Goal: Transaction & Acquisition: Book appointment/travel/reservation

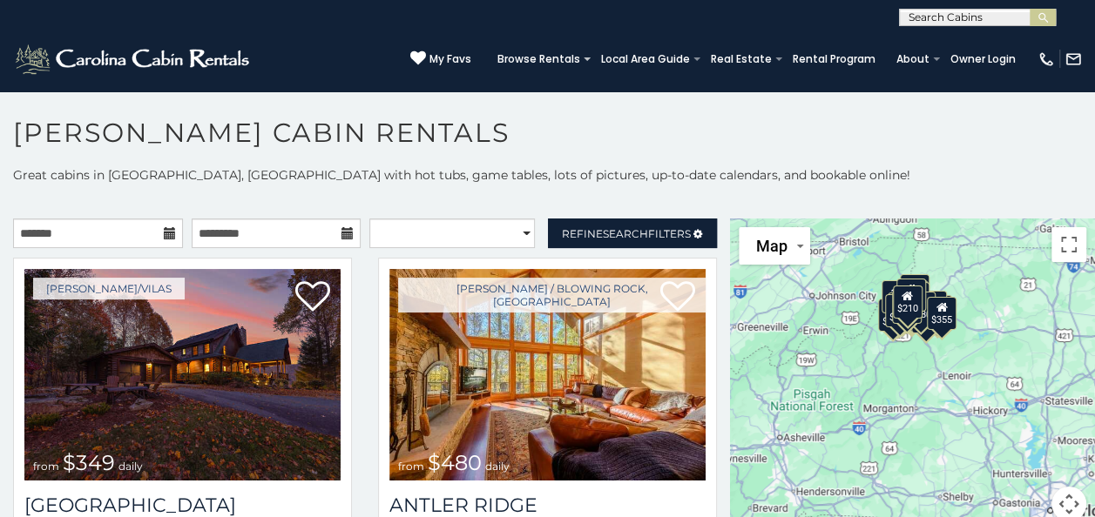
click at [1032, 445] on div "$349 $480 $525 $315 $355 $635 $675 $930 $400 $451 $330 $400 $485 $460 $395 $695…" at bounding box center [912, 381] width 365 height 324
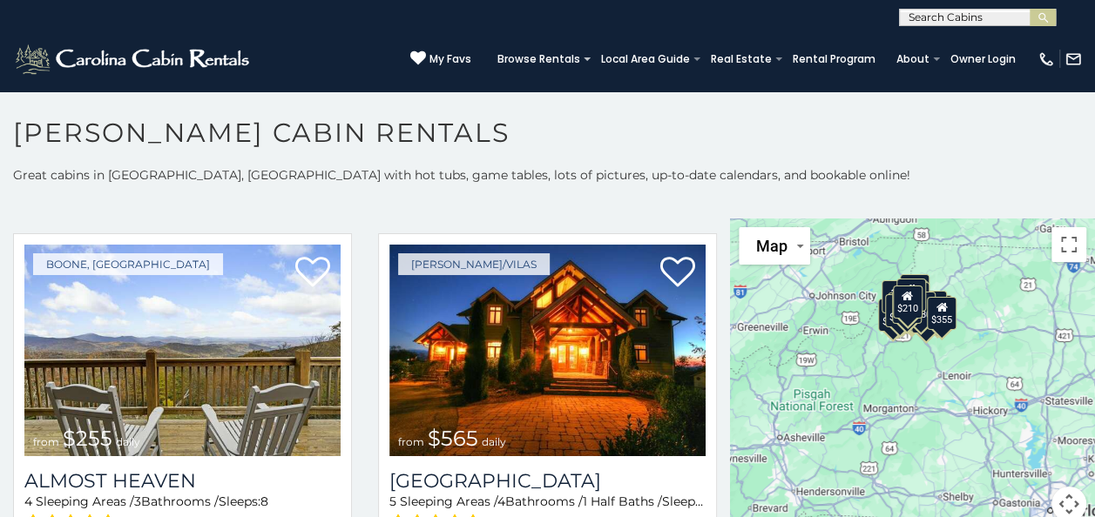
scroll to position [3041, 0]
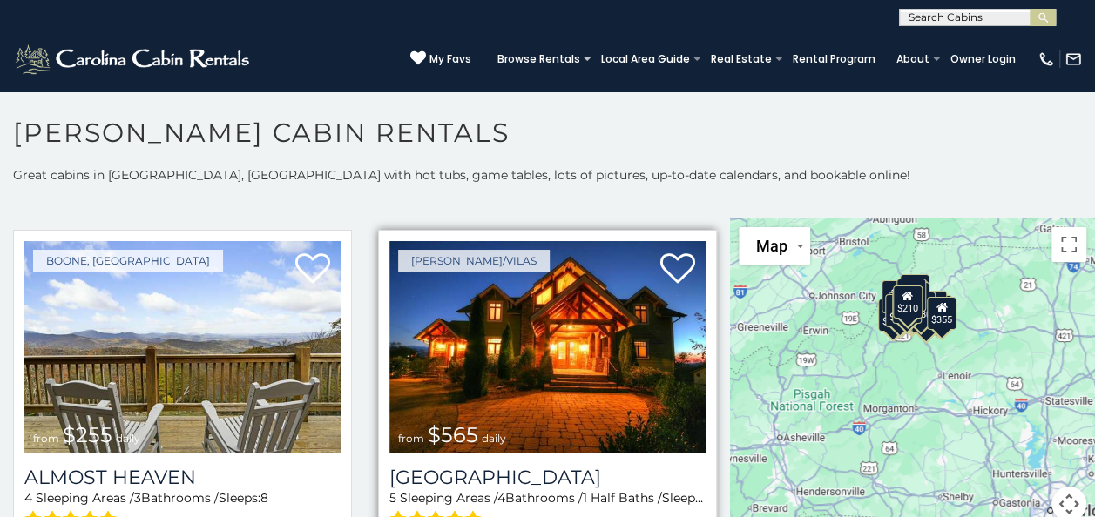
click at [676, 386] on img at bounding box center [547, 347] width 316 height 212
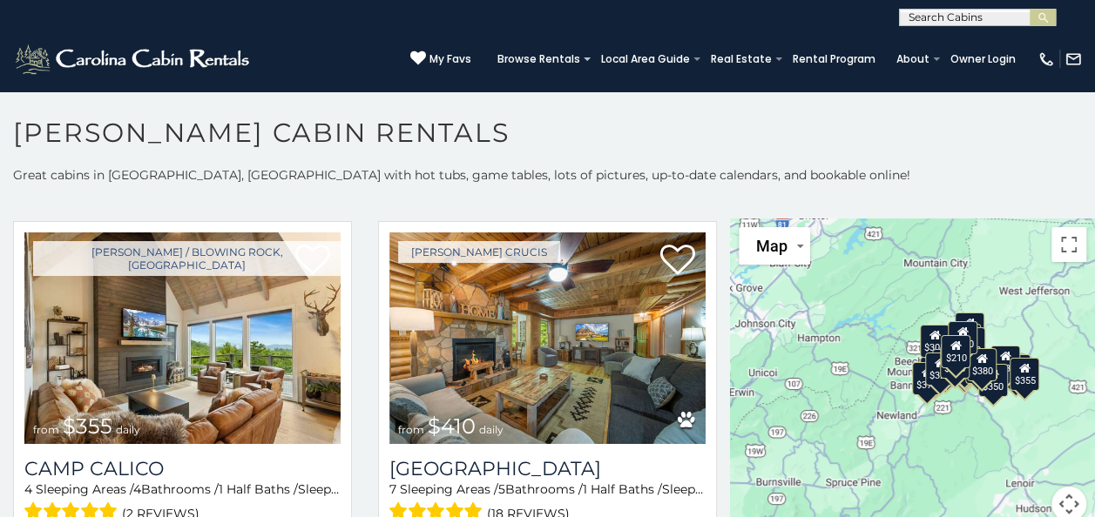
scroll to position [4181, 0]
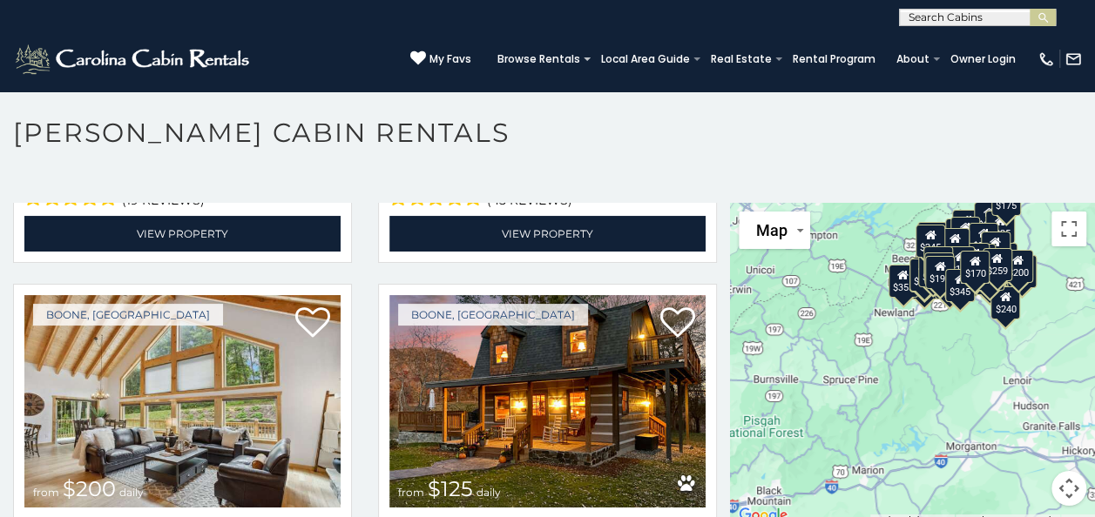
scroll to position [11274, 0]
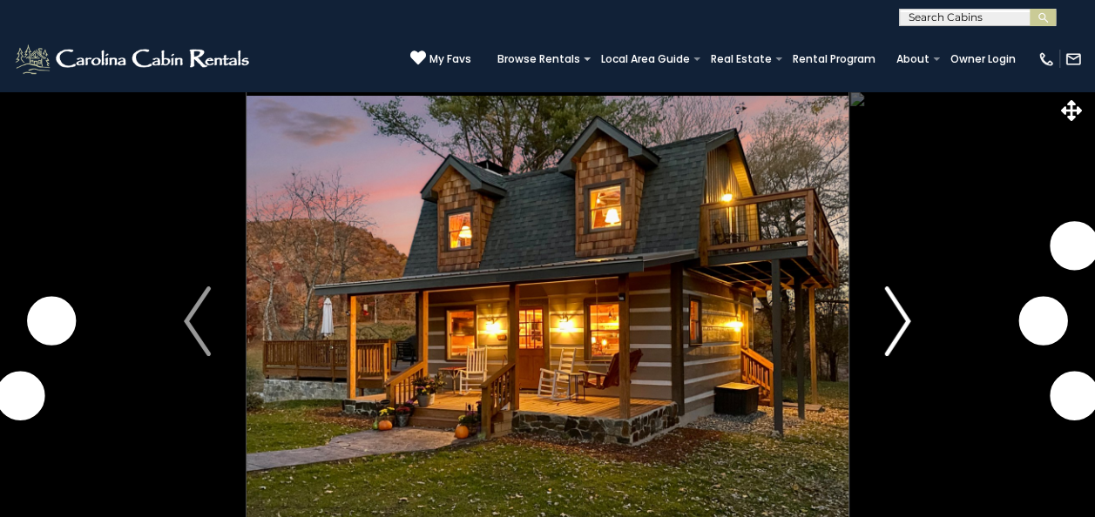
click at [904, 333] on img "Next" at bounding box center [897, 322] width 26 height 70
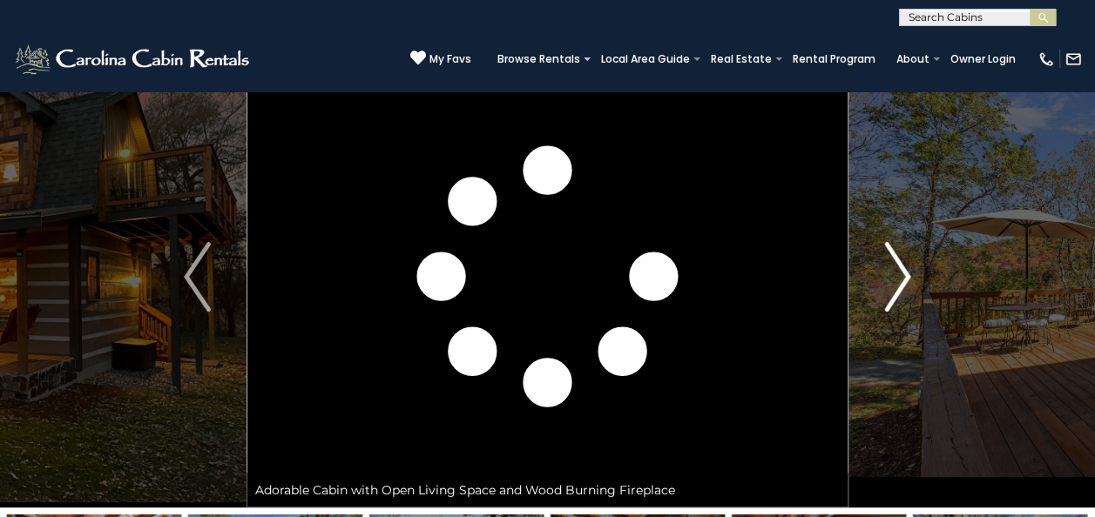
scroll to position [37, 0]
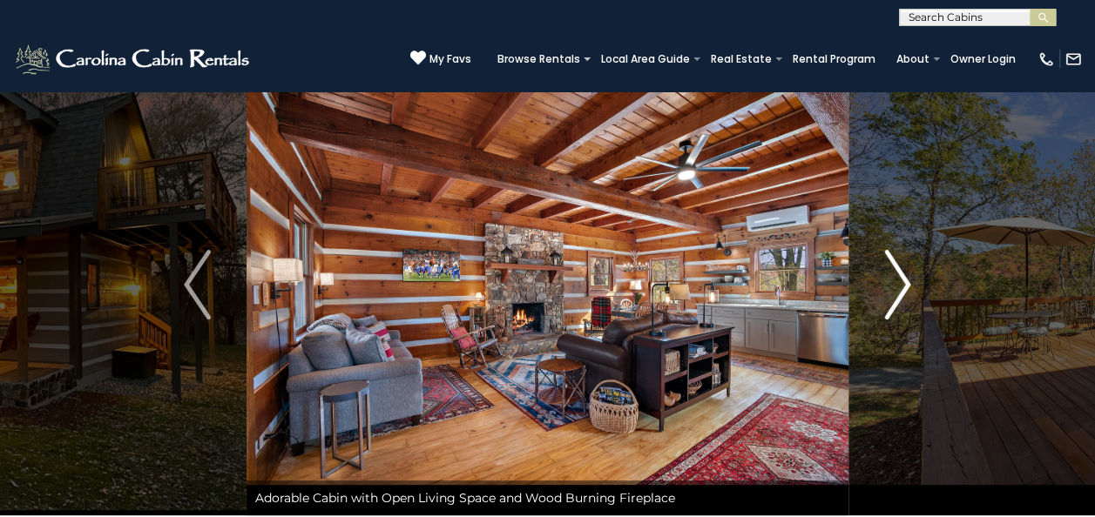
click at [890, 294] on img "Next" at bounding box center [897, 285] width 26 height 70
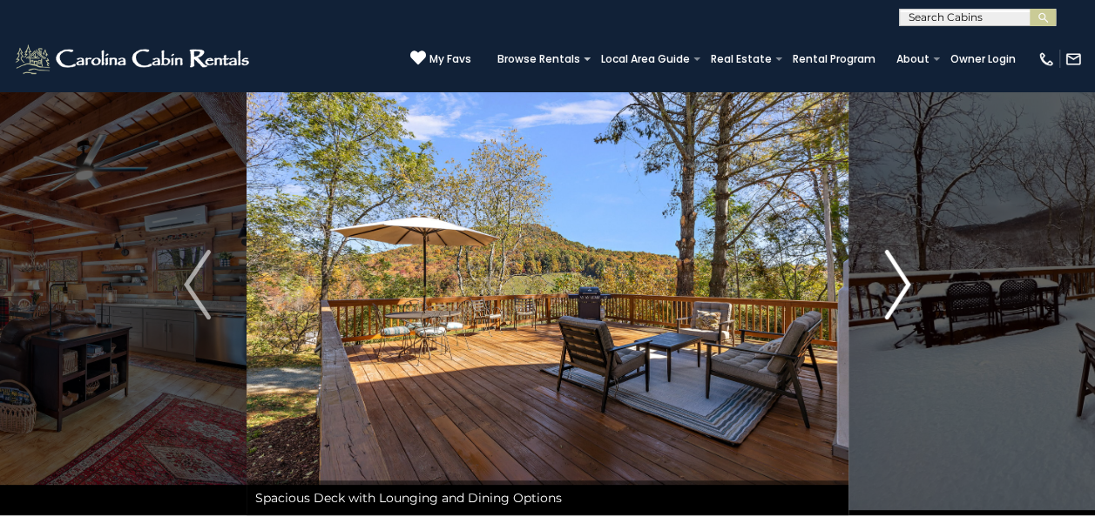
click at [904, 284] on img "Next" at bounding box center [897, 285] width 26 height 70
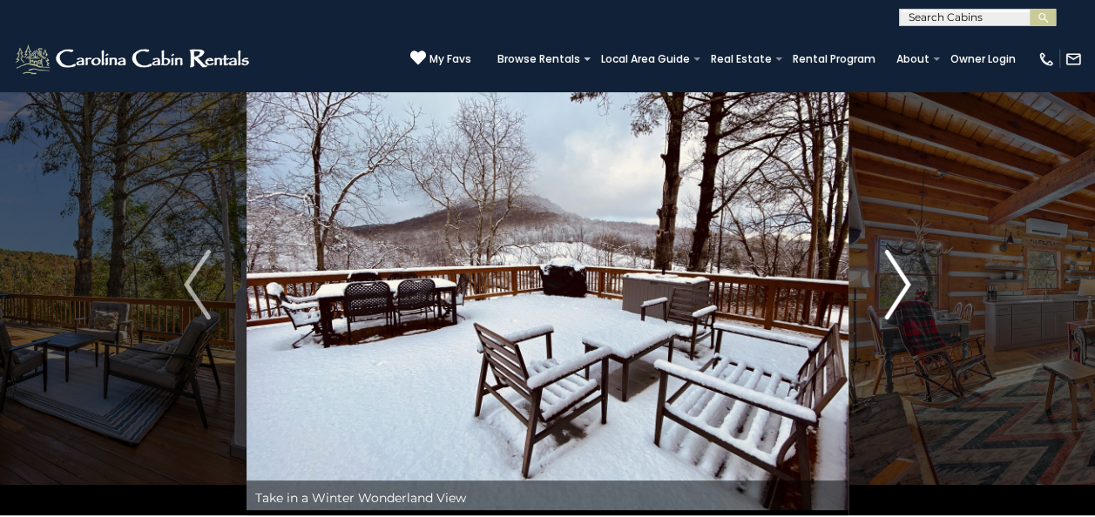
click at [917, 294] on button "Next" at bounding box center [898, 285] width 98 height 462
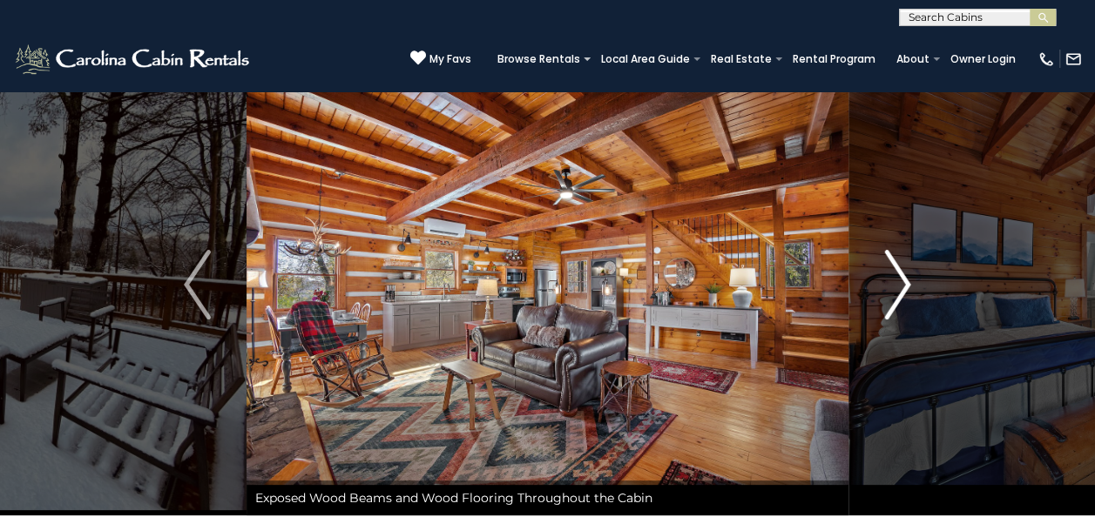
click at [924, 303] on button "Next" at bounding box center [898, 285] width 98 height 462
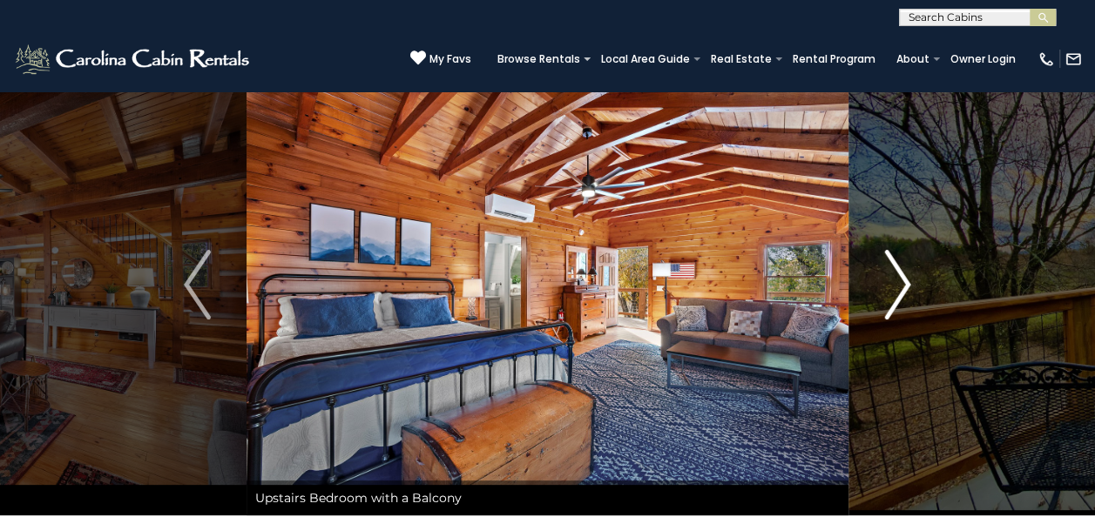
click at [893, 285] on img "Next" at bounding box center [897, 285] width 26 height 70
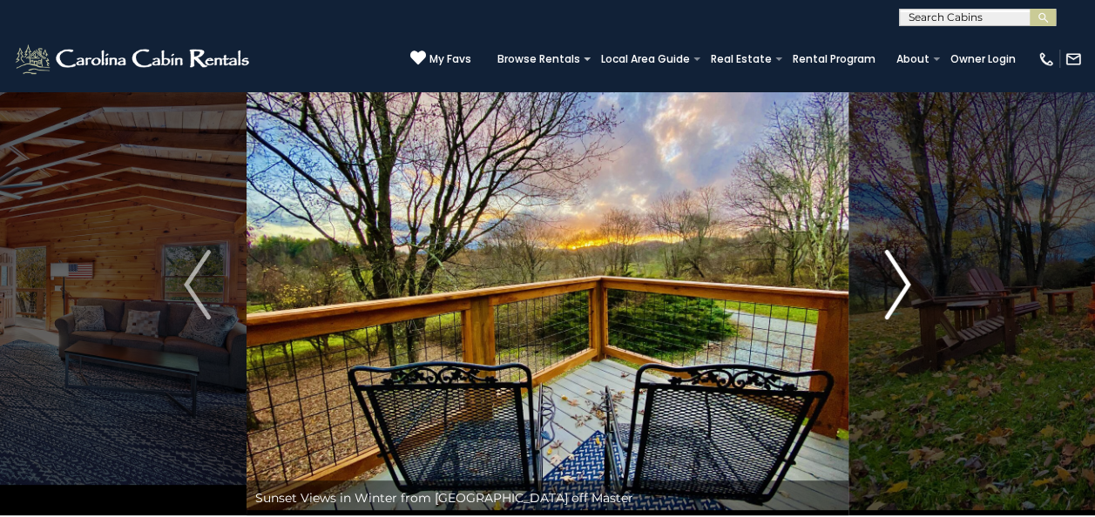
click at [906, 294] on img "Next" at bounding box center [897, 285] width 26 height 70
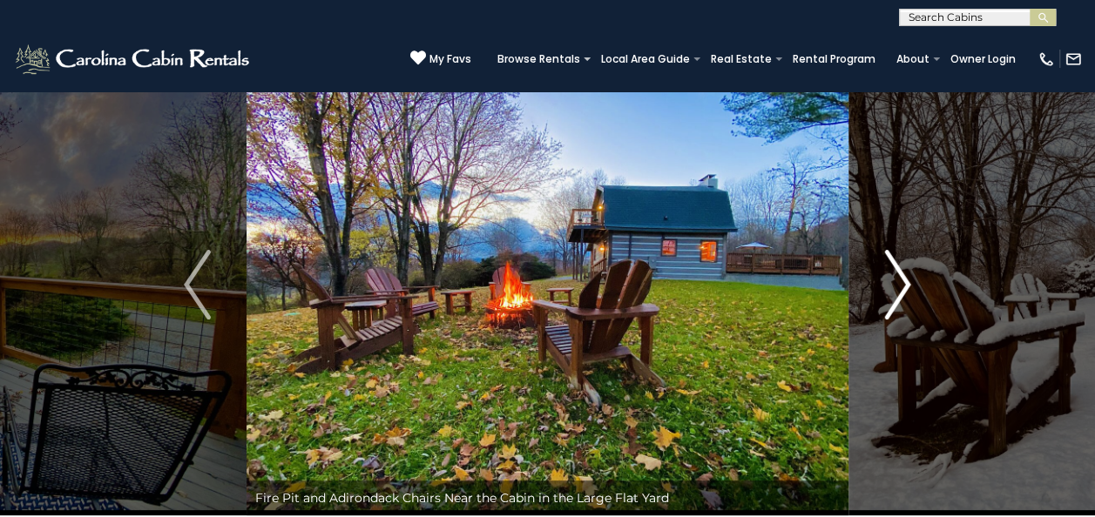
click at [901, 290] on img "Next" at bounding box center [897, 285] width 26 height 70
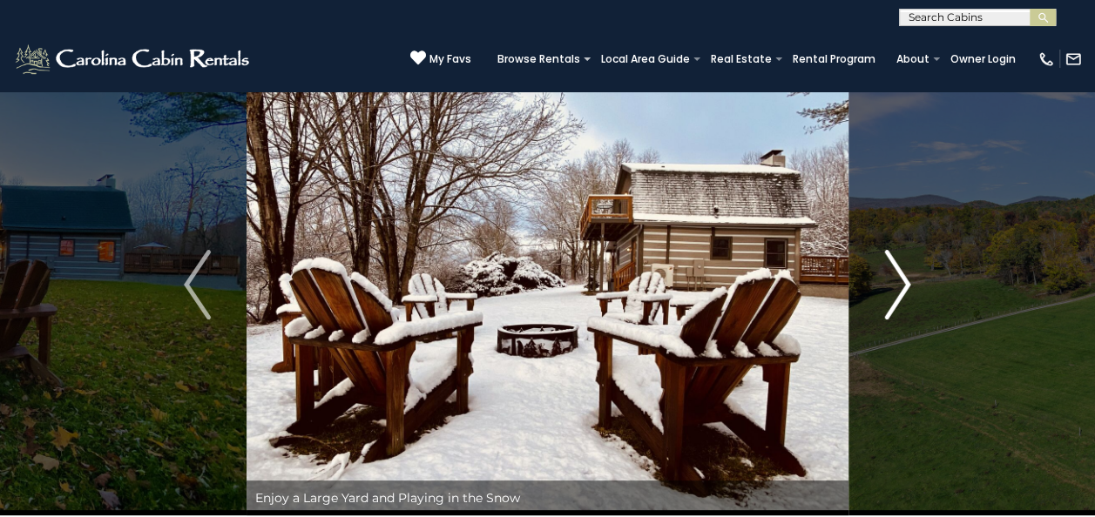
click at [904, 291] on img "Next" at bounding box center [897, 285] width 26 height 70
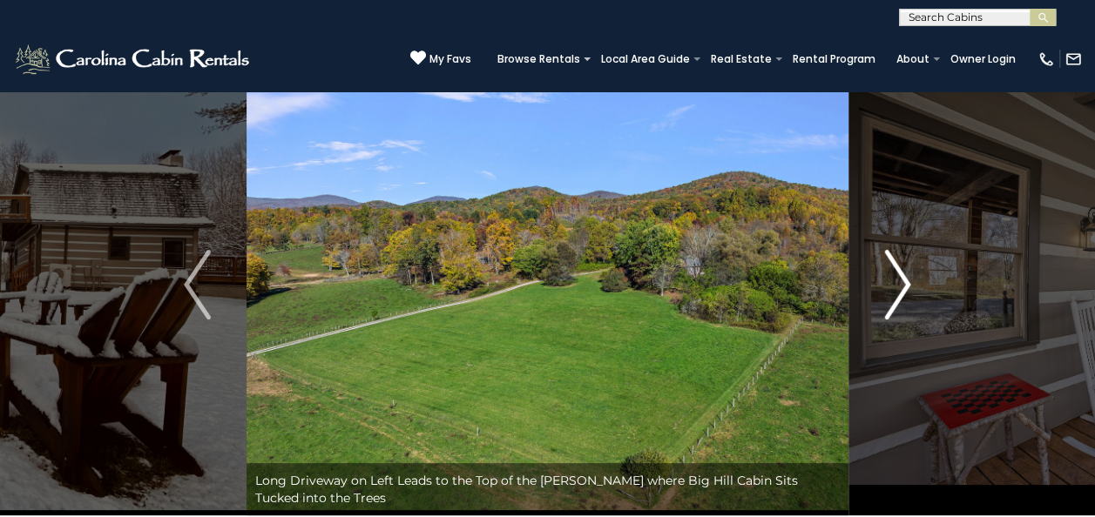
click at [904, 282] on img "Next" at bounding box center [897, 285] width 26 height 70
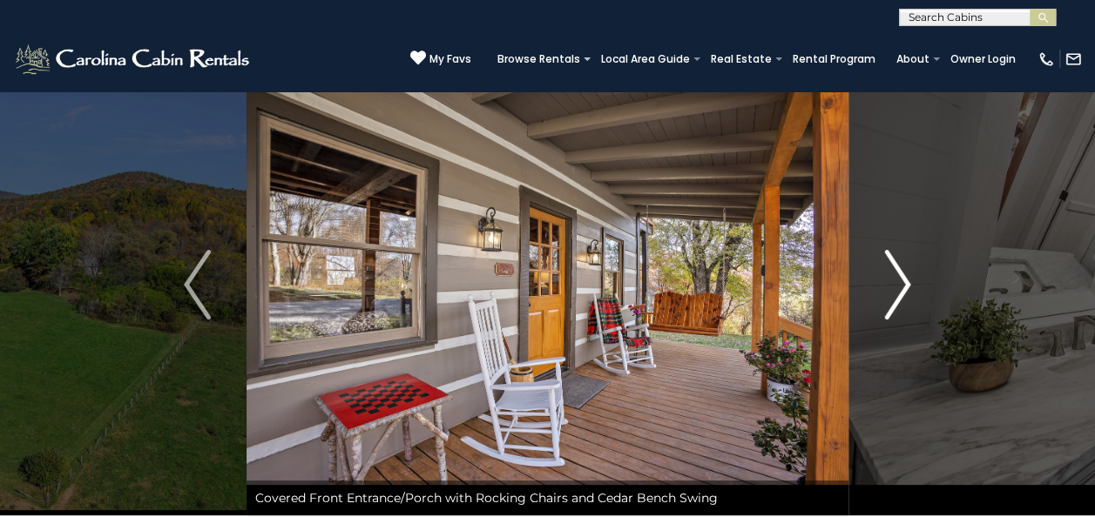
click at [901, 287] on img "Next" at bounding box center [897, 285] width 26 height 70
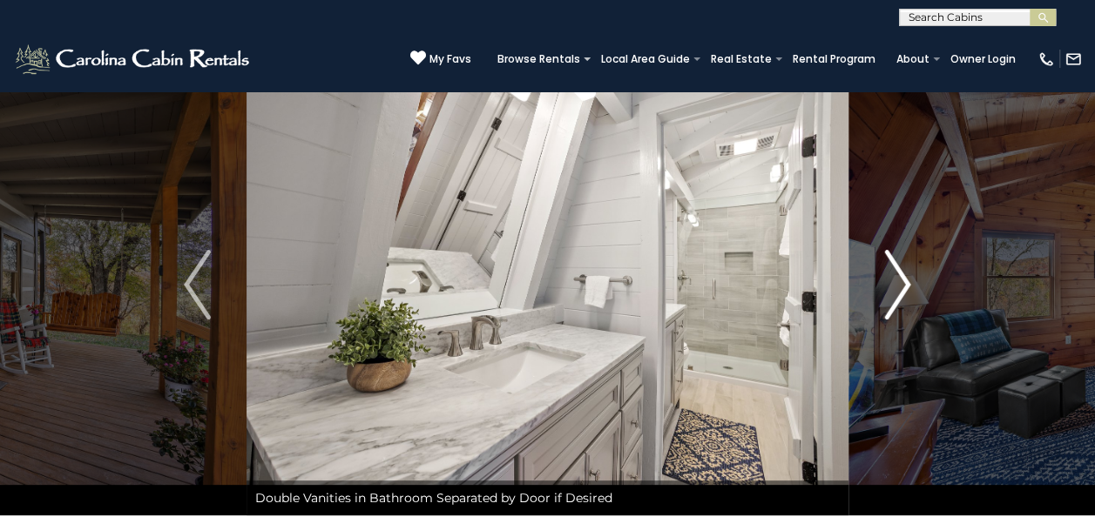
click at [903, 290] on img "Next" at bounding box center [897, 285] width 26 height 70
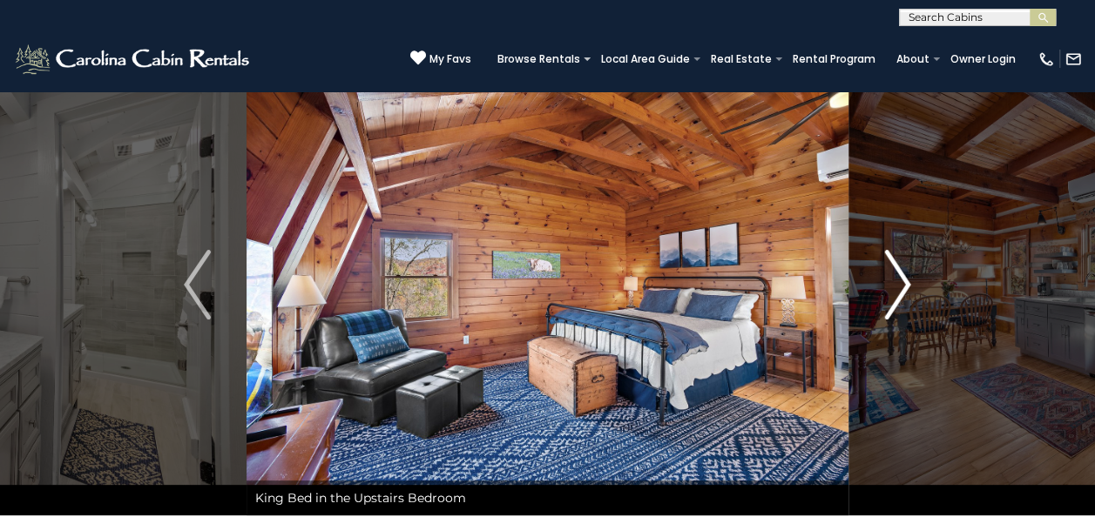
click at [898, 293] on img "Next" at bounding box center [897, 285] width 26 height 70
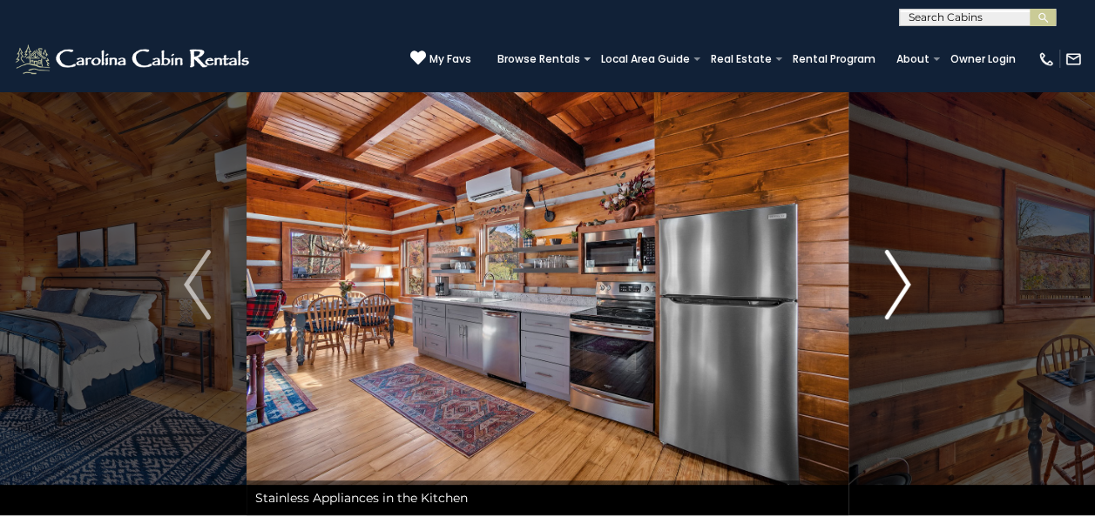
click at [903, 289] on img "Next" at bounding box center [897, 285] width 26 height 70
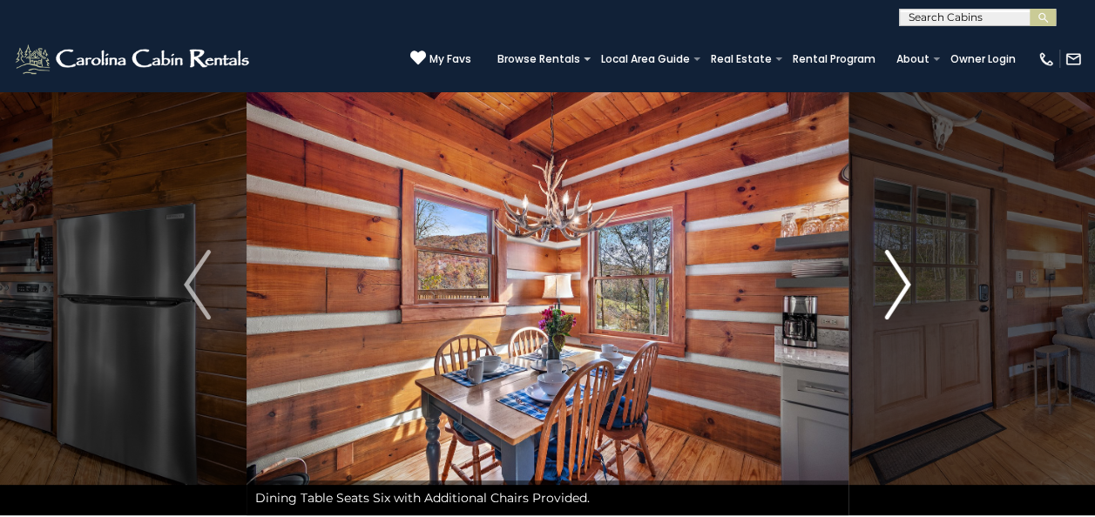
click at [901, 289] on img "Next" at bounding box center [897, 285] width 26 height 70
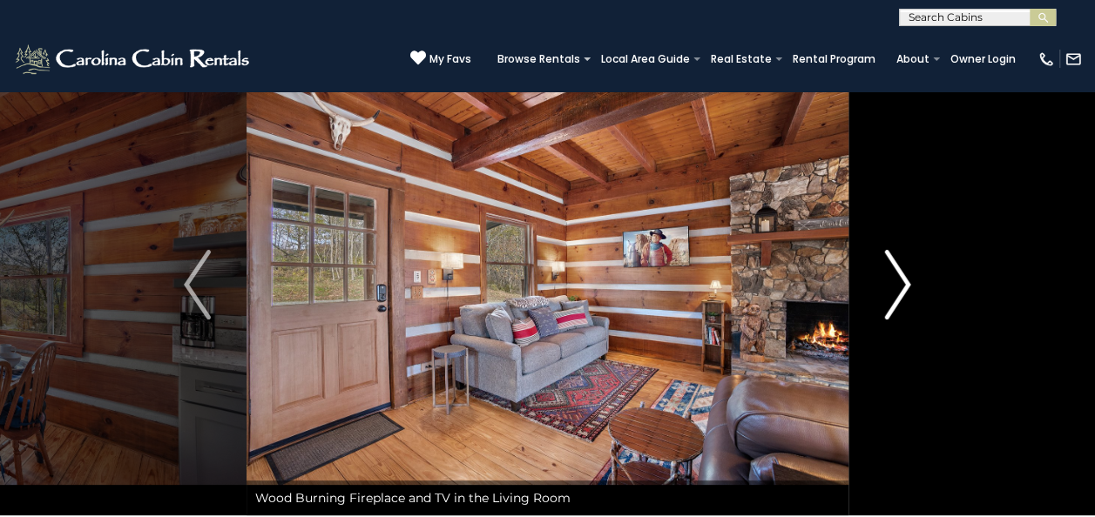
click at [899, 293] on img "Next" at bounding box center [897, 285] width 26 height 70
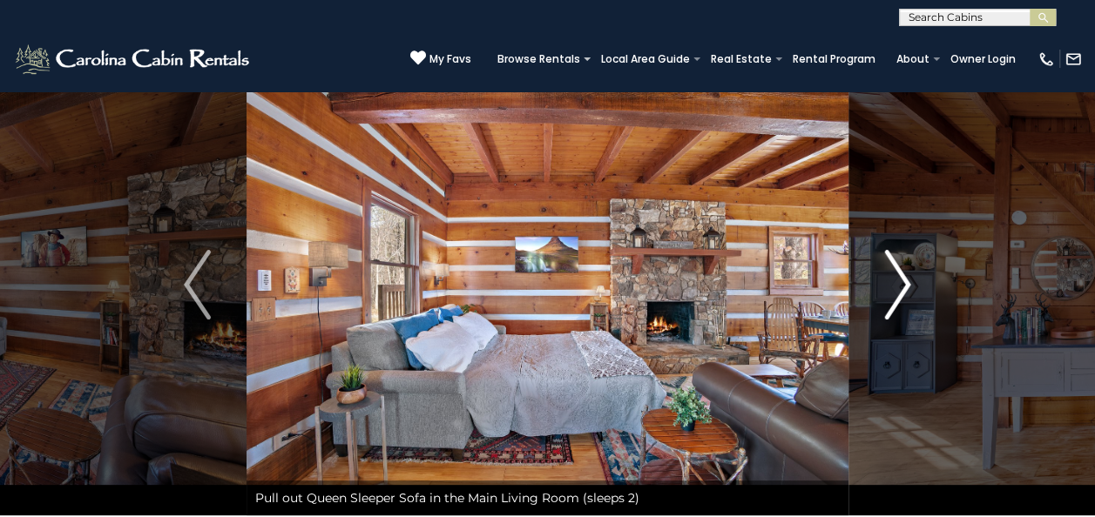
click at [898, 296] on img "Next" at bounding box center [897, 285] width 26 height 70
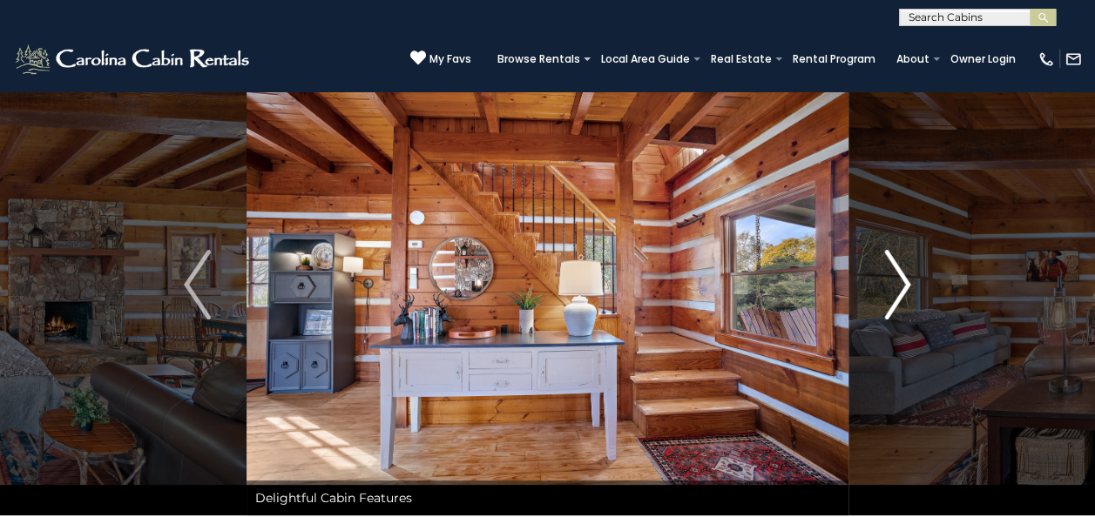
click at [903, 299] on img "Next" at bounding box center [897, 285] width 26 height 70
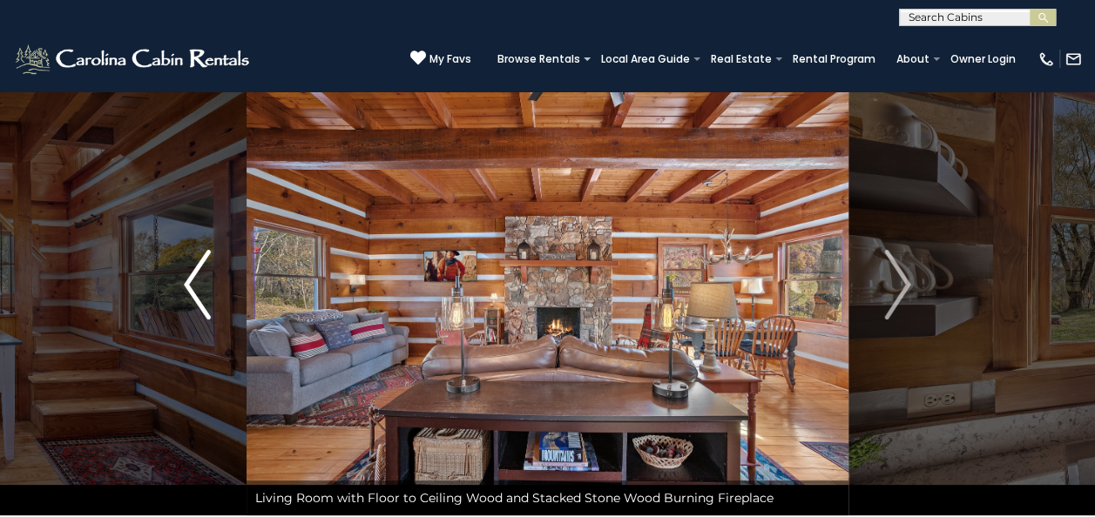
click at [186, 299] on img "Previous" at bounding box center [197, 285] width 26 height 70
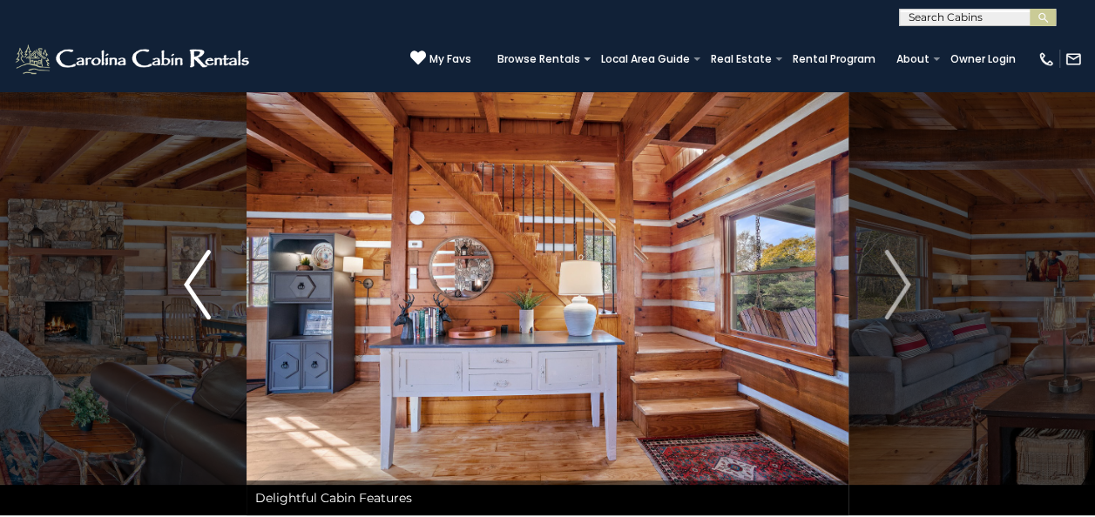
click at [193, 291] on img "Previous" at bounding box center [197, 285] width 26 height 70
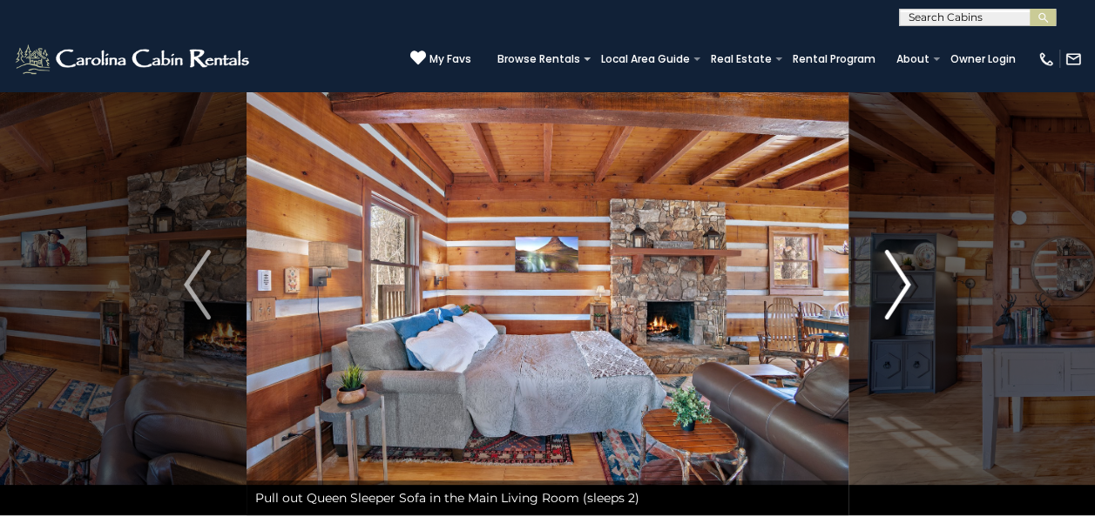
click at [903, 282] on img "Next" at bounding box center [897, 285] width 26 height 70
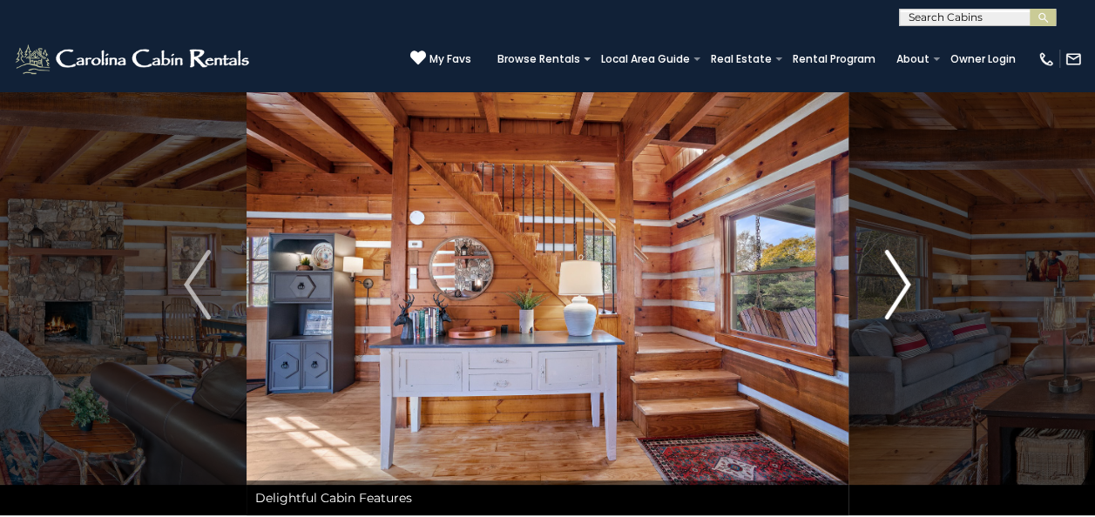
click at [893, 294] on img "Next" at bounding box center [897, 285] width 26 height 70
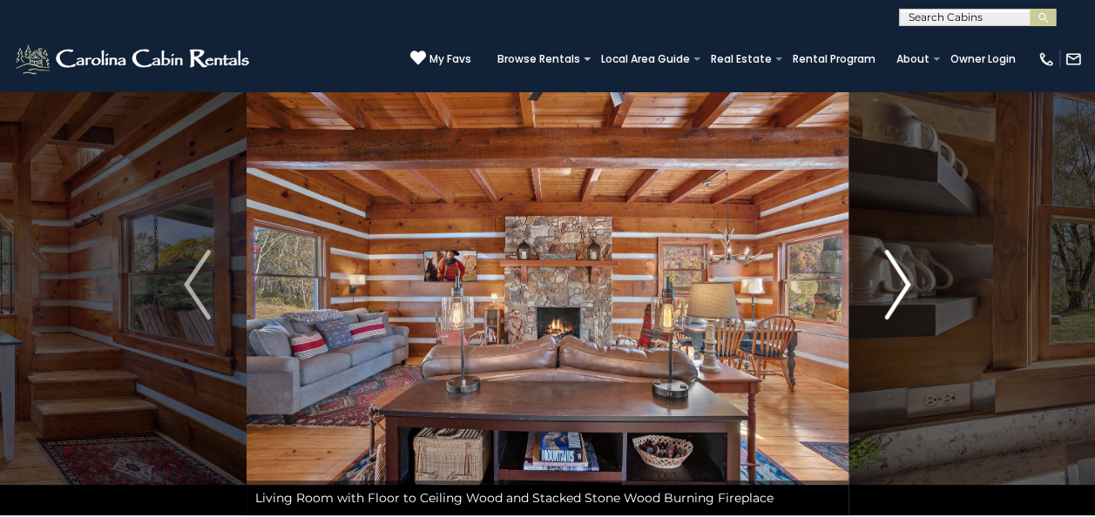
click at [906, 288] on img "Next" at bounding box center [897, 285] width 26 height 70
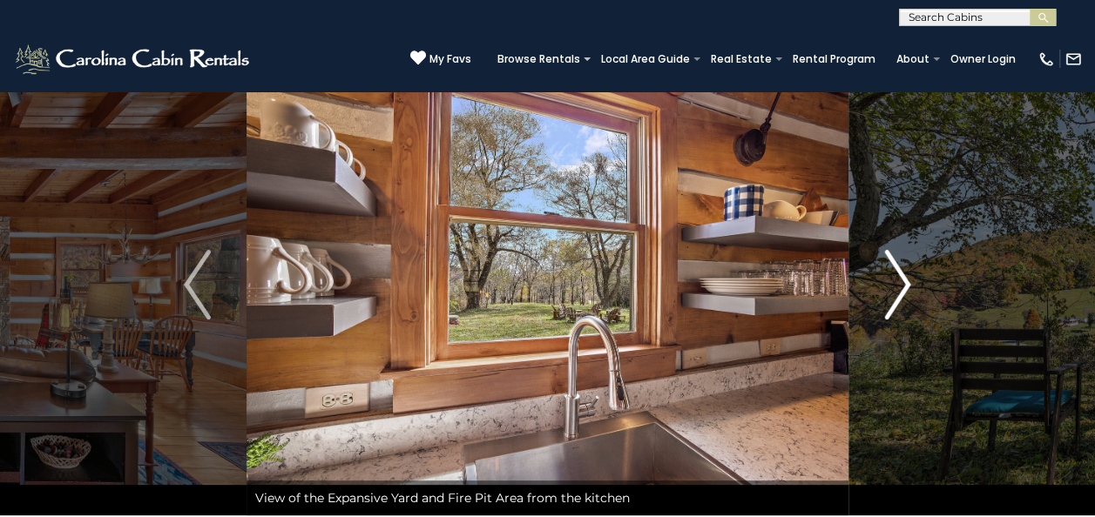
click at [904, 291] on img "Next" at bounding box center [897, 285] width 26 height 70
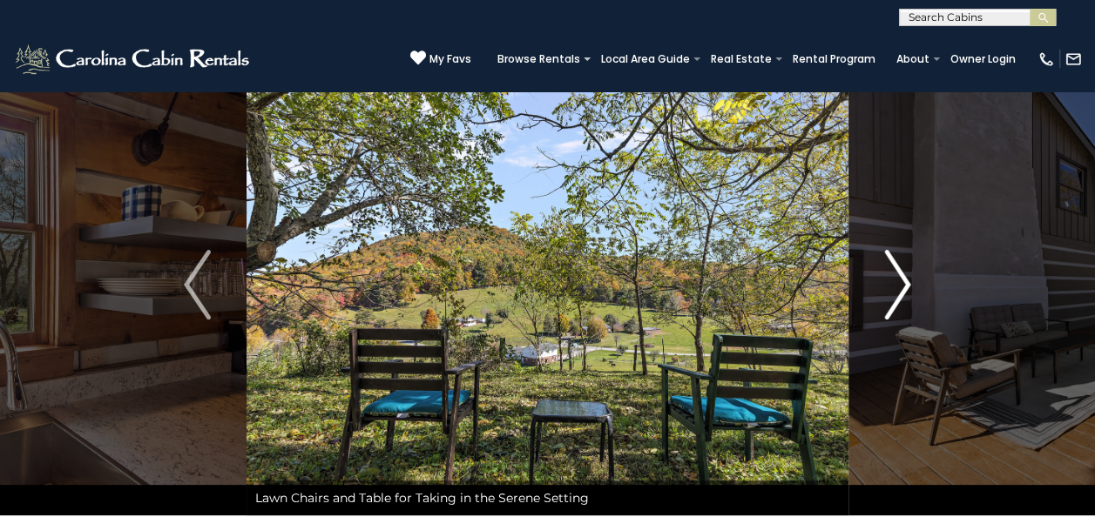
click at [906, 292] on img "Next" at bounding box center [897, 285] width 26 height 70
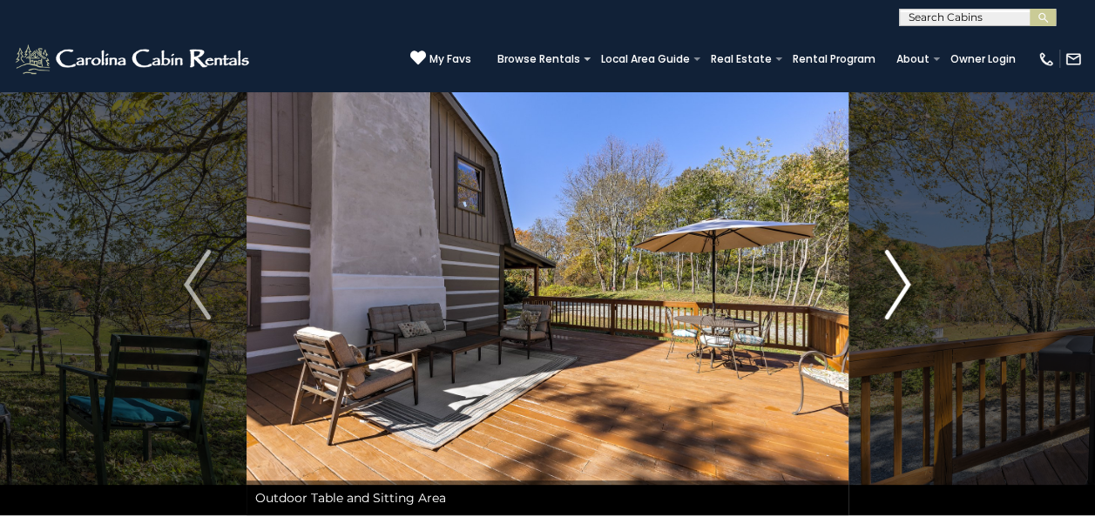
click at [904, 293] on img "Next" at bounding box center [897, 285] width 26 height 70
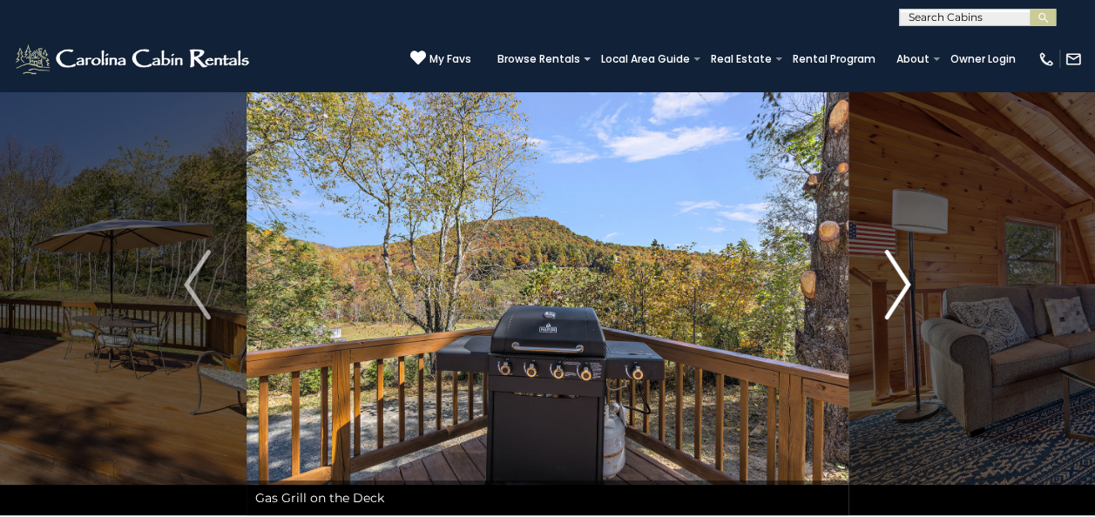
click at [907, 294] on img "Next" at bounding box center [897, 285] width 26 height 70
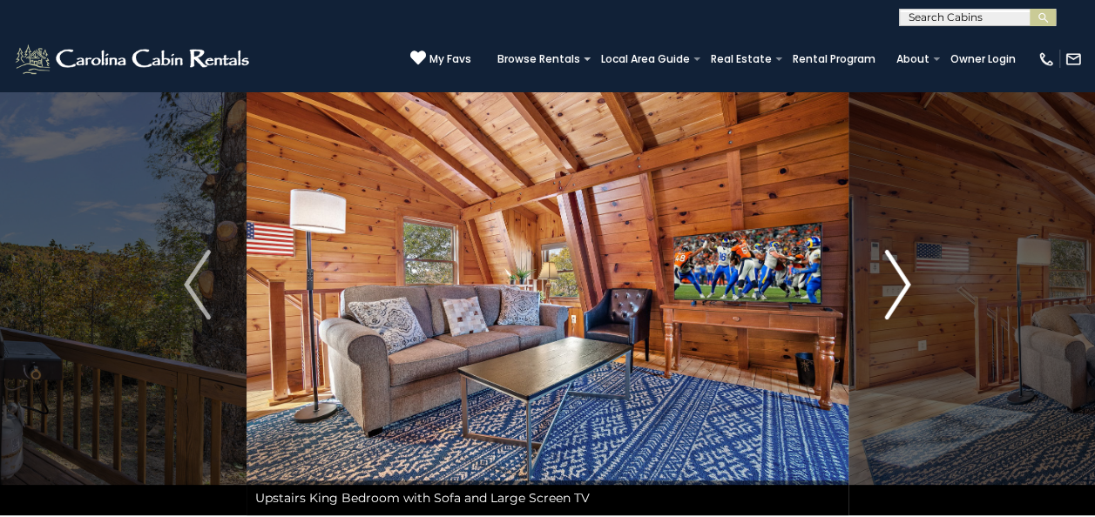
click at [903, 281] on img "Next" at bounding box center [897, 285] width 26 height 70
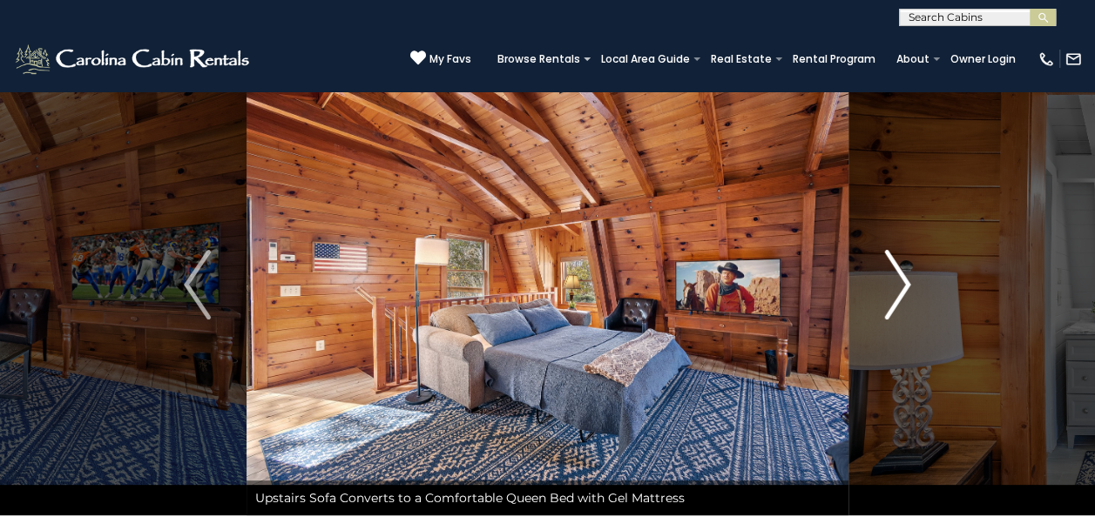
click at [903, 290] on img "Next" at bounding box center [897, 285] width 26 height 70
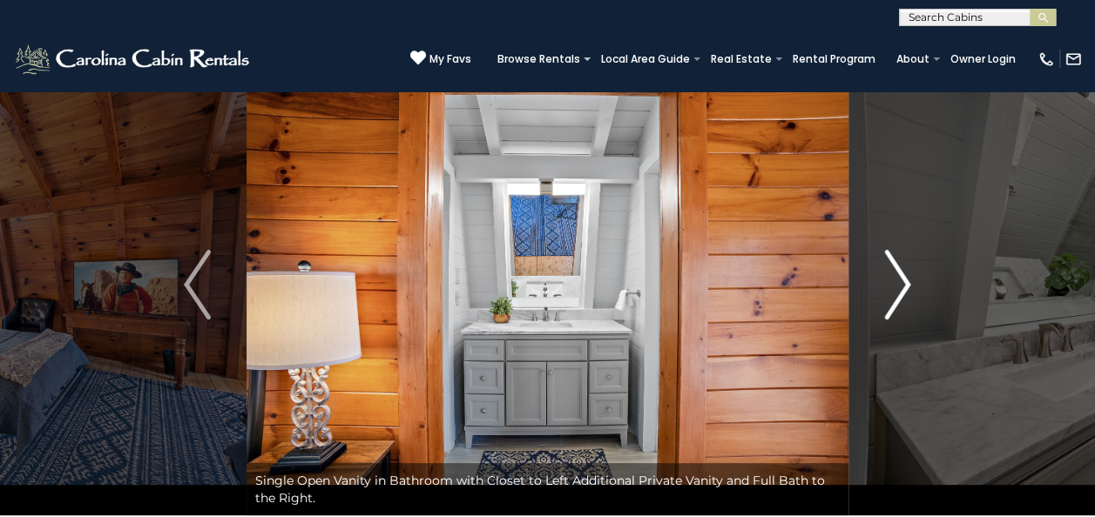
click at [895, 303] on img "Next" at bounding box center [897, 285] width 26 height 70
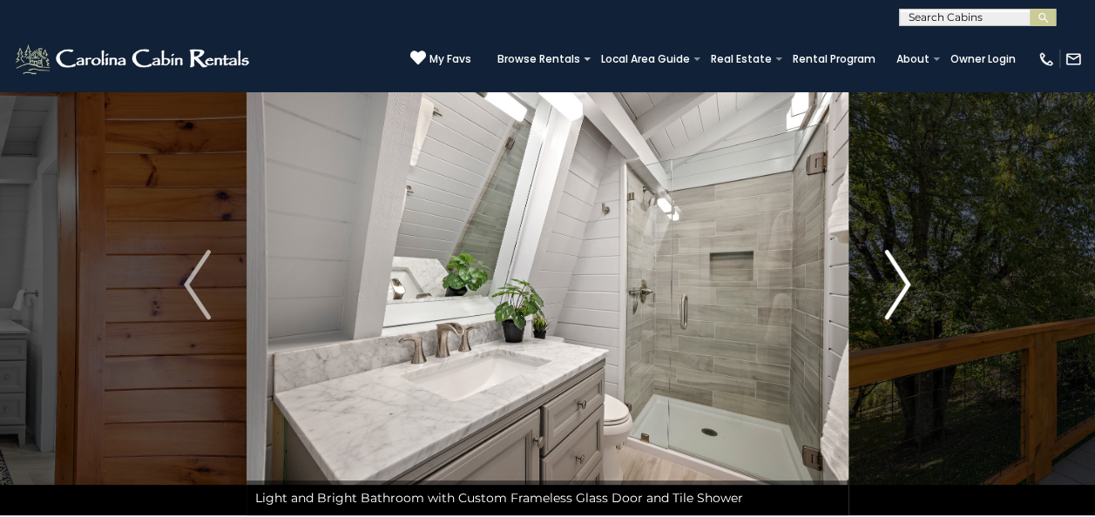
click at [910, 287] on img "Next" at bounding box center [897, 285] width 26 height 70
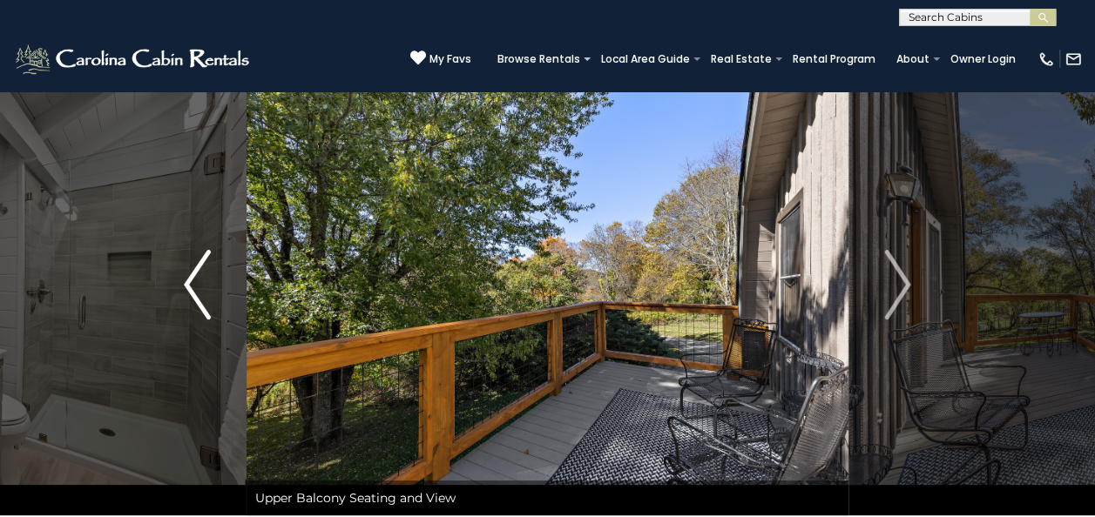
click at [206, 316] on img "Previous" at bounding box center [197, 285] width 26 height 70
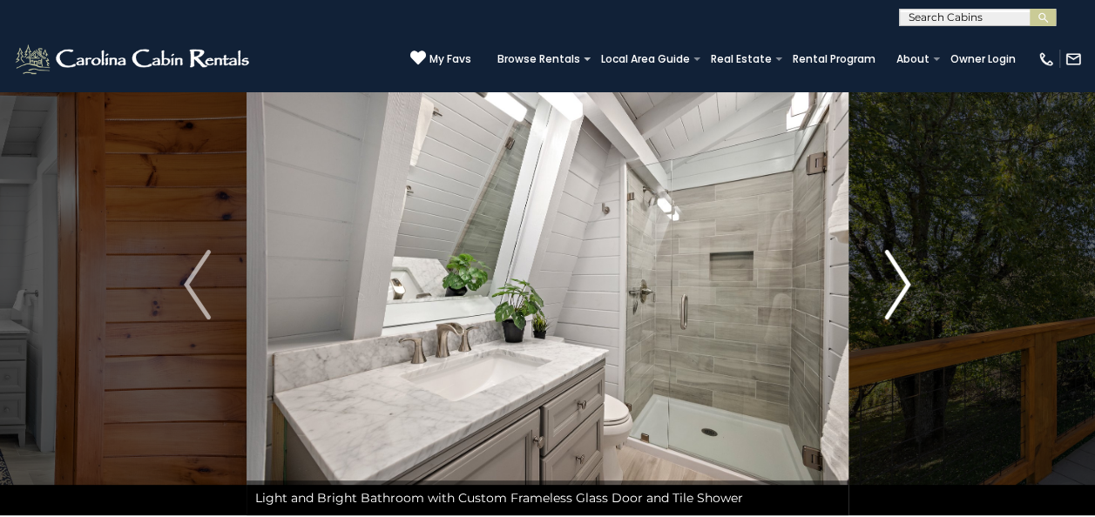
click at [910, 289] on img "Next" at bounding box center [897, 285] width 26 height 70
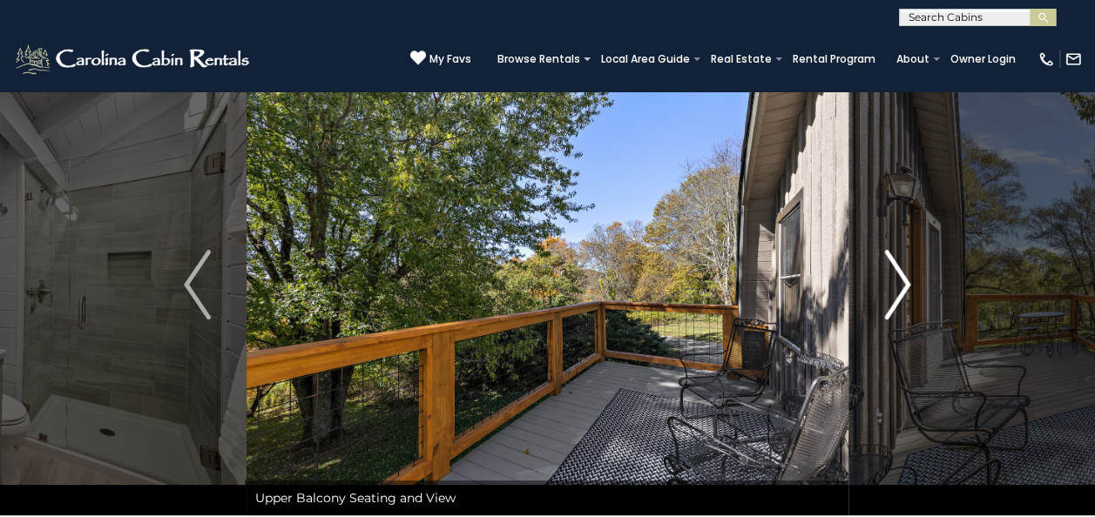
click at [912, 282] on button "Next" at bounding box center [898, 285] width 98 height 462
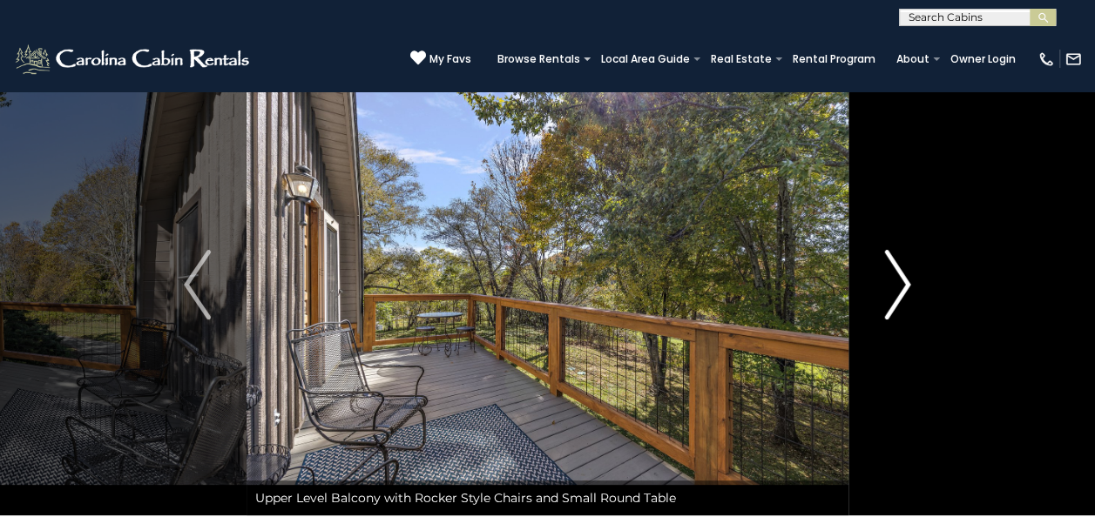
click at [901, 290] on img "Next" at bounding box center [897, 285] width 26 height 70
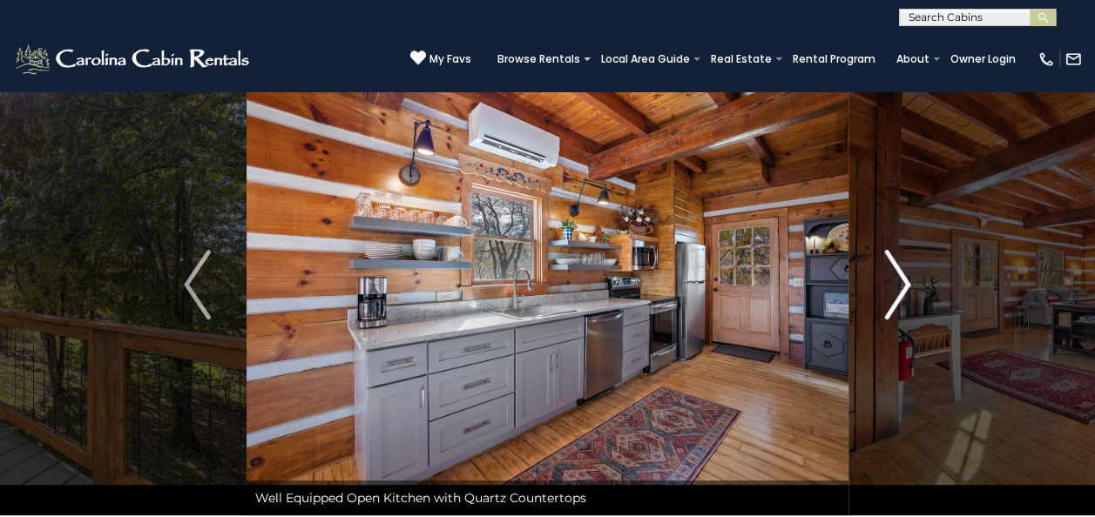
click at [909, 285] on img "Next" at bounding box center [897, 285] width 26 height 70
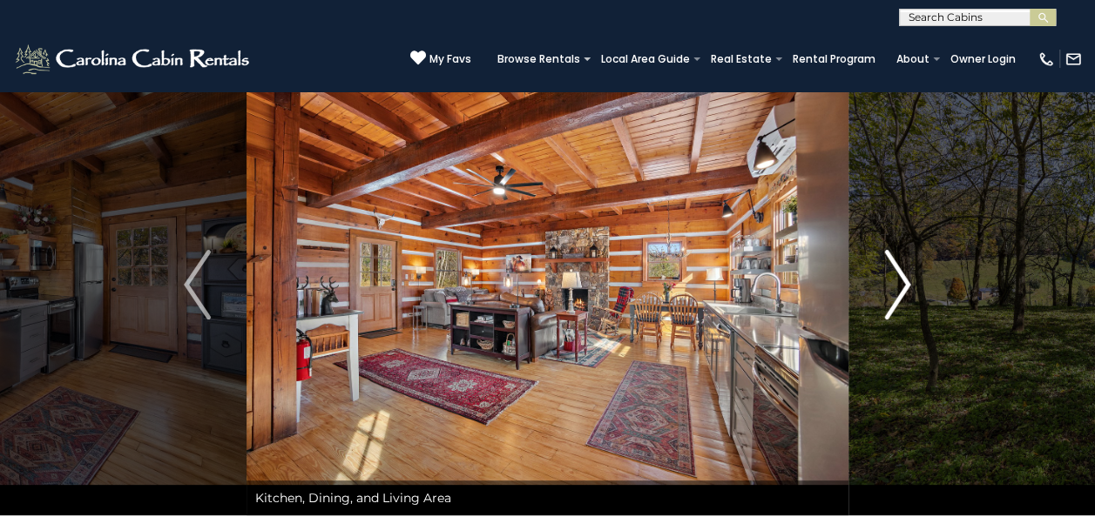
click at [903, 315] on img "Next" at bounding box center [897, 285] width 26 height 70
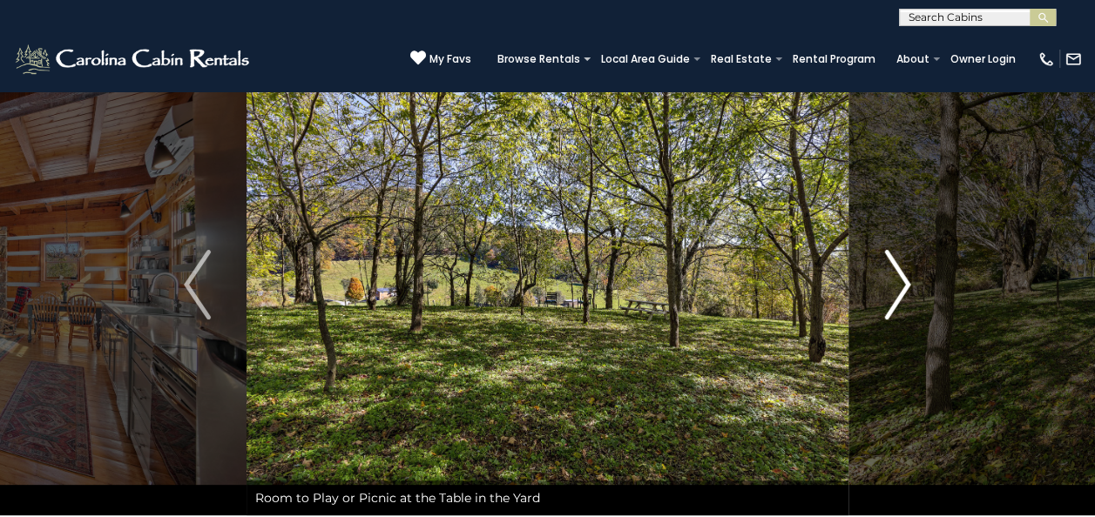
click at [915, 286] on button "Next" at bounding box center [898, 285] width 98 height 462
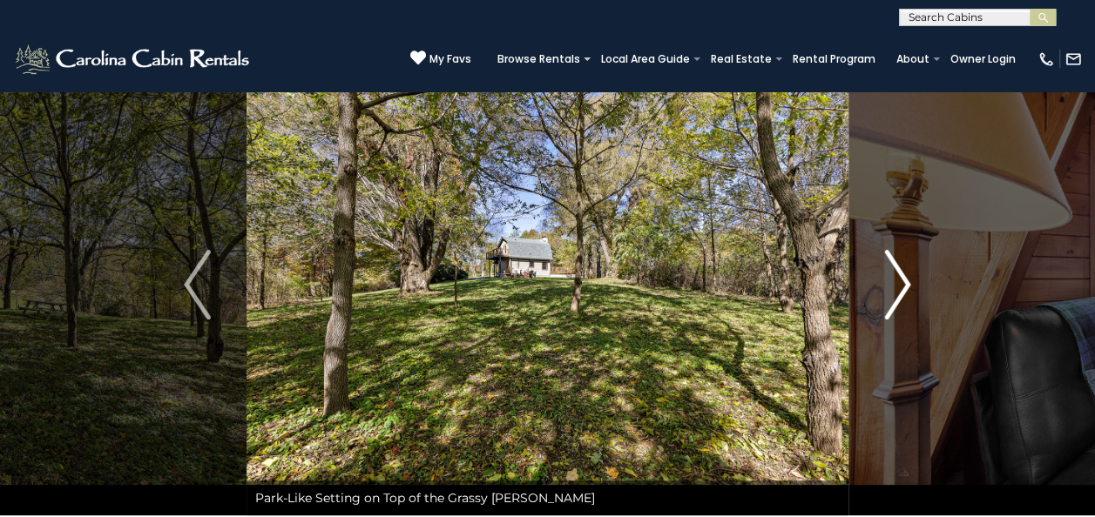
click at [898, 289] on img "Next" at bounding box center [897, 285] width 26 height 70
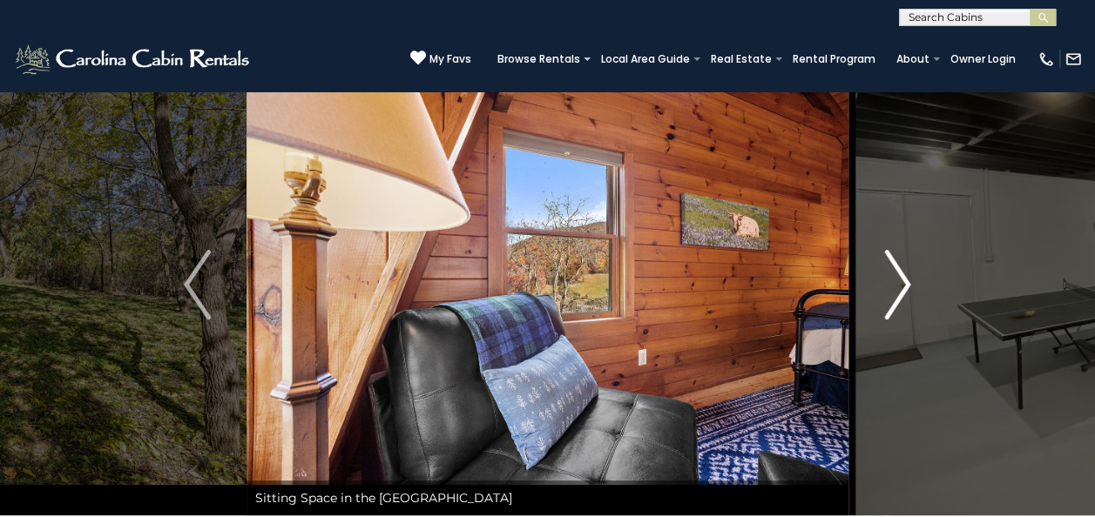
click at [910, 284] on img "Next" at bounding box center [897, 285] width 26 height 70
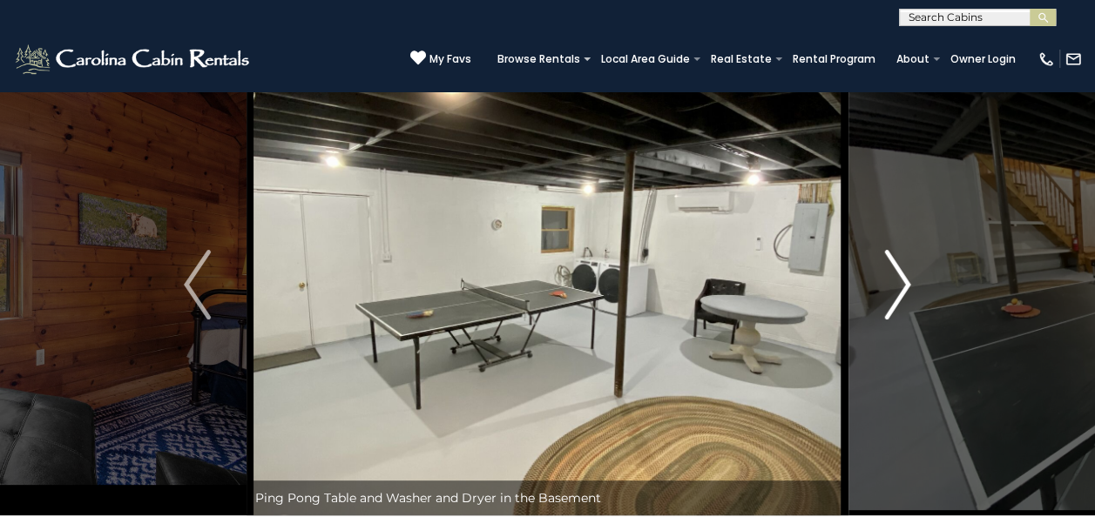
click at [910, 287] on img "Next" at bounding box center [897, 285] width 26 height 70
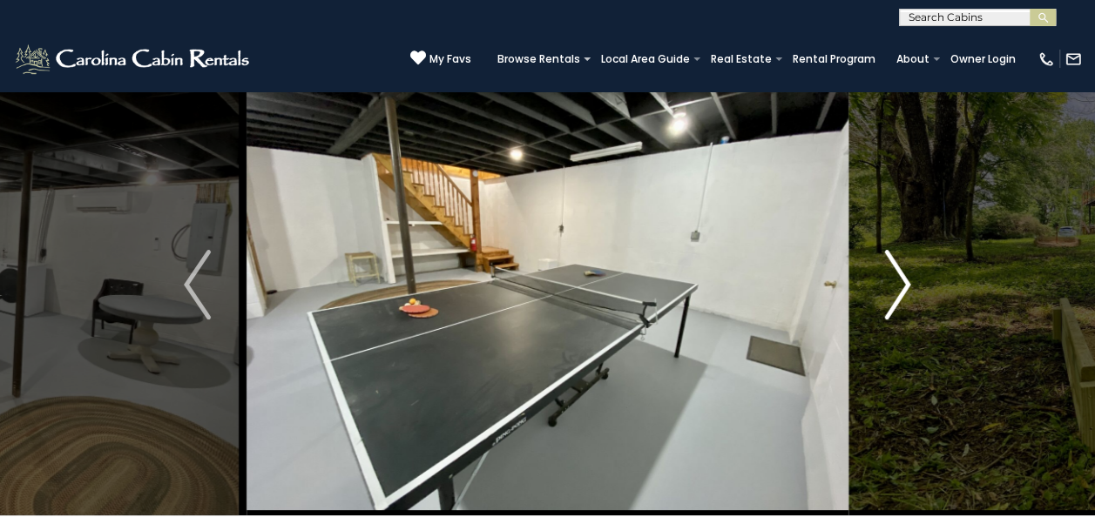
click at [913, 288] on button "Next" at bounding box center [898, 285] width 98 height 462
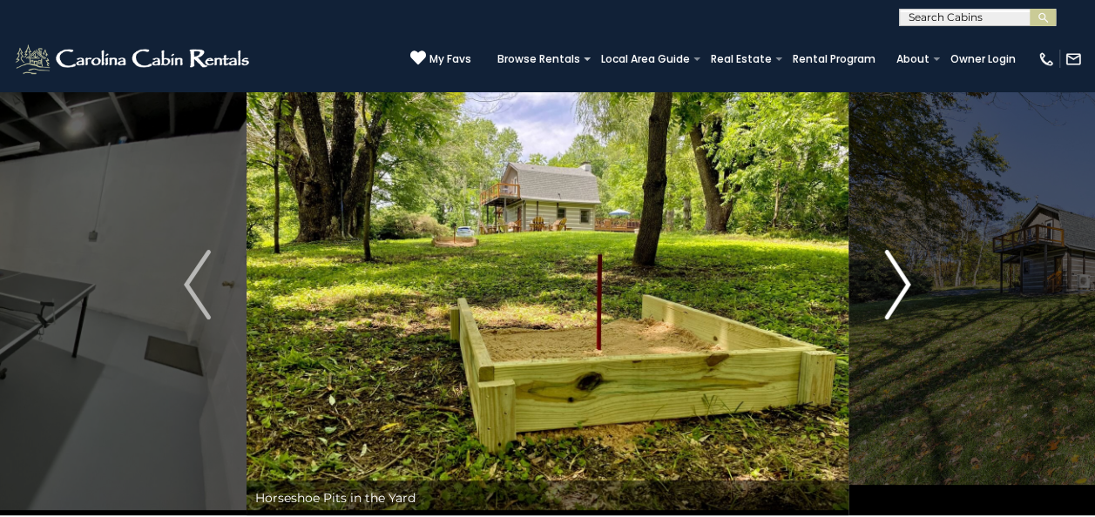
click at [918, 301] on button "Next" at bounding box center [898, 285] width 98 height 462
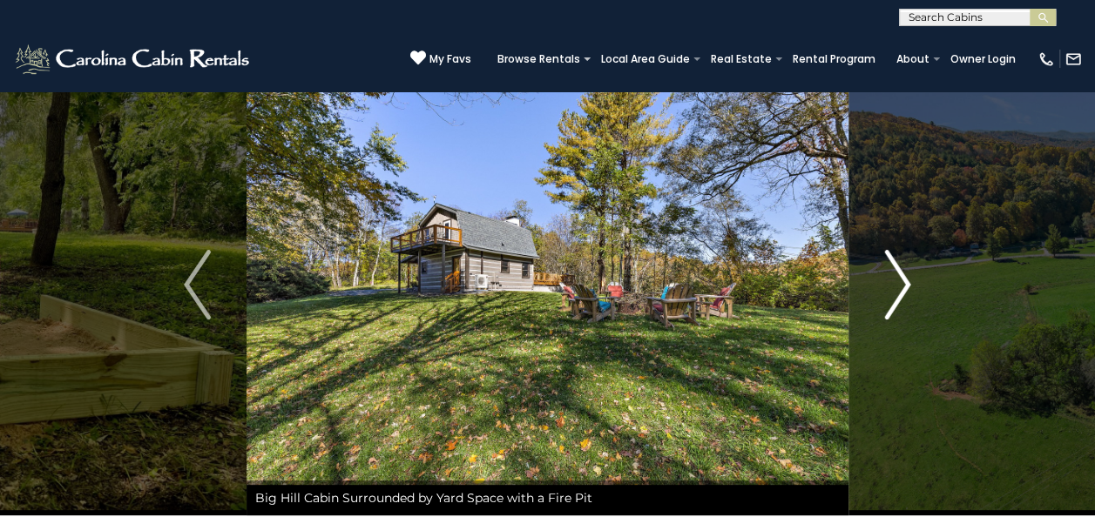
click at [913, 291] on button "Next" at bounding box center [898, 285] width 98 height 462
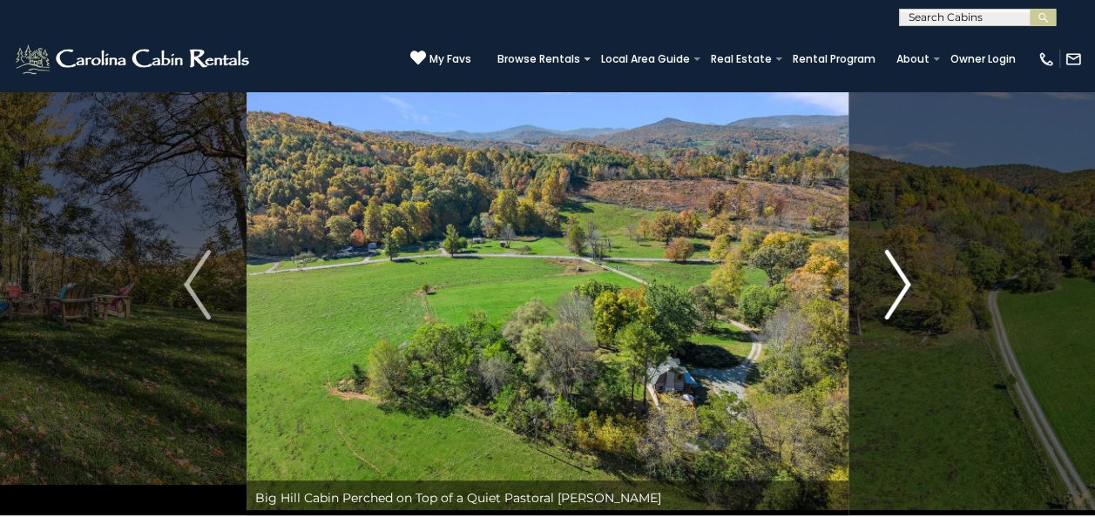
click at [913, 289] on button "Next" at bounding box center [898, 285] width 98 height 462
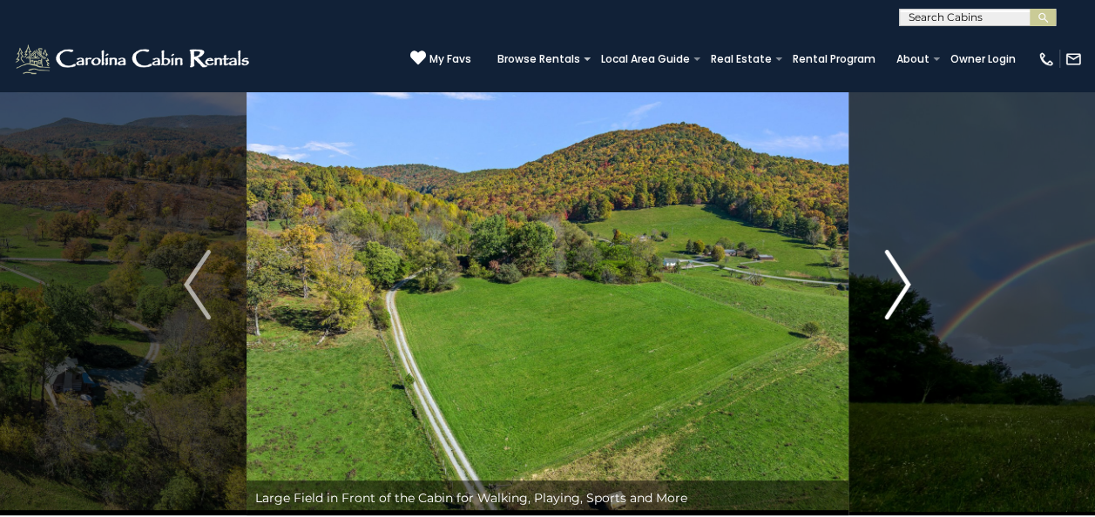
click at [910, 288] on img "Next" at bounding box center [897, 285] width 26 height 70
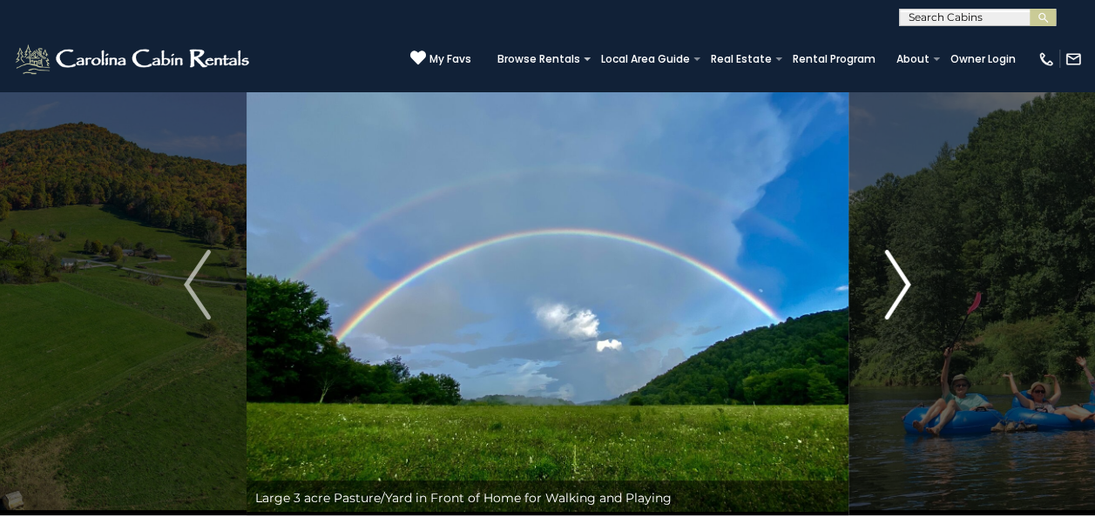
click at [909, 288] on img "Next" at bounding box center [897, 285] width 26 height 70
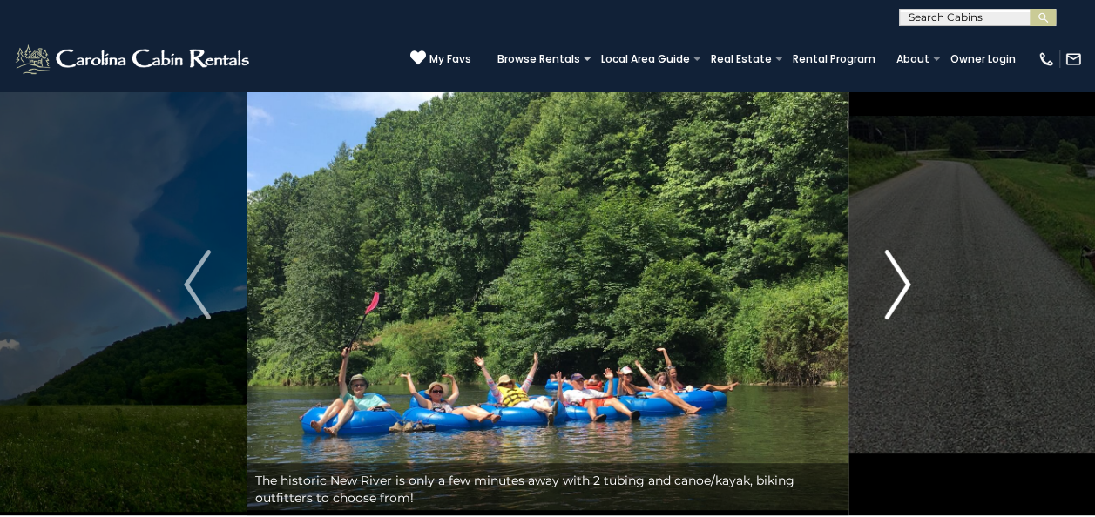
click at [903, 275] on img "Next" at bounding box center [897, 285] width 26 height 70
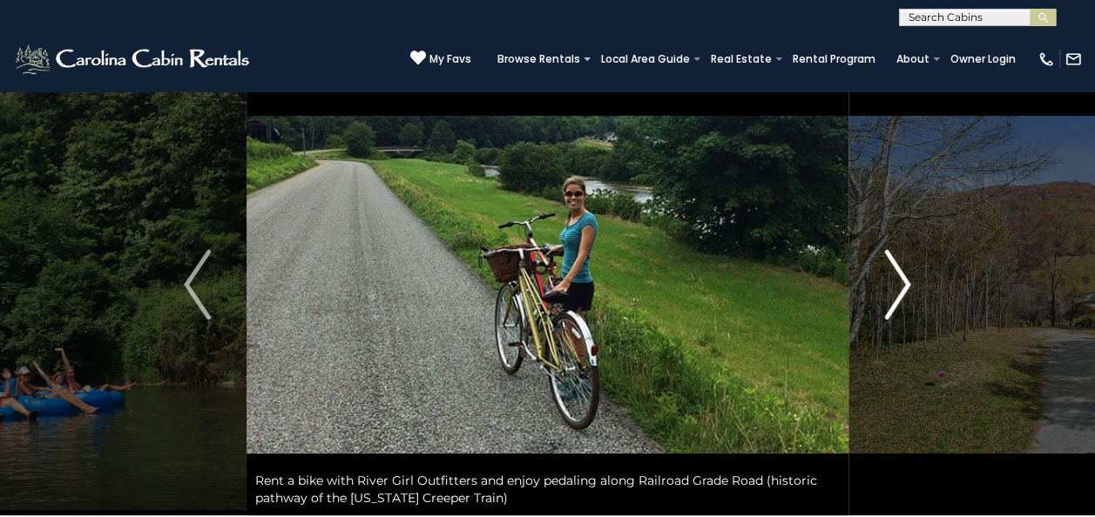
click at [910, 291] on img "Next" at bounding box center [897, 285] width 26 height 70
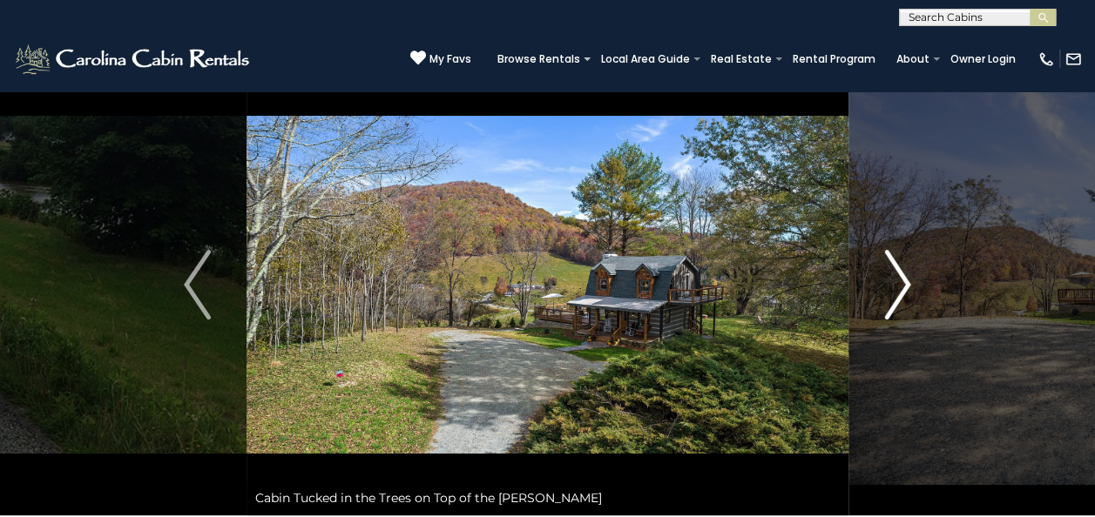
click at [916, 289] on button "Next" at bounding box center [898, 285] width 98 height 462
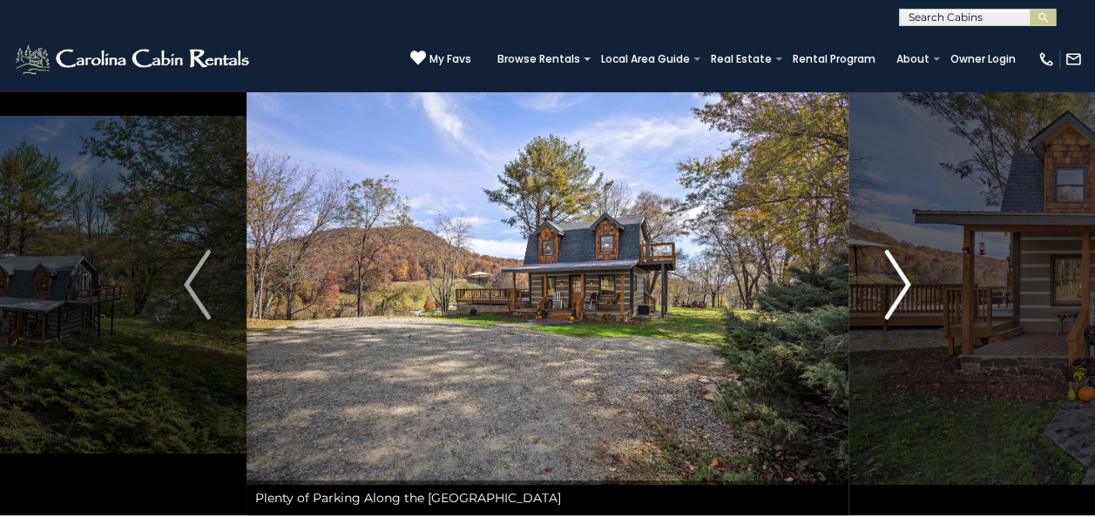
click at [896, 289] on img "Next" at bounding box center [897, 285] width 26 height 70
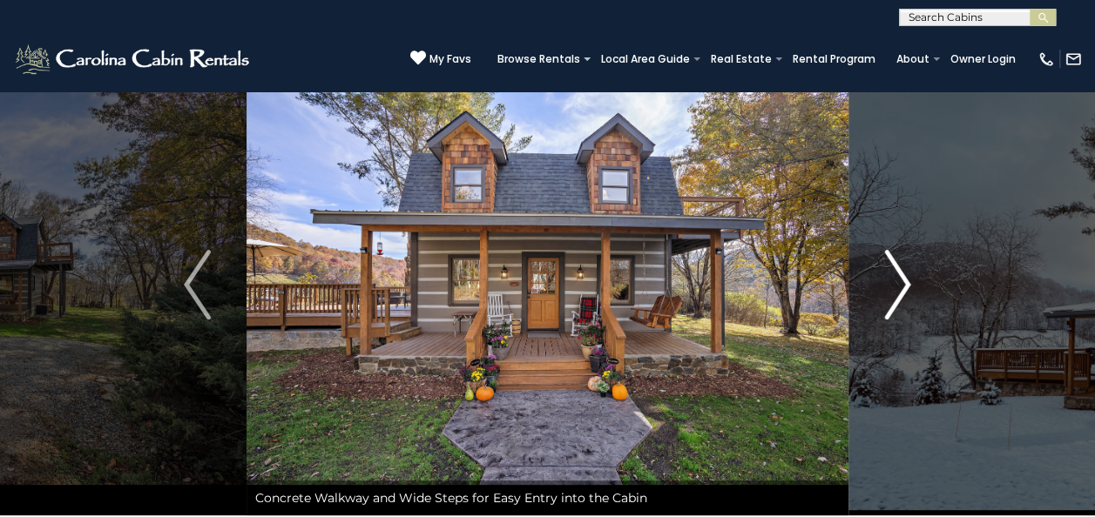
click at [903, 308] on img "Next" at bounding box center [897, 285] width 26 height 70
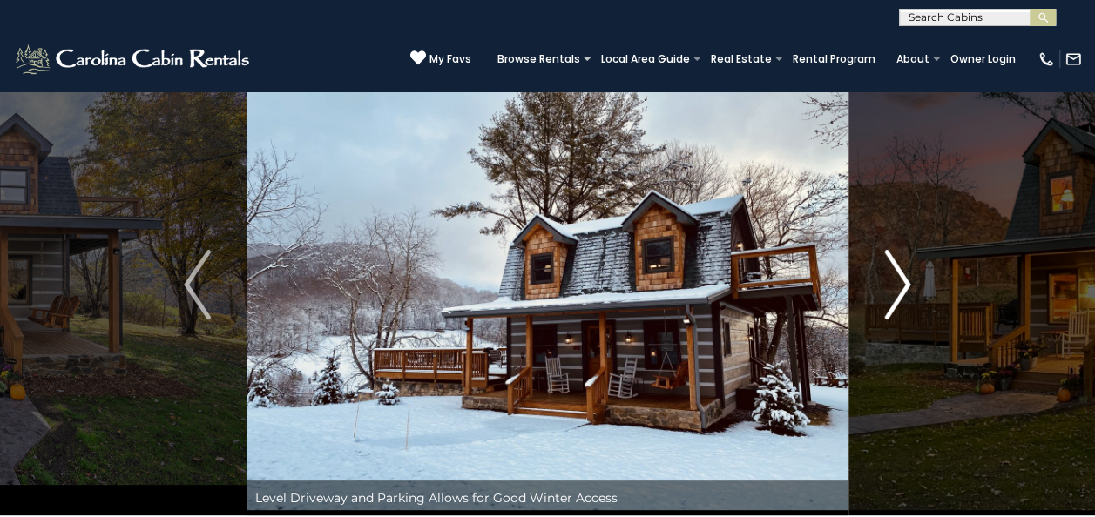
click at [921, 281] on button "Next" at bounding box center [898, 285] width 98 height 462
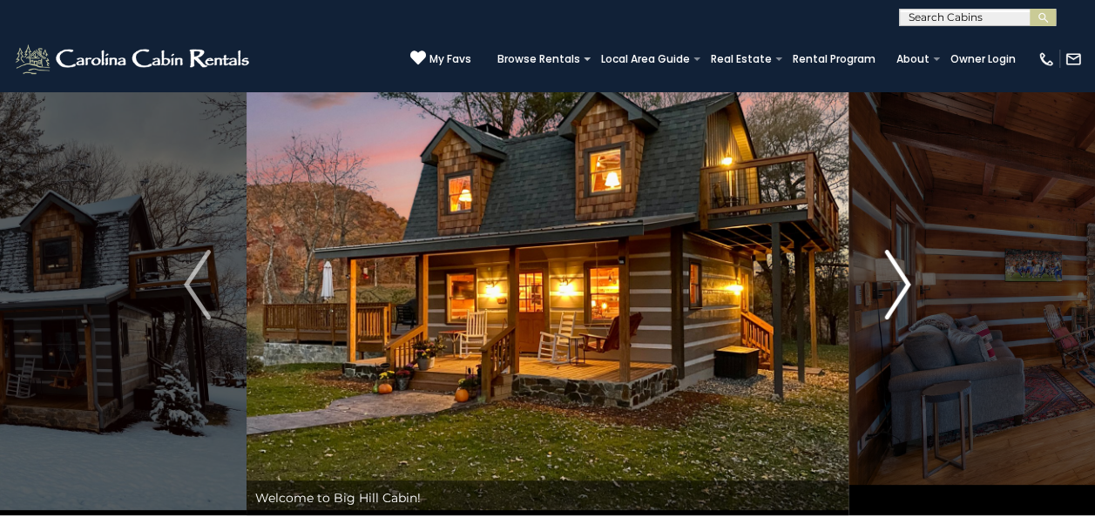
click at [910, 302] on img "Next" at bounding box center [897, 285] width 26 height 70
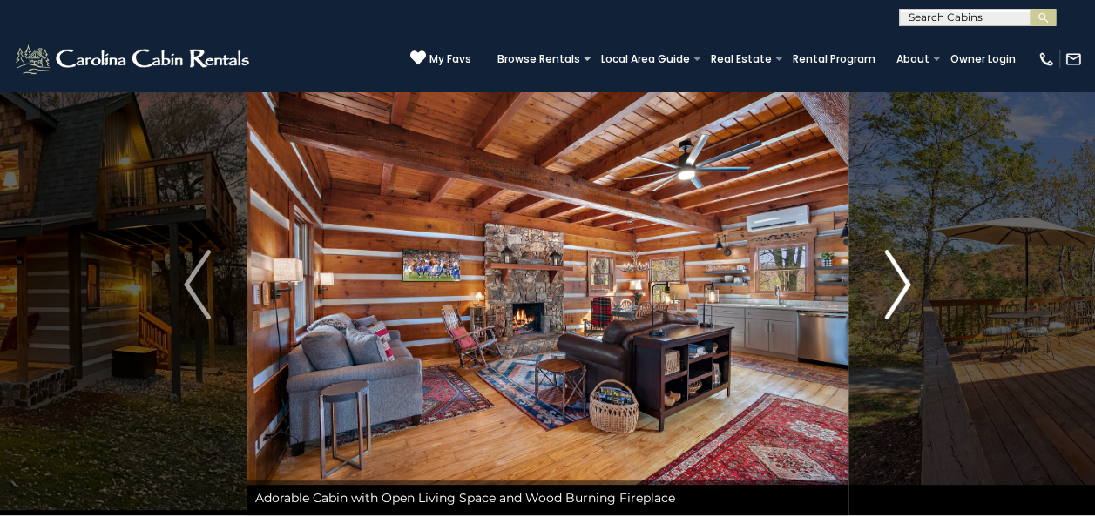
click at [917, 288] on button "Next" at bounding box center [898, 285] width 98 height 462
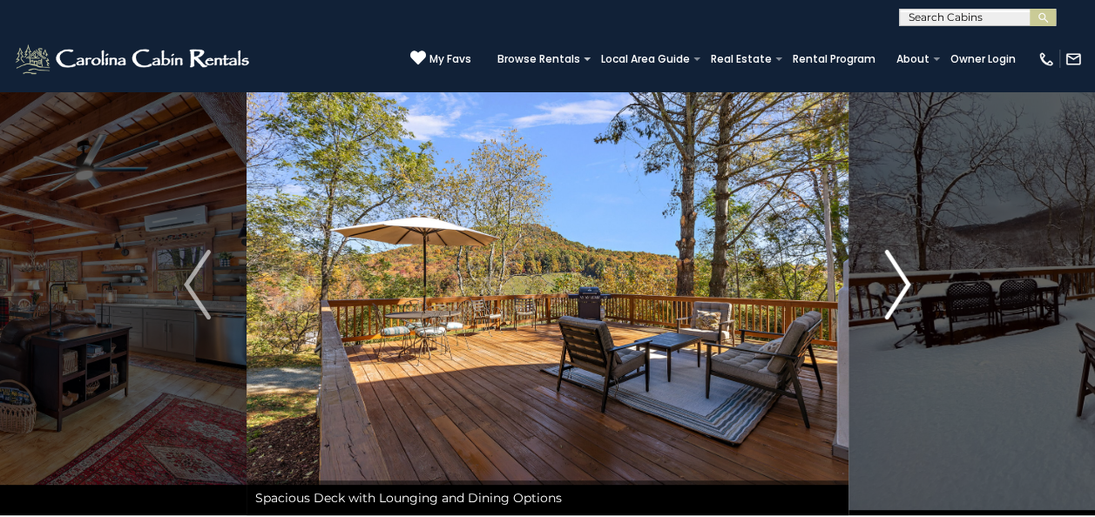
click at [896, 291] on img "Next" at bounding box center [897, 285] width 26 height 70
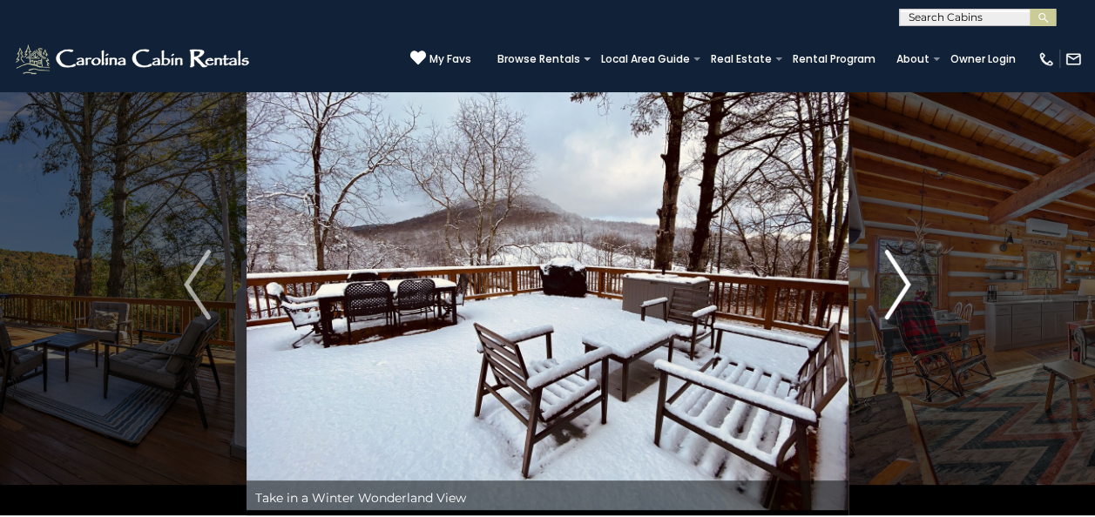
click at [889, 308] on img "Next" at bounding box center [897, 285] width 26 height 70
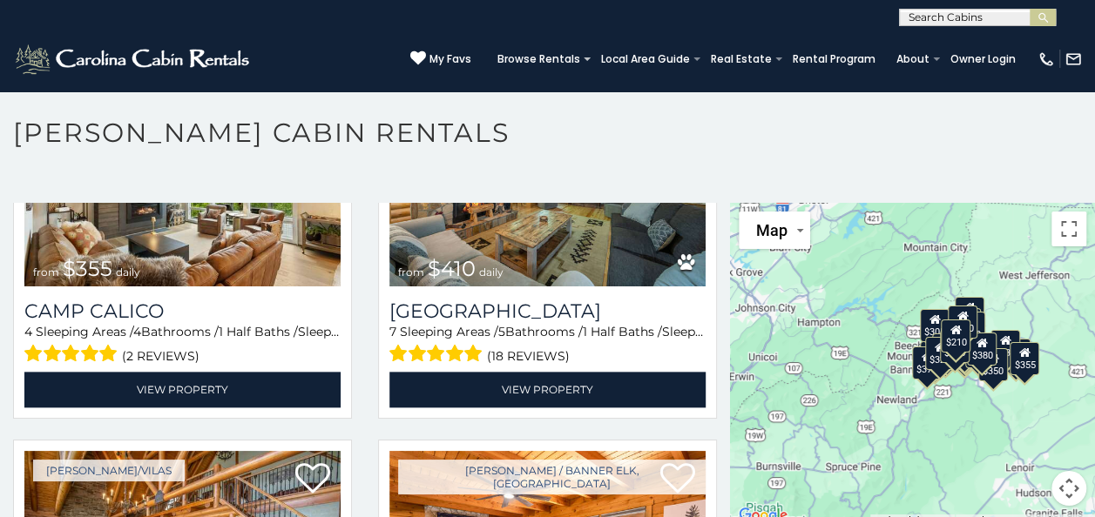
scroll to position [4199, 0]
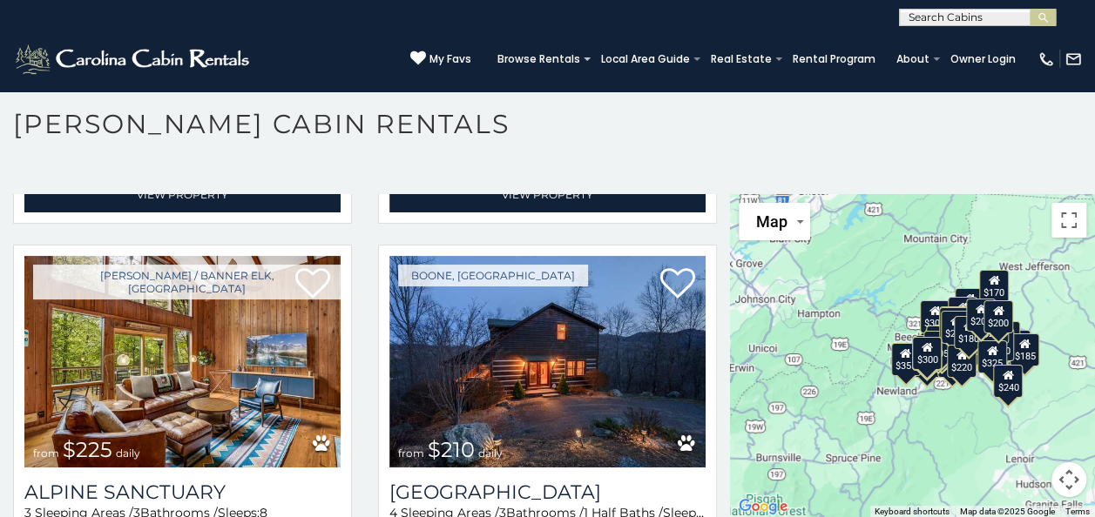
scroll to position [5261, 0]
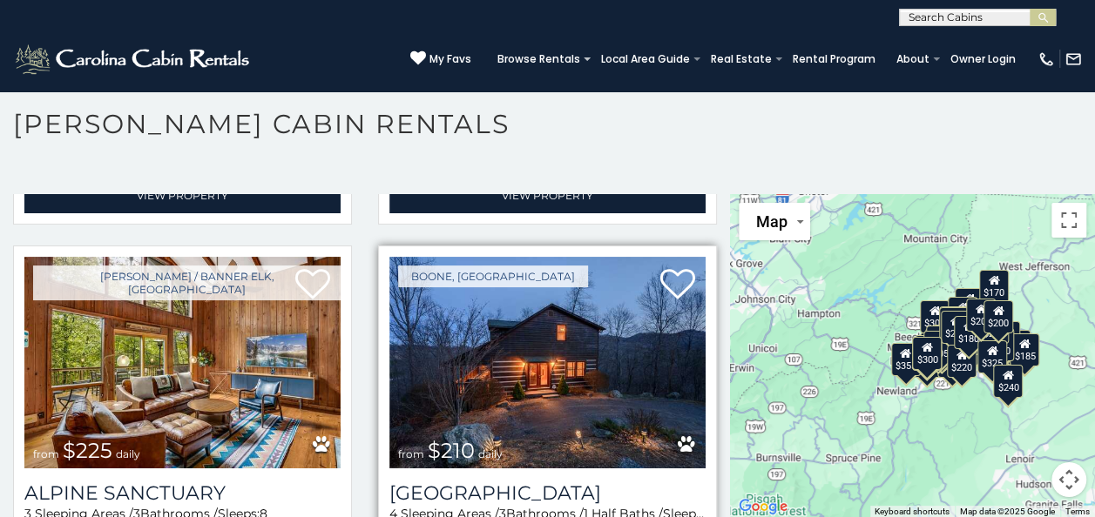
click at [604, 308] on img at bounding box center [547, 363] width 316 height 212
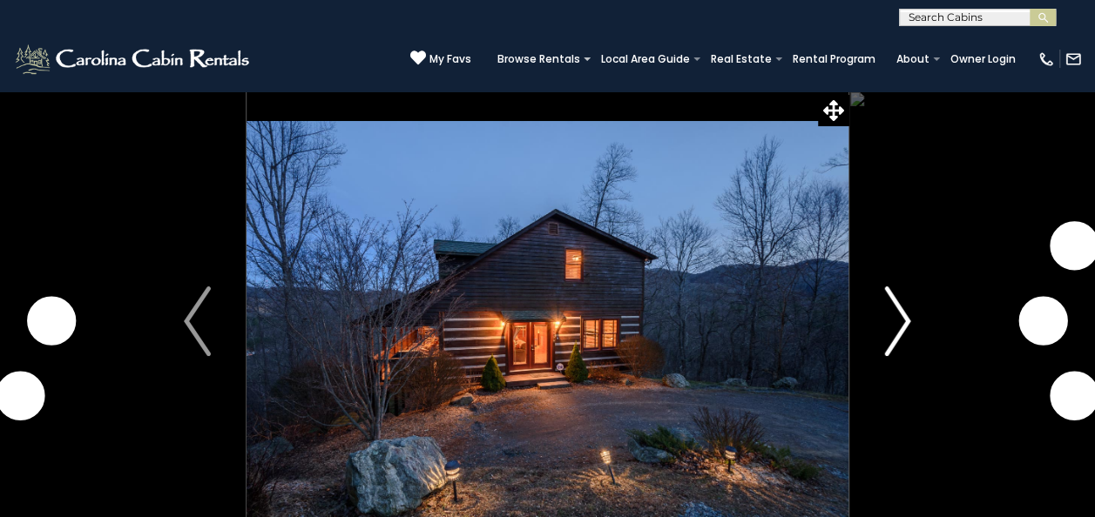
click at [910, 313] on img "Next" at bounding box center [897, 322] width 26 height 70
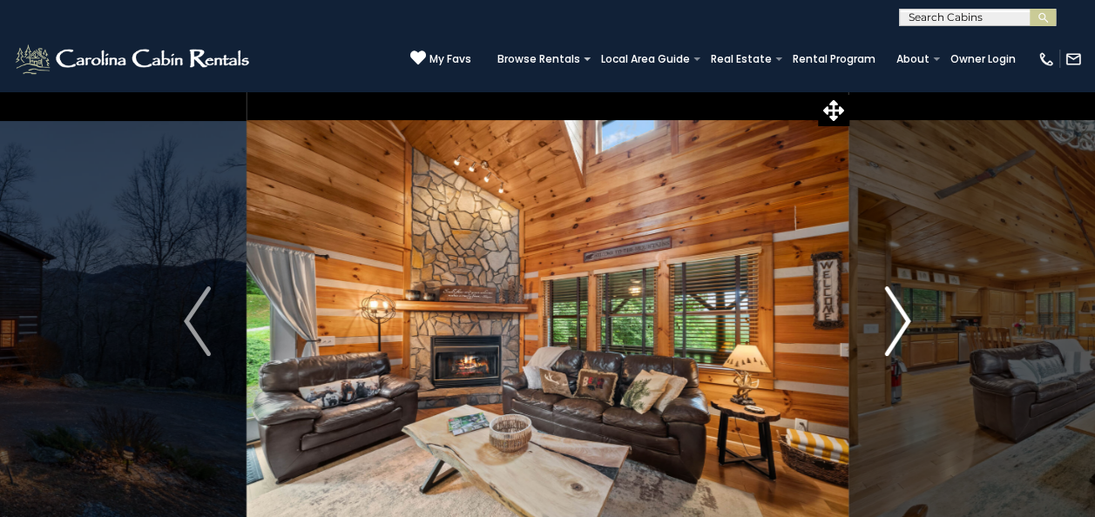
click at [904, 324] on img "Next" at bounding box center [897, 322] width 26 height 70
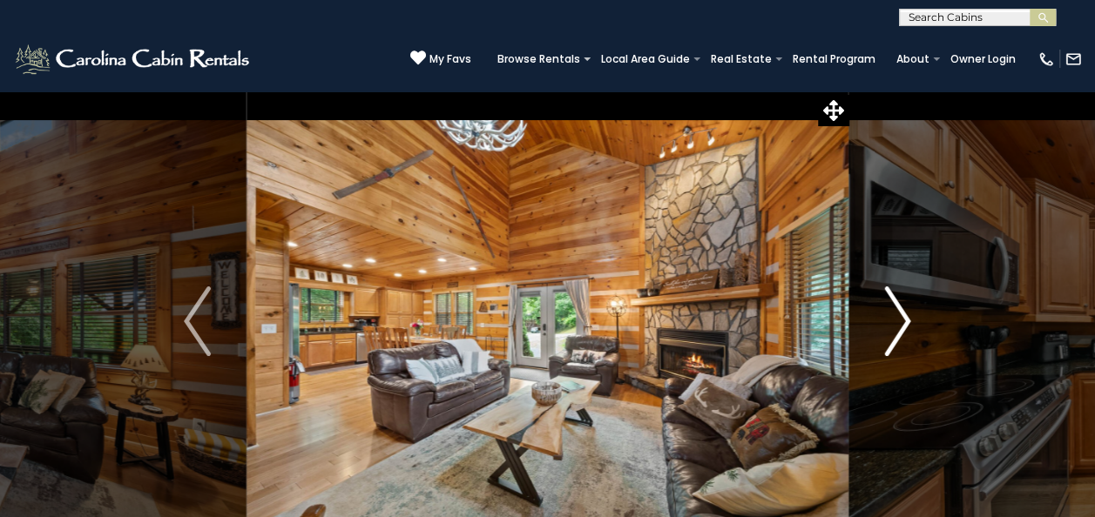
click at [913, 326] on button "Next" at bounding box center [898, 322] width 98 height 462
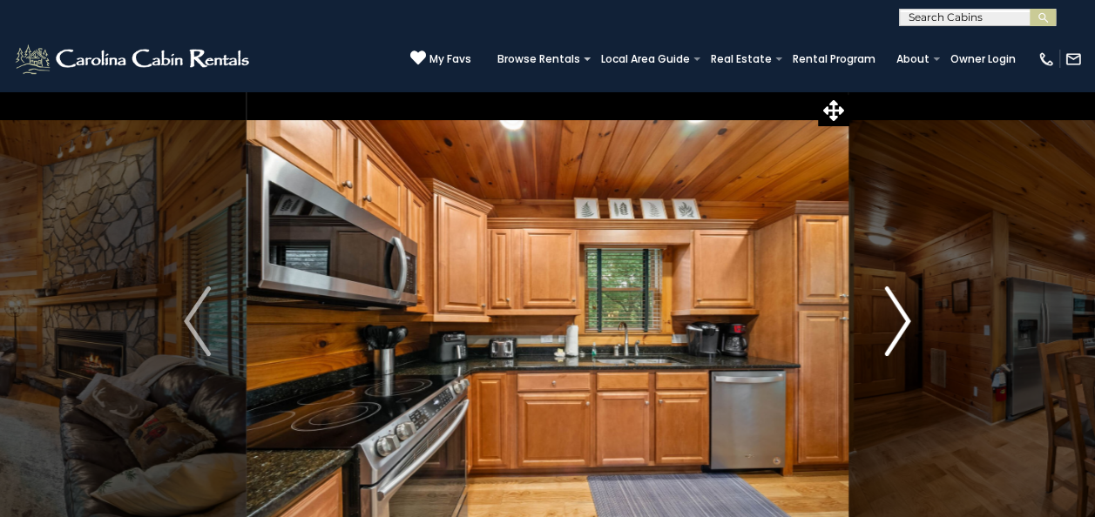
click at [910, 327] on img "Next" at bounding box center [897, 322] width 26 height 70
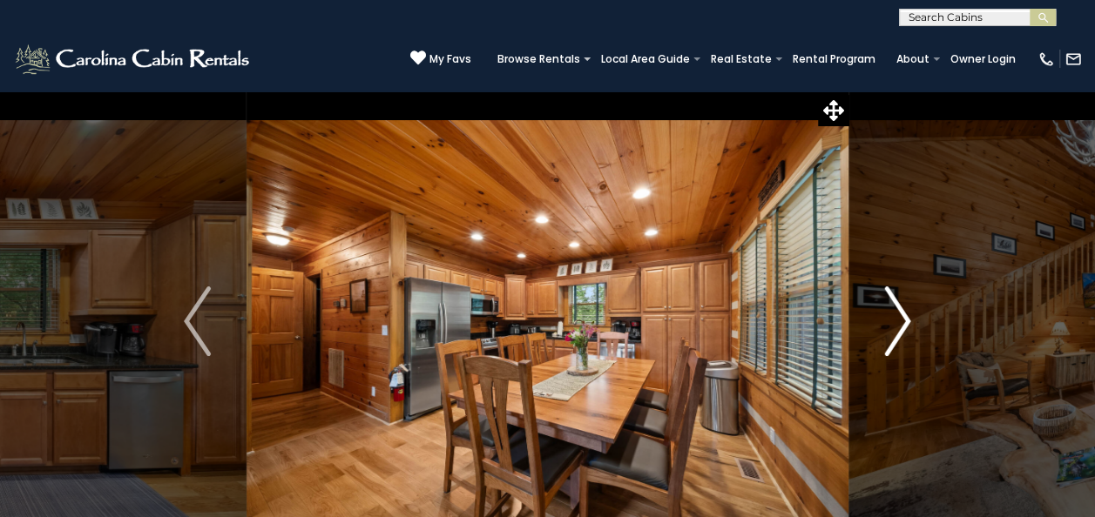
click at [911, 321] on button "Next" at bounding box center [898, 322] width 98 height 462
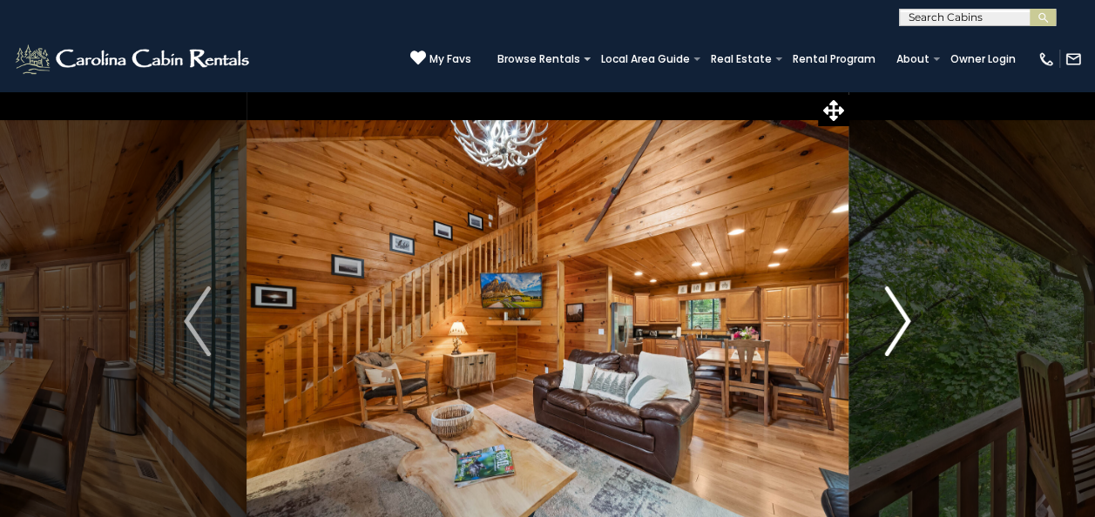
click at [913, 317] on button "Next" at bounding box center [898, 322] width 98 height 462
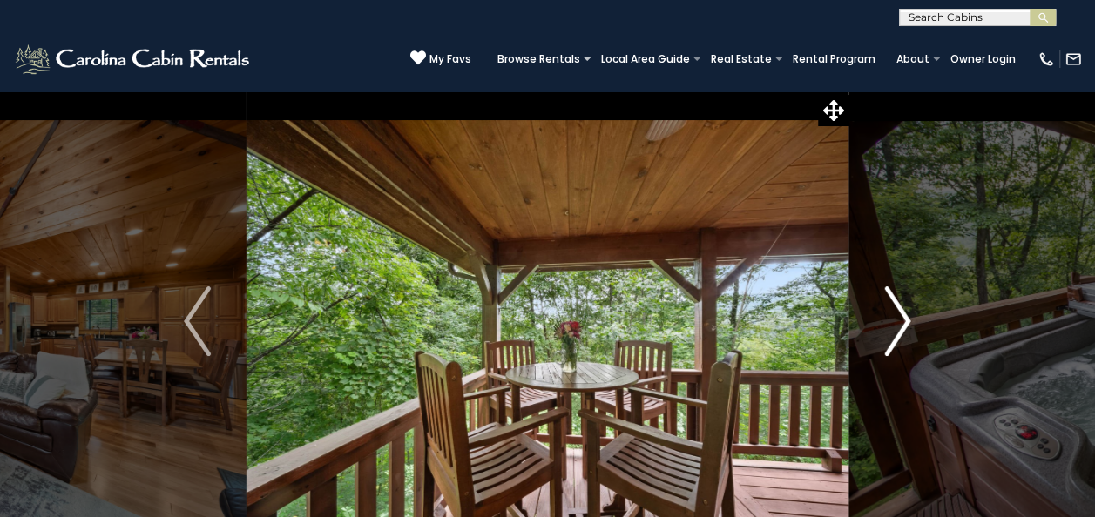
click at [908, 312] on img "Next" at bounding box center [897, 322] width 26 height 70
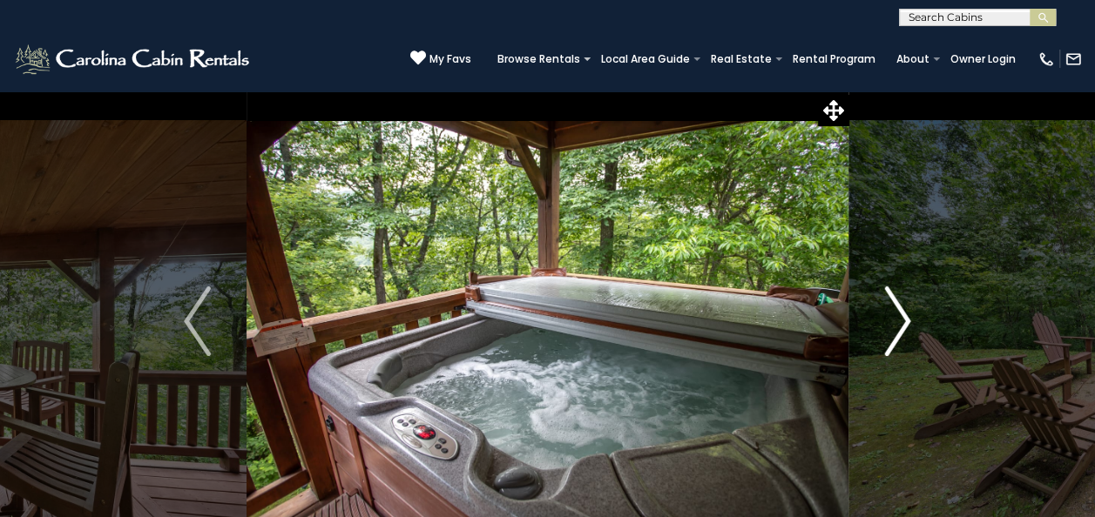
click at [906, 321] on img "Next" at bounding box center [897, 322] width 26 height 70
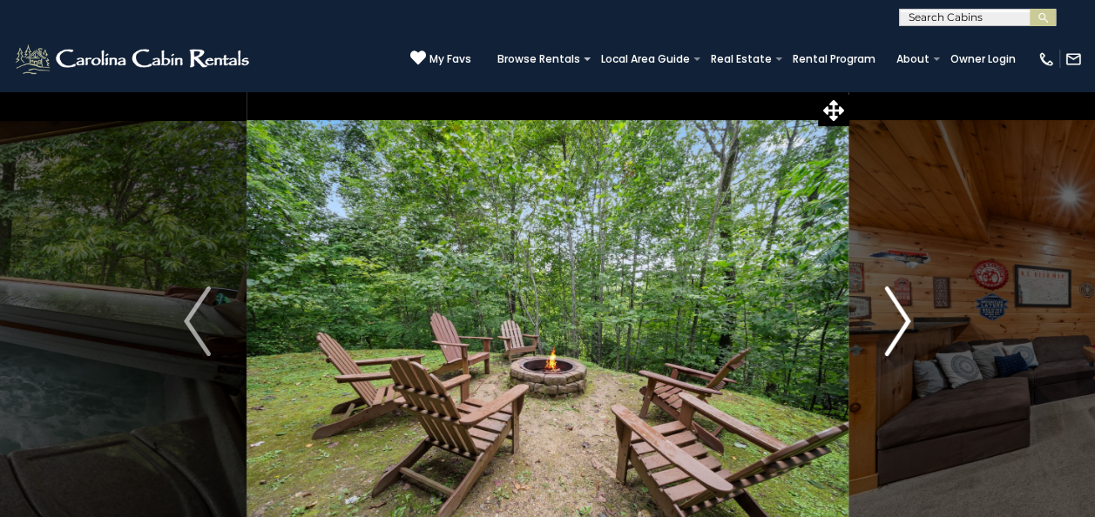
click at [913, 324] on button "Next" at bounding box center [898, 322] width 98 height 462
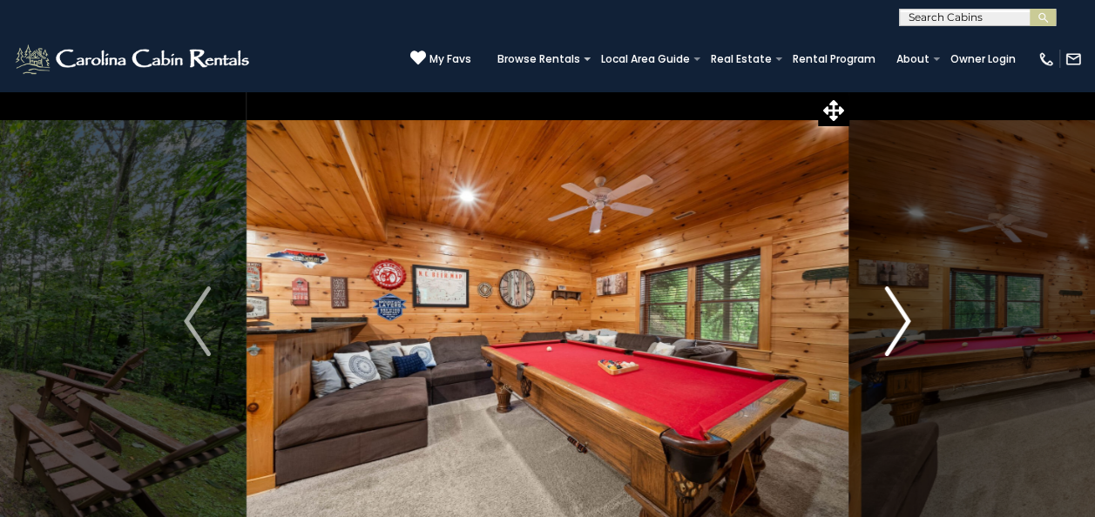
click at [911, 317] on button "Next" at bounding box center [898, 322] width 98 height 462
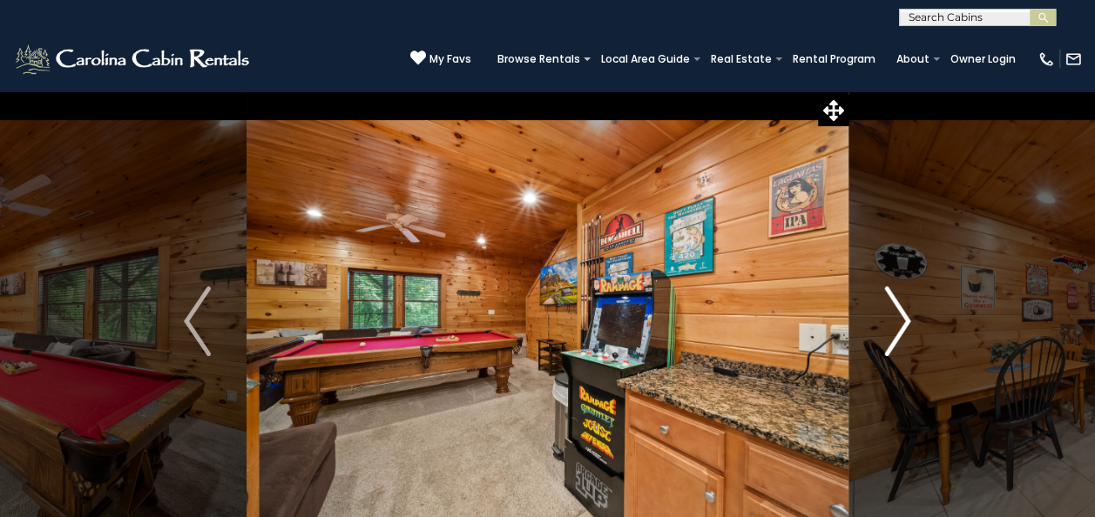
click at [918, 311] on button "Next" at bounding box center [898, 322] width 98 height 462
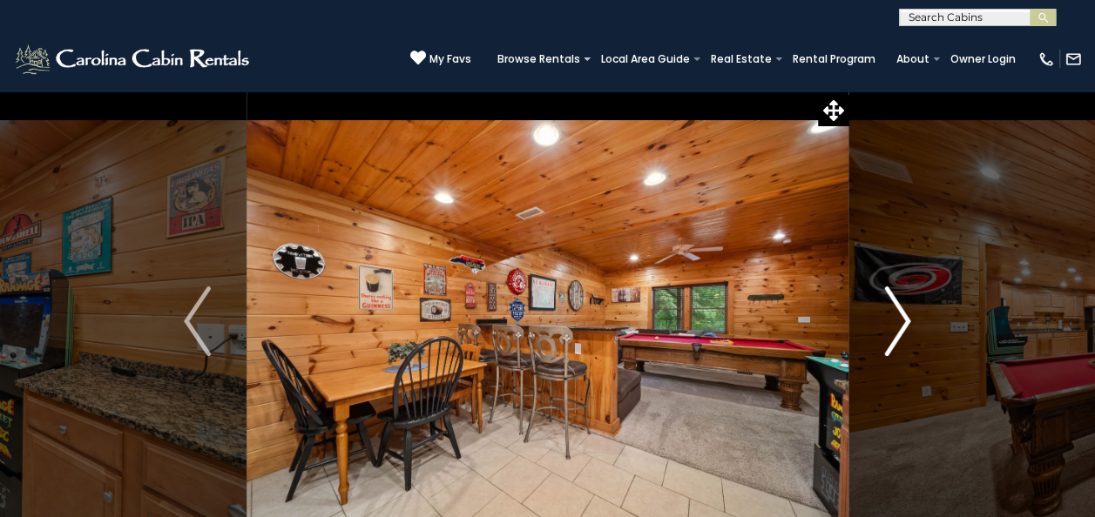
click at [918, 323] on button "Next" at bounding box center [898, 322] width 98 height 462
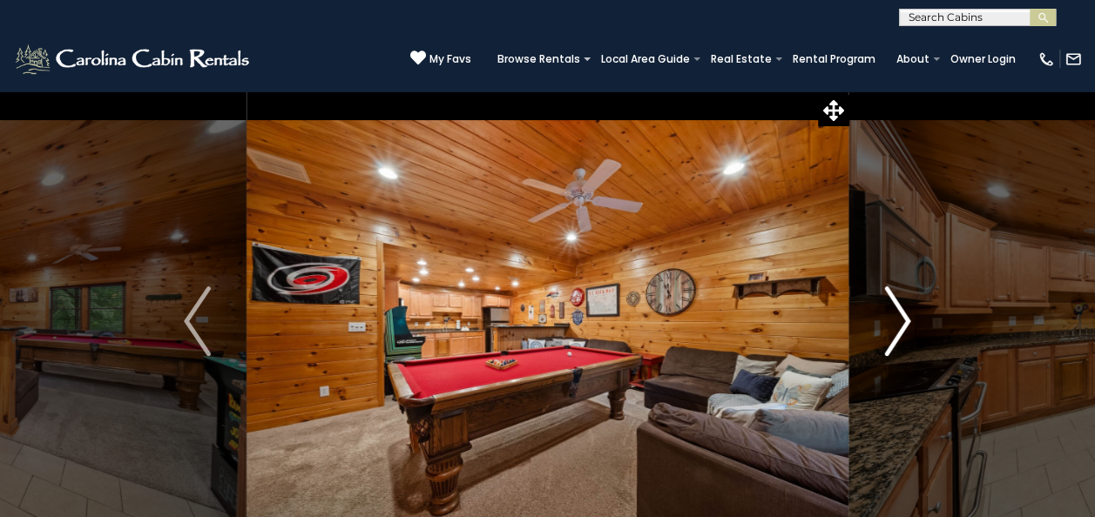
click at [914, 318] on button "Next" at bounding box center [898, 322] width 98 height 462
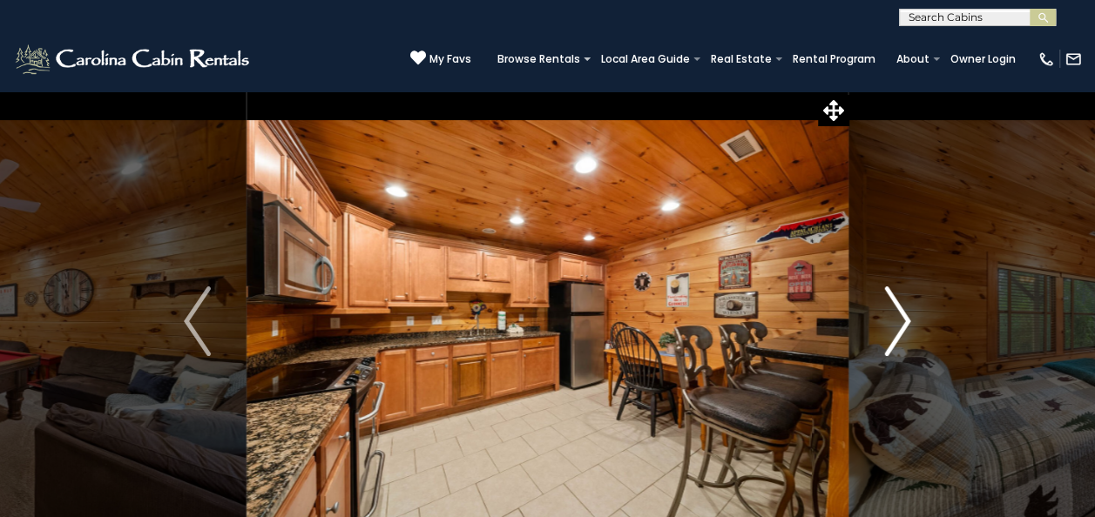
click at [913, 307] on button "Next" at bounding box center [898, 322] width 98 height 462
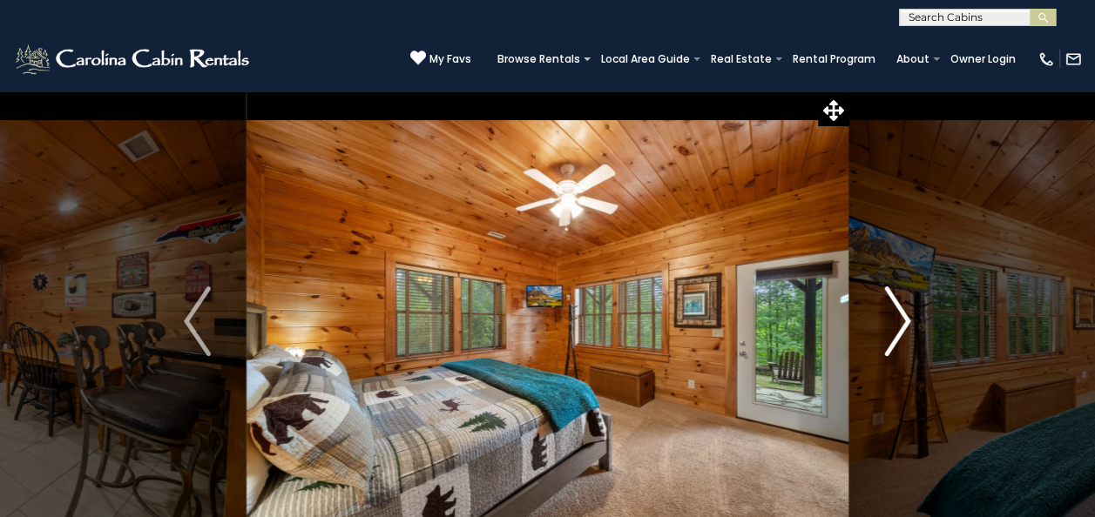
click at [924, 319] on button "Next" at bounding box center [898, 322] width 98 height 462
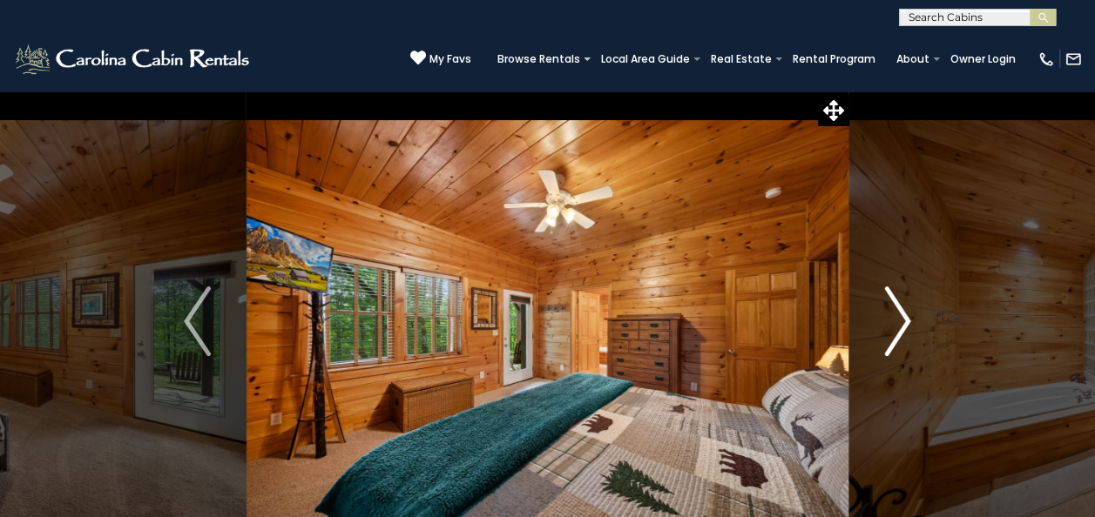
click at [914, 307] on button "Next" at bounding box center [898, 322] width 98 height 462
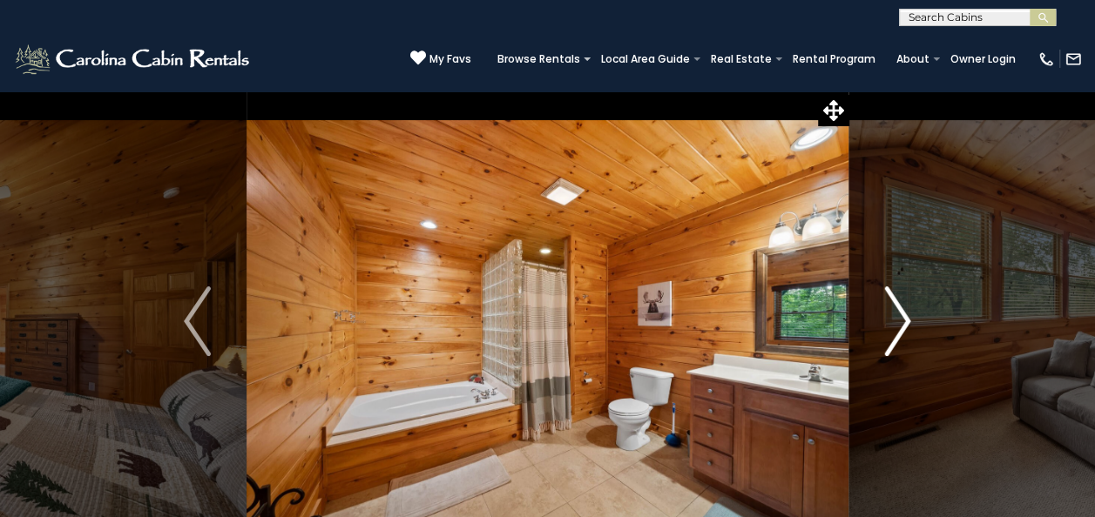
click at [915, 301] on button "Next" at bounding box center [898, 322] width 98 height 462
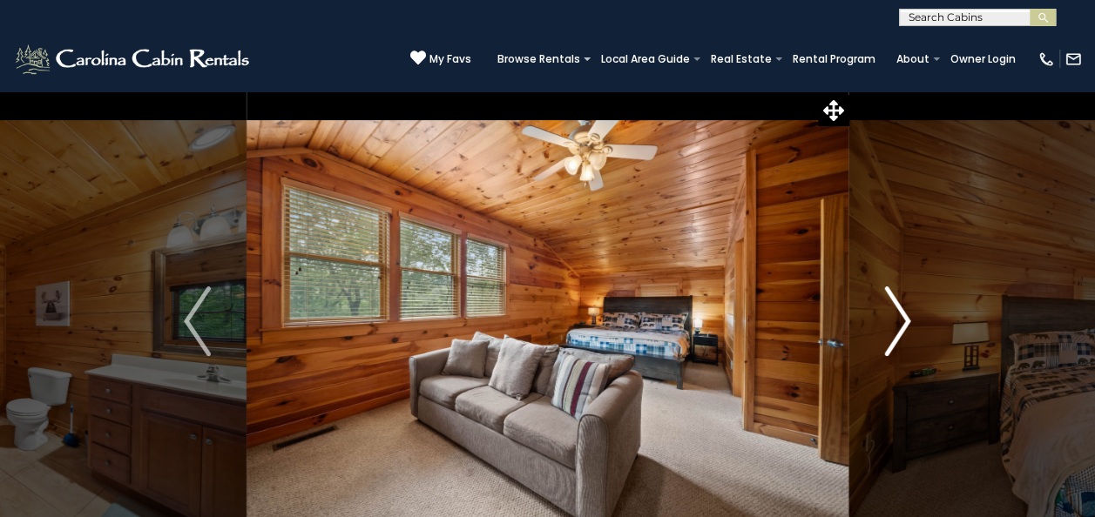
click at [909, 307] on img "Next" at bounding box center [897, 322] width 26 height 70
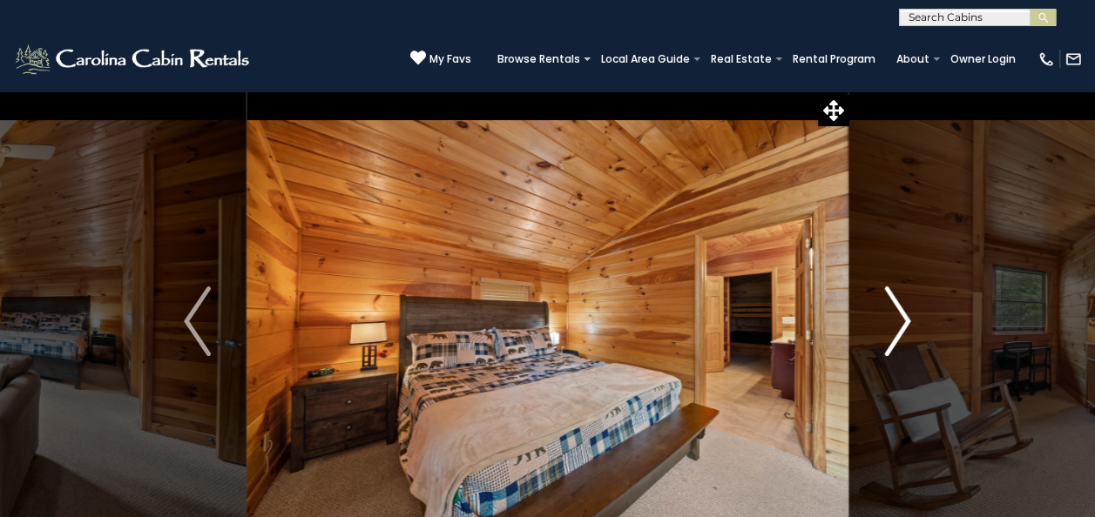
click at [908, 300] on img "Next" at bounding box center [897, 322] width 26 height 70
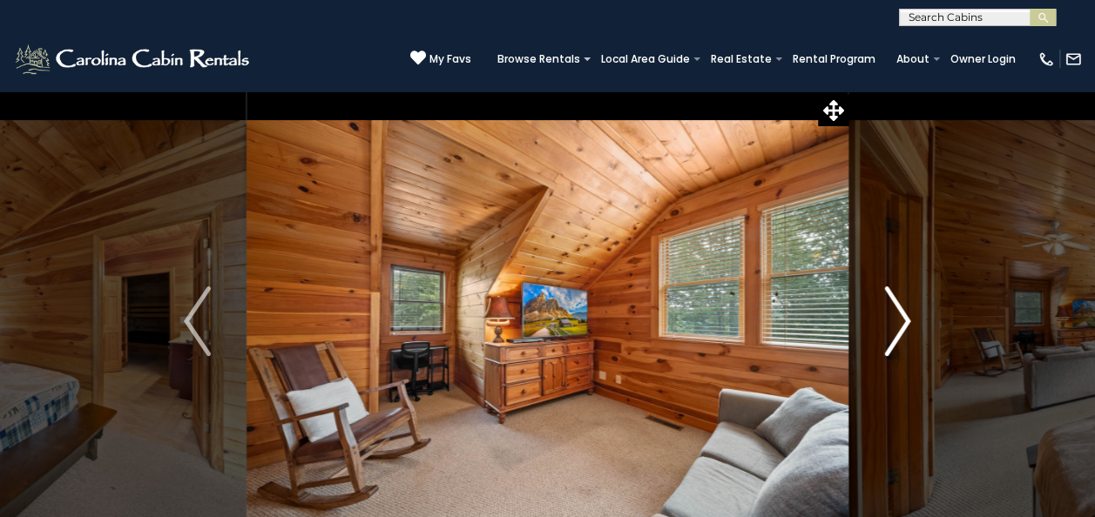
click at [903, 305] on img "Next" at bounding box center [897, 322] width 26 height 70
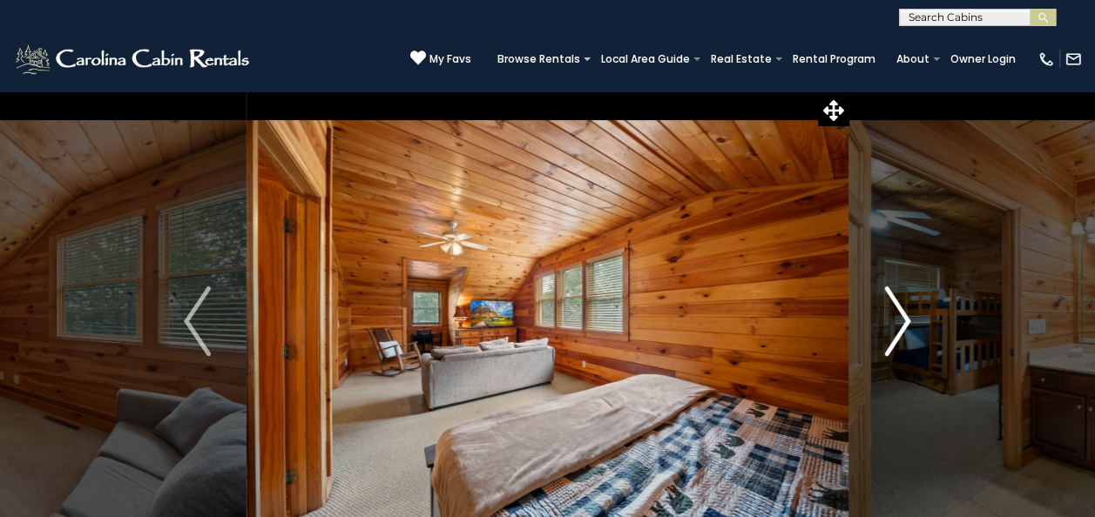
click at [908, 300] on img "Next" at bounding box center [897, 322] width 26 height 70
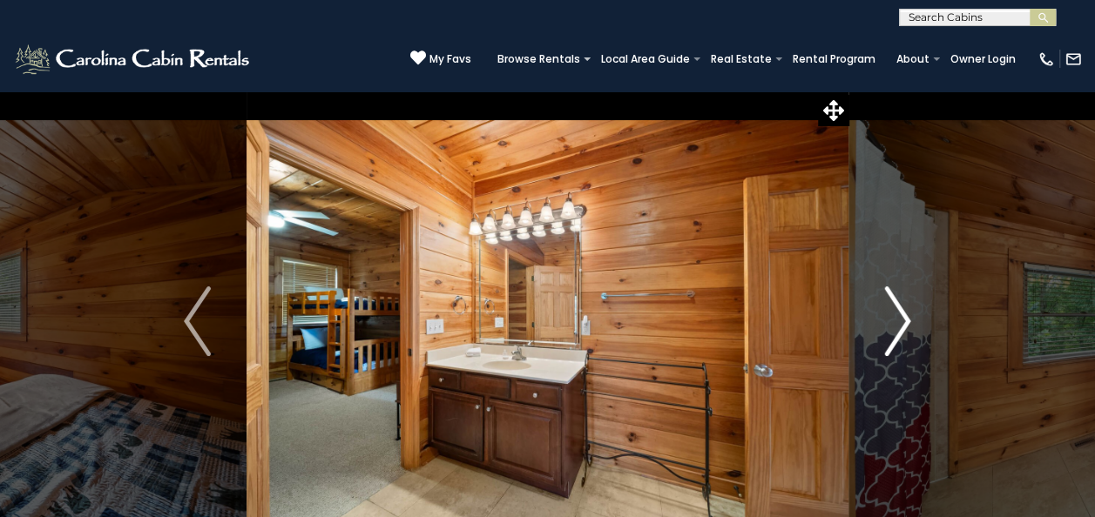
click at [911, 287] on button "Next" at bounding box center [898, 322] width 98 height 462
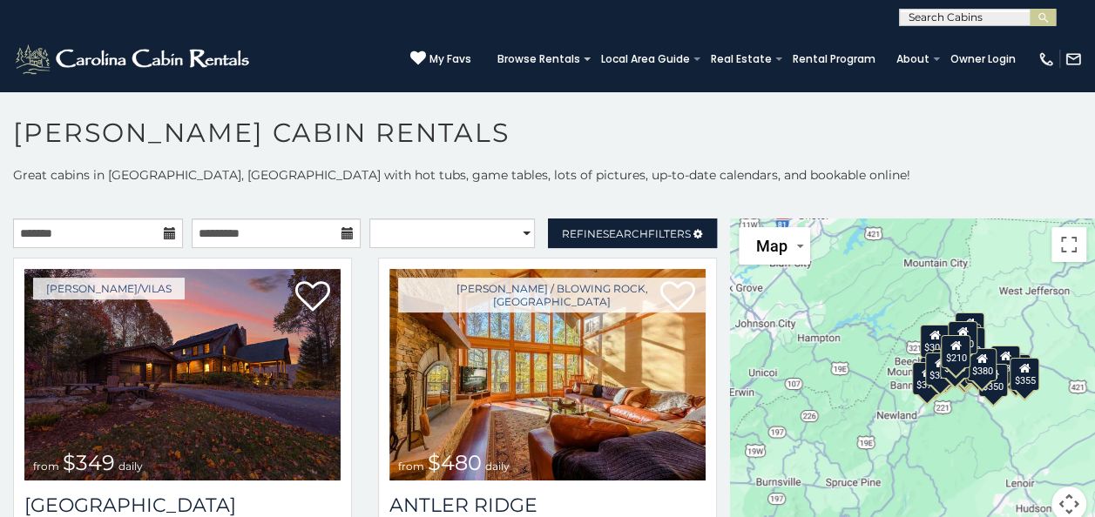
scroll to position [9, 0]
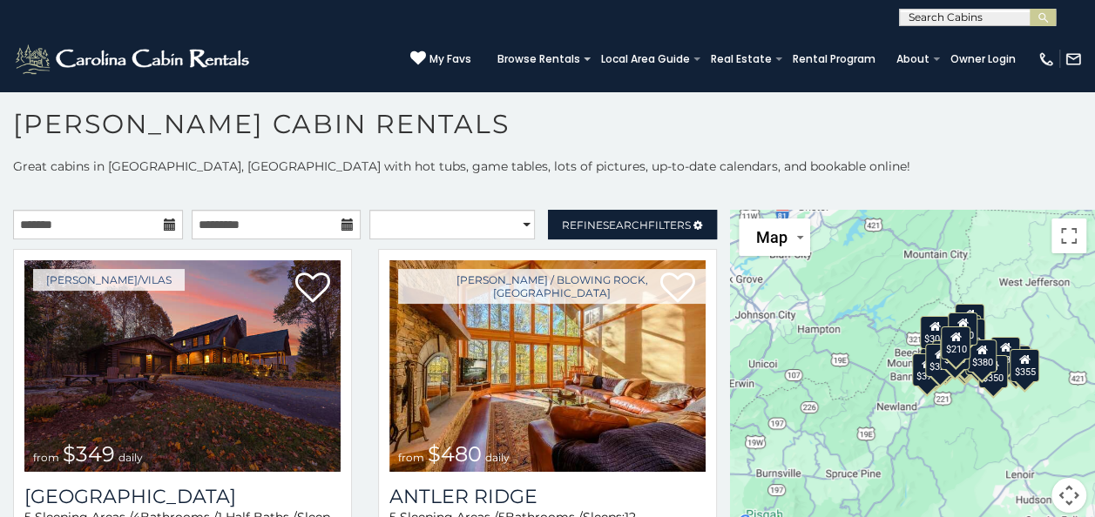
click at [714, 159] on p "Great cabins in [GEOGRAPHIC_DATA], [GEOGRAPHIC_DATA] with hot tubs, game tables…" at bounding box center [547, 166] width 1095 height 17
click at [660, 221] on span "Refine Search Filters" at bounding box center [626, 225] width 129 height 13
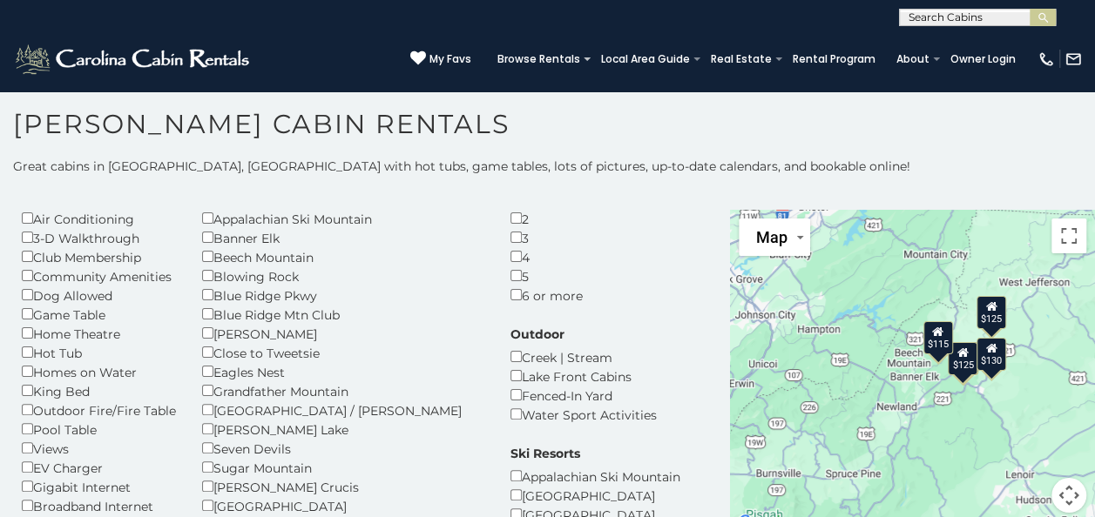
scroll to position [77, 0]
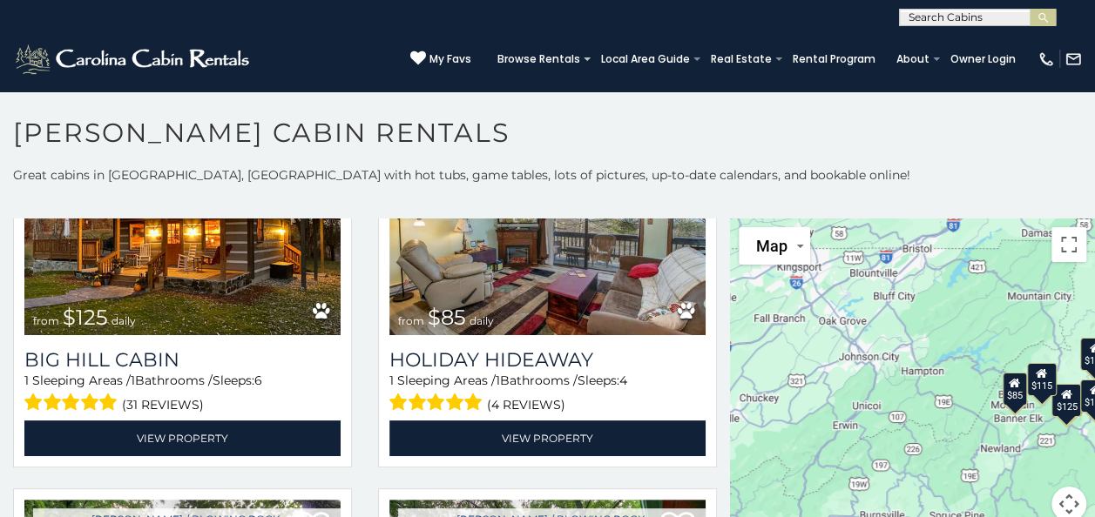
scroll to position [756, 0]
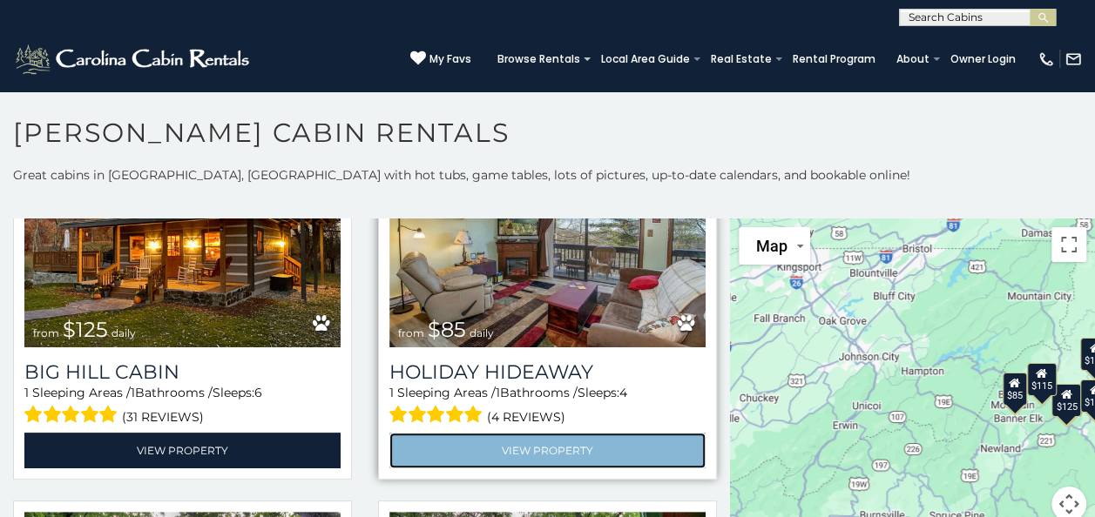
click at [595, 461] on link "View Property" at bounding box center [547, 451] width 316 height 36
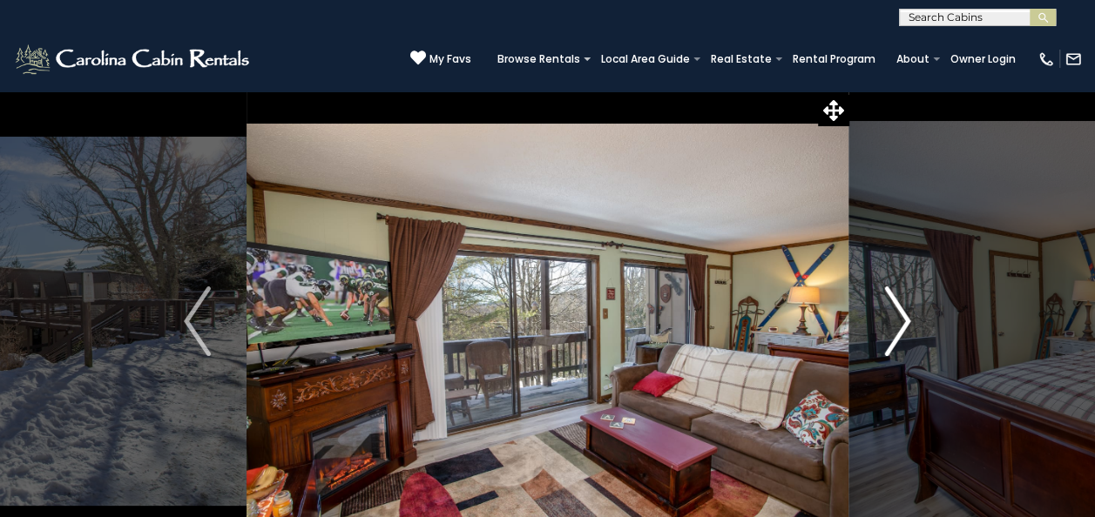
click at [907, 333] on img "Next" at bounding box center [897, 322] width 26 height 70
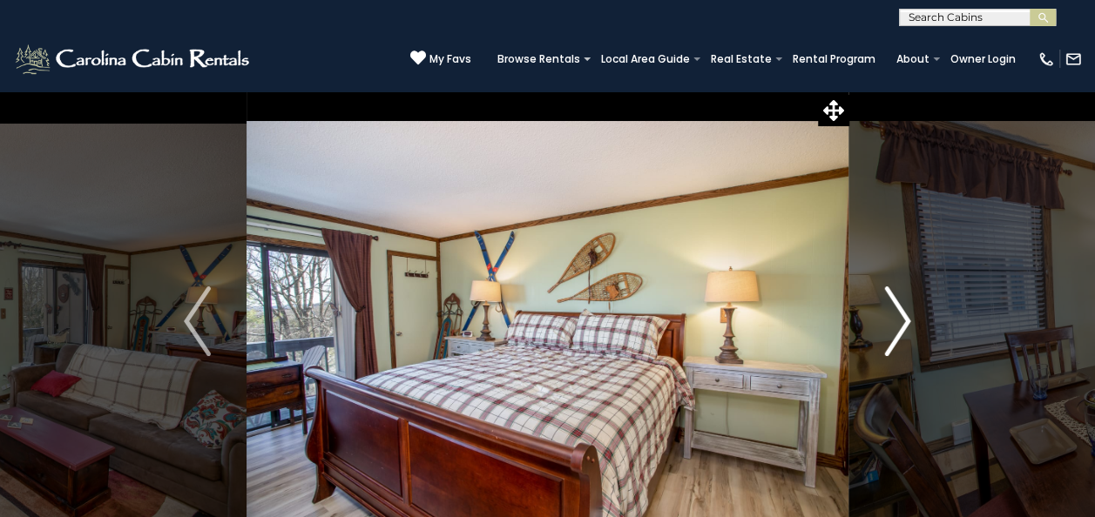
click at [892, 326] on img "Next" at bounding box center [897, 322] width 26 height 70
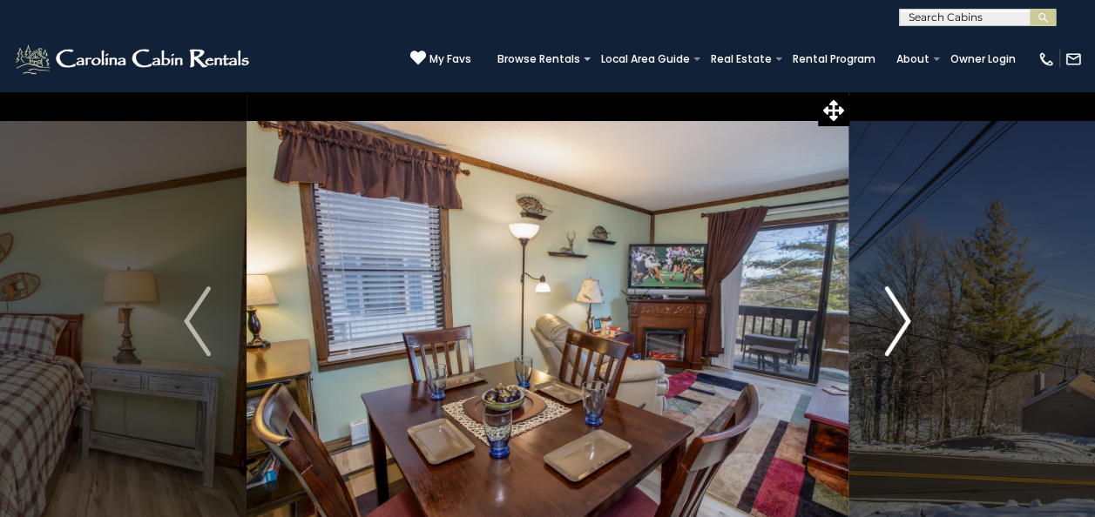
click at [909, 324] on img "Next" at bounding box center [897, 322] width 26 height 70
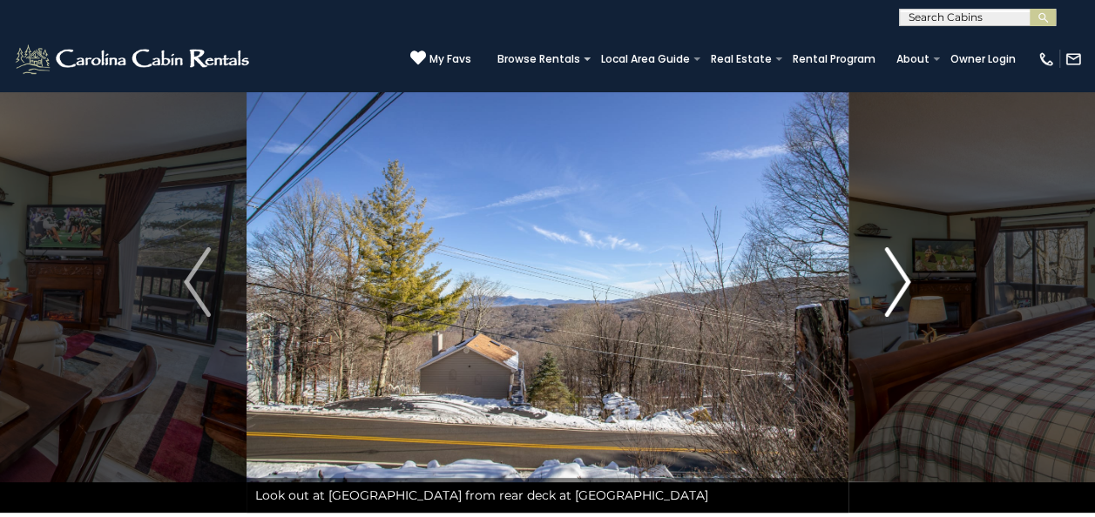
scroll to position [37, 0]
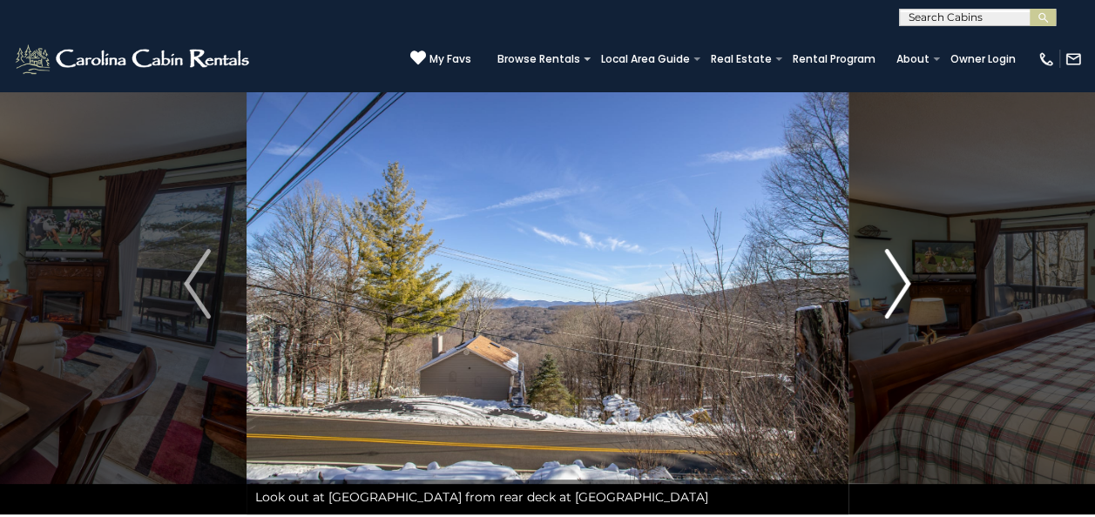
click at [910, 301] on img "Next" at bounding box center [897, 284] width 26 height 70
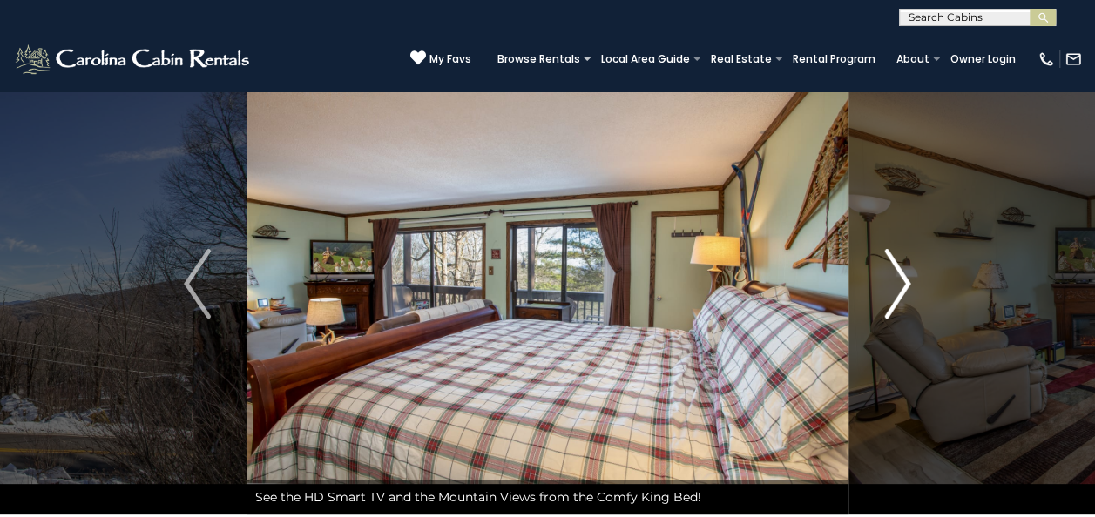
click at [910, 284] on img "Next" at bounding box center [897, 284] width 26 height 70
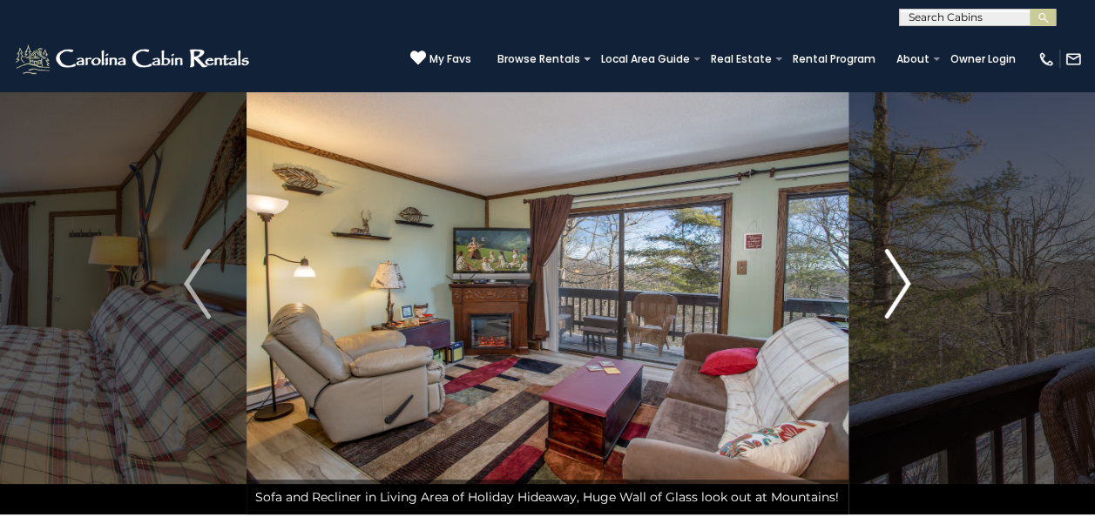
click at [899, 279] on img "Next" at bounding box center [897, 284] width 26 height 70
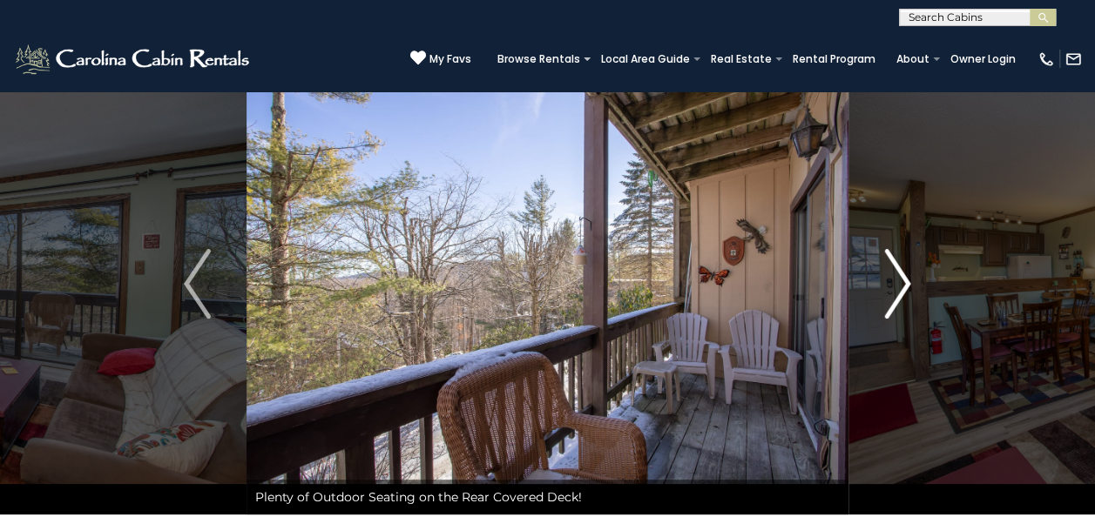
click at [906, 286] on img "Next" at bounding box center [897, 284] width 26 height 70
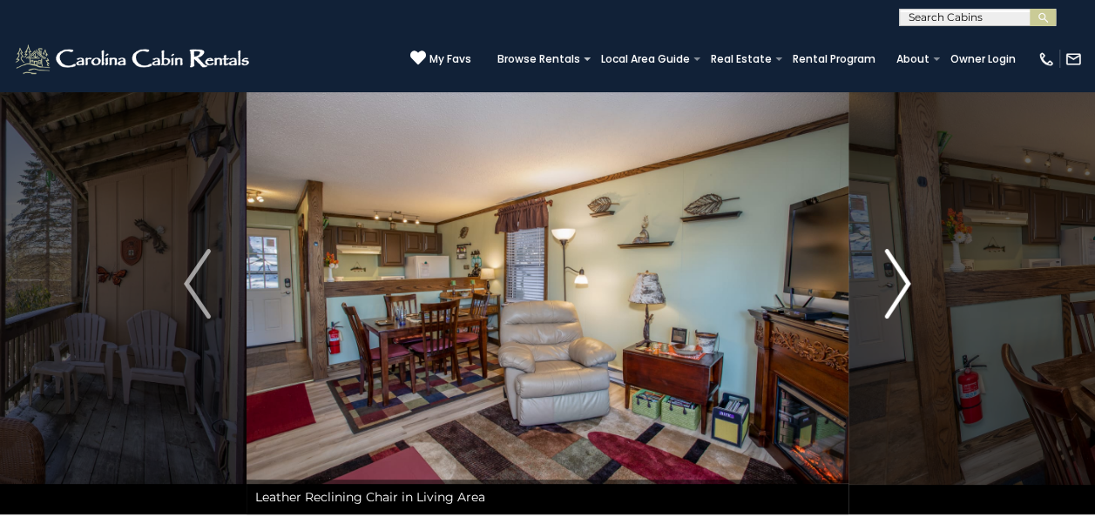
click at [903, 275] on img "Next" at bounding box center [897, 284] width 26 height 70
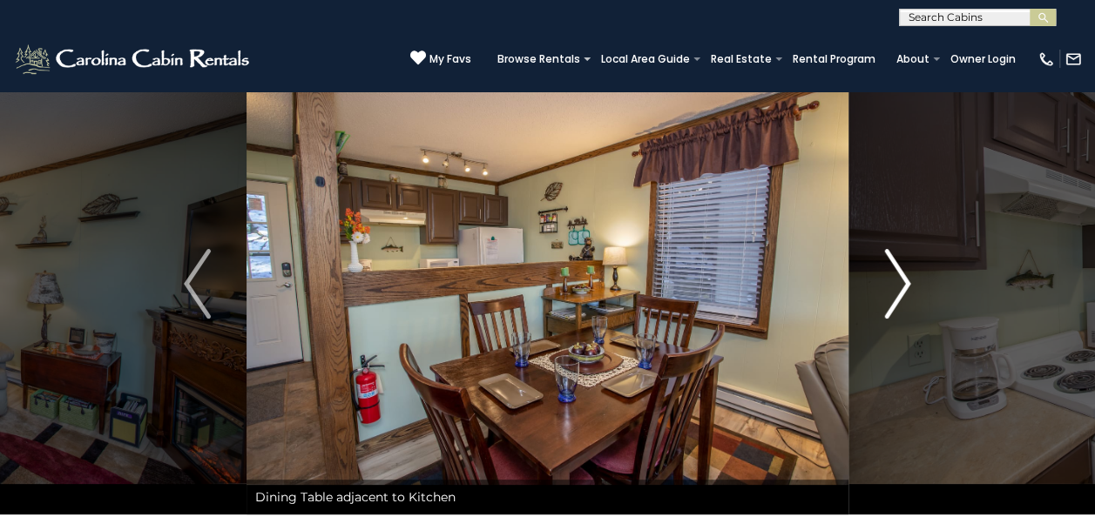
click at [899, 285] on img "Next" at bounding box center [897, 284] width 26 height 70
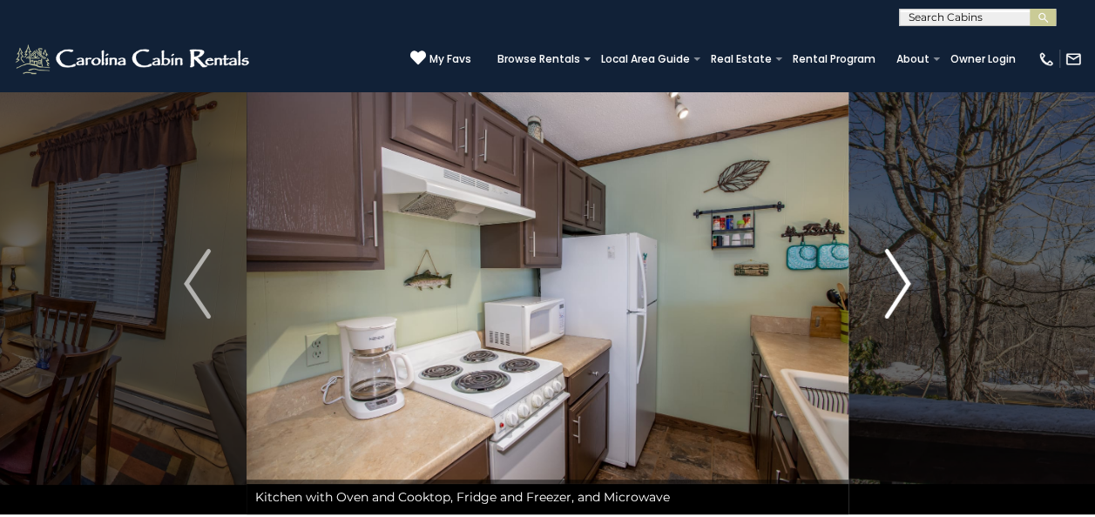
click at [914, 288] on button "Next" at bounding box center [898, 284] width 98 height 462
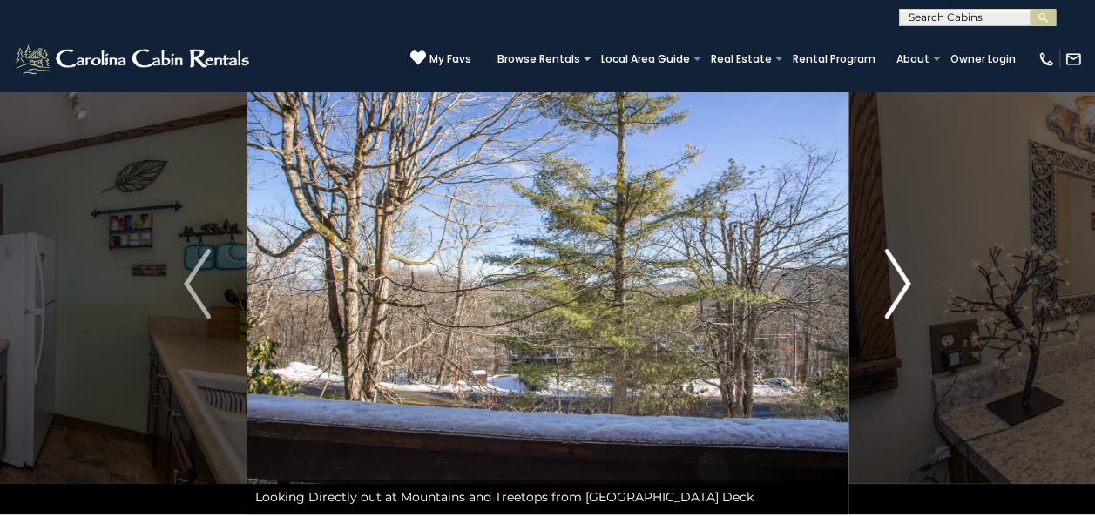
click at [917, 275] on button "Next" at bounding box center [898, 284] width 98 height 462
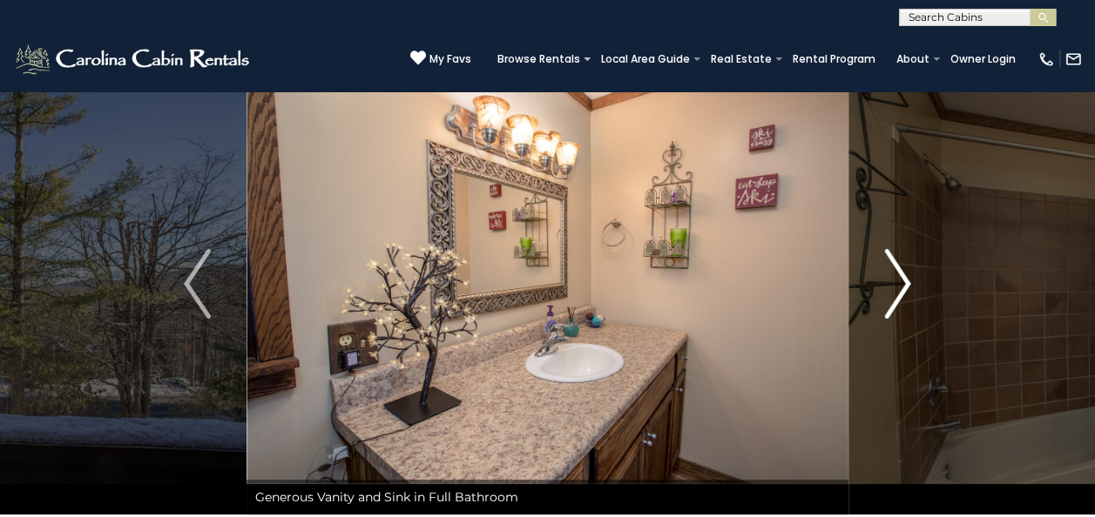
click at [930, 265] on button "Next" at bounding box center [898, 284] width 98 height 462
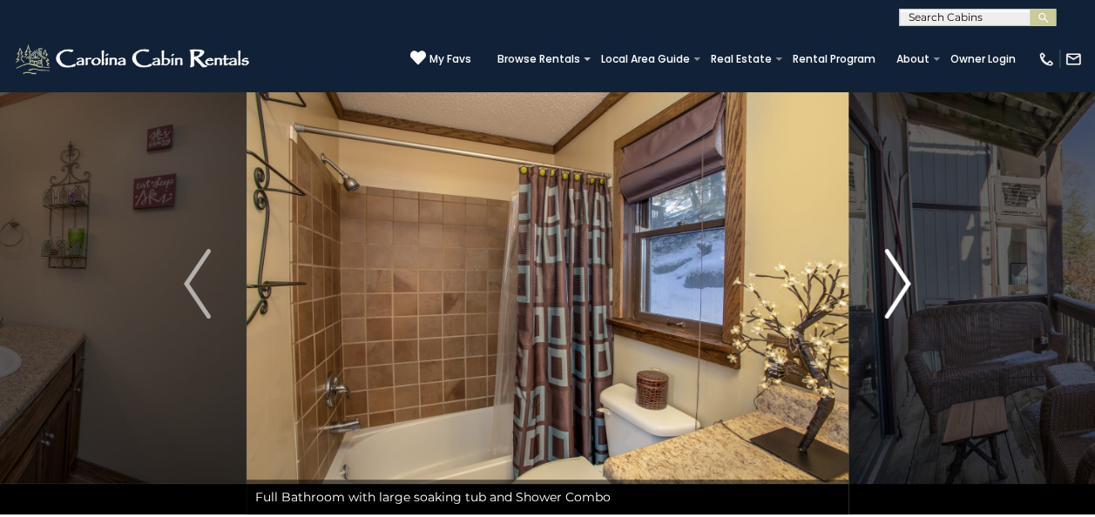
click at [915, 268] on button "Next" at bounding box center [898, 284] width 98 height 462
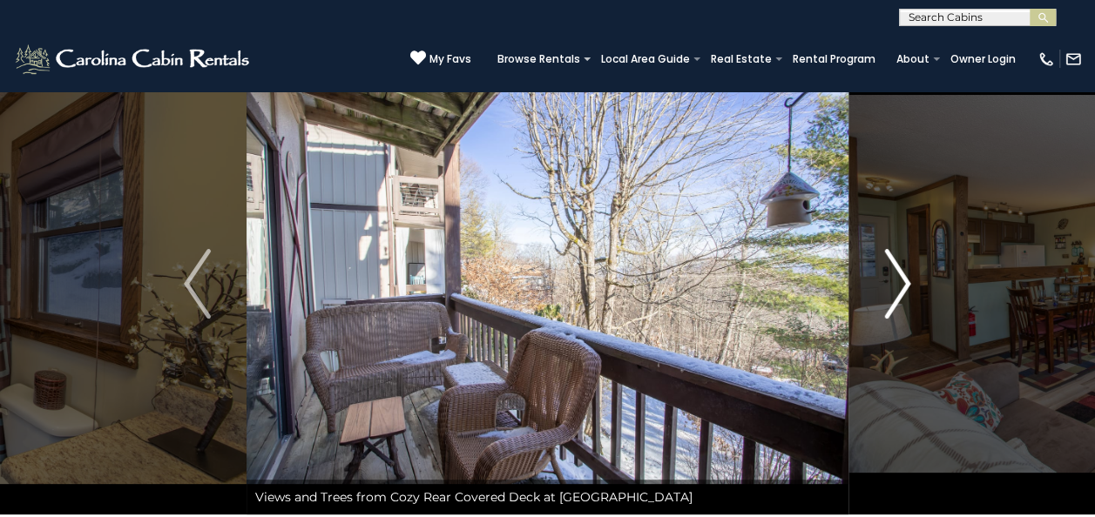
click at [903, 294] on img "Next" at bounding box center [897, 284] width 26 height 70
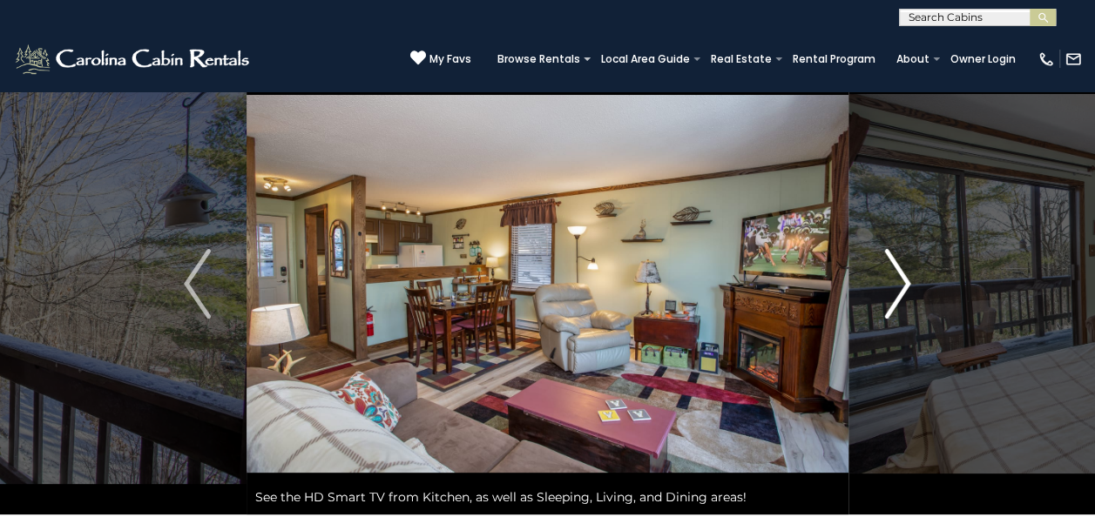
click at [898, 286] on img "Next" at bounding box center [897, 284] width 26 height 70
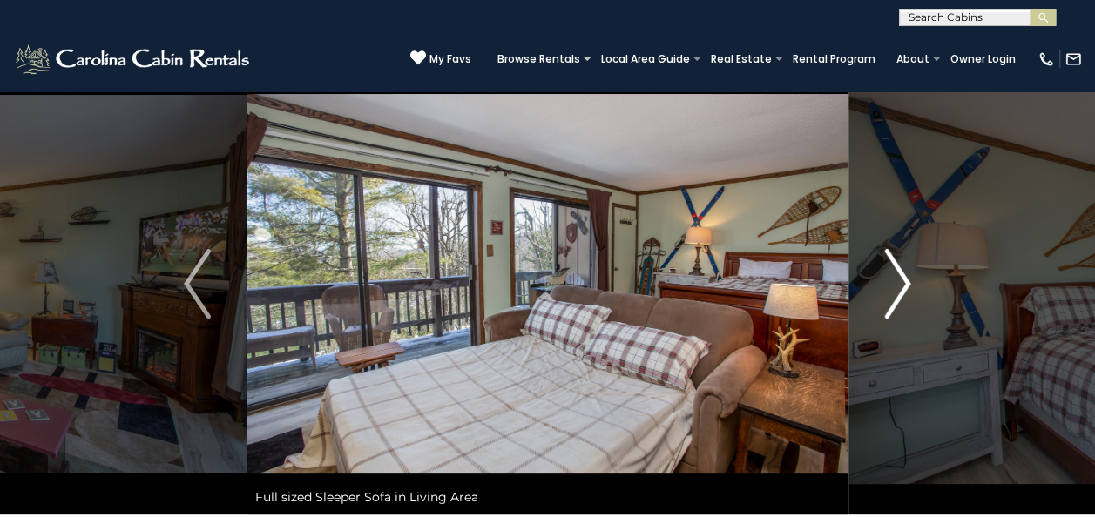
click at [903, 283] on img "Next" at bounding box center [897, 284] width 26 height 70
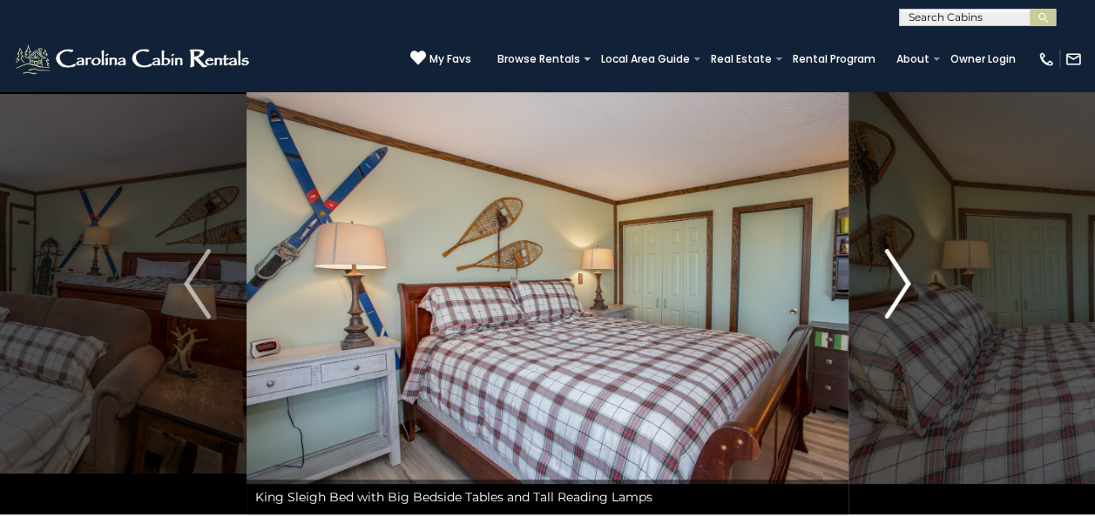
click at [917, 275] on button "Next" at bounding box center [898, 284] width 98 height 462
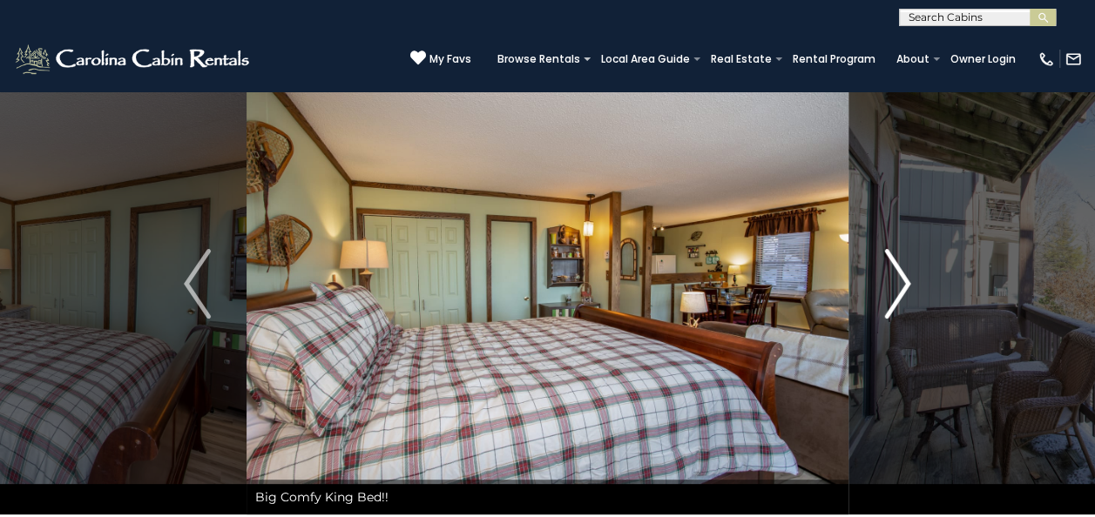
click at [917, 258] on button "Next" at bounding box center [898, 284] width 98 height 462
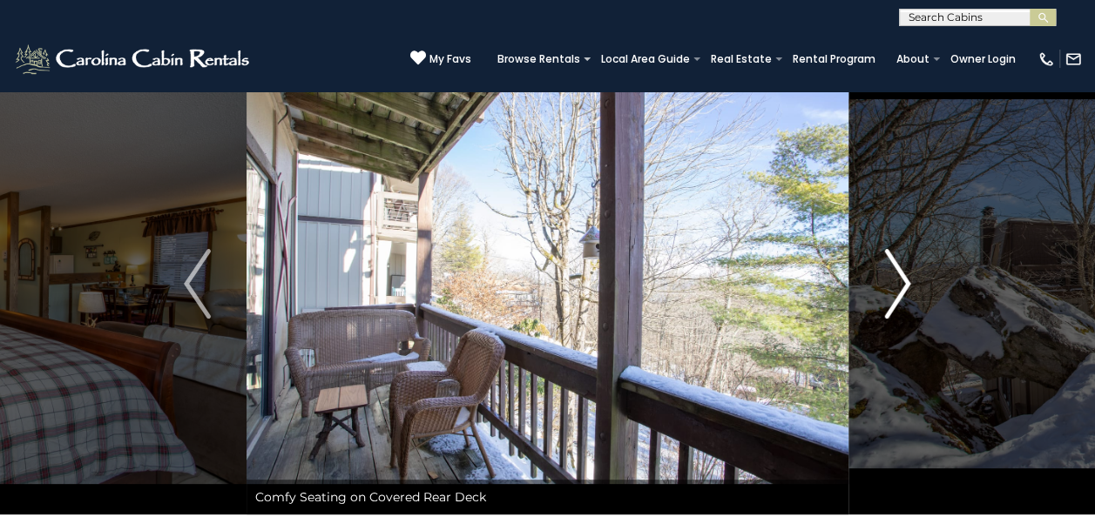
click at [899, 271] on img "Next" at bounding box center [897, 284] width 26 height 70
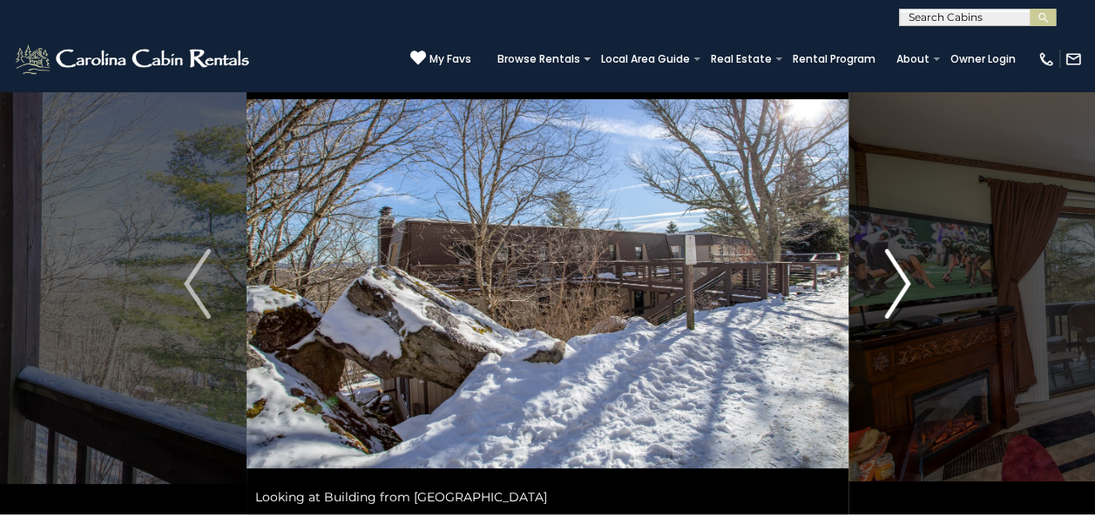
click at [908, 289] on img "Next" at bounding box center [897, 284] width 26 height 70
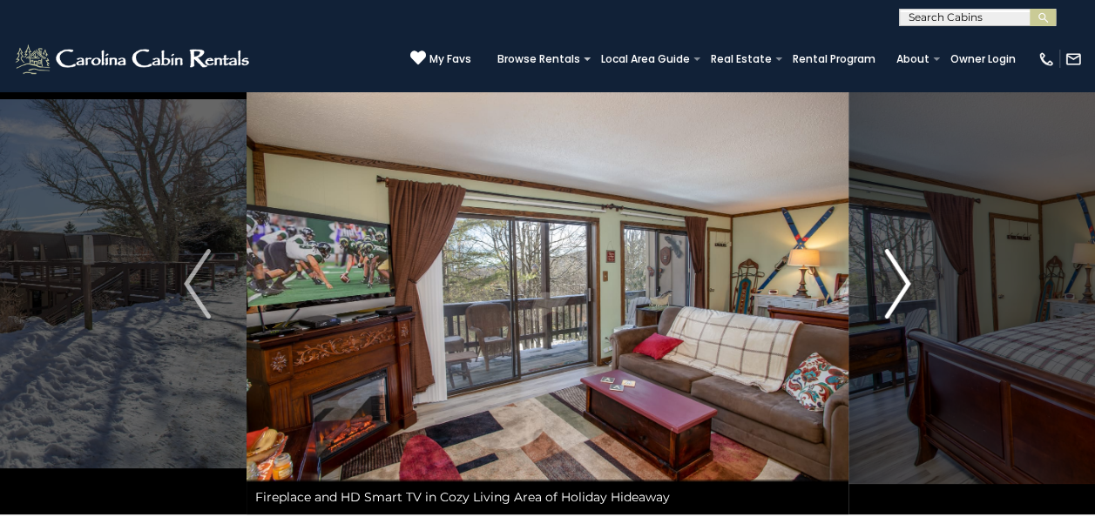
click at [899, 291] on img "Next" at bounding box center [897, 284] width 26 height 70
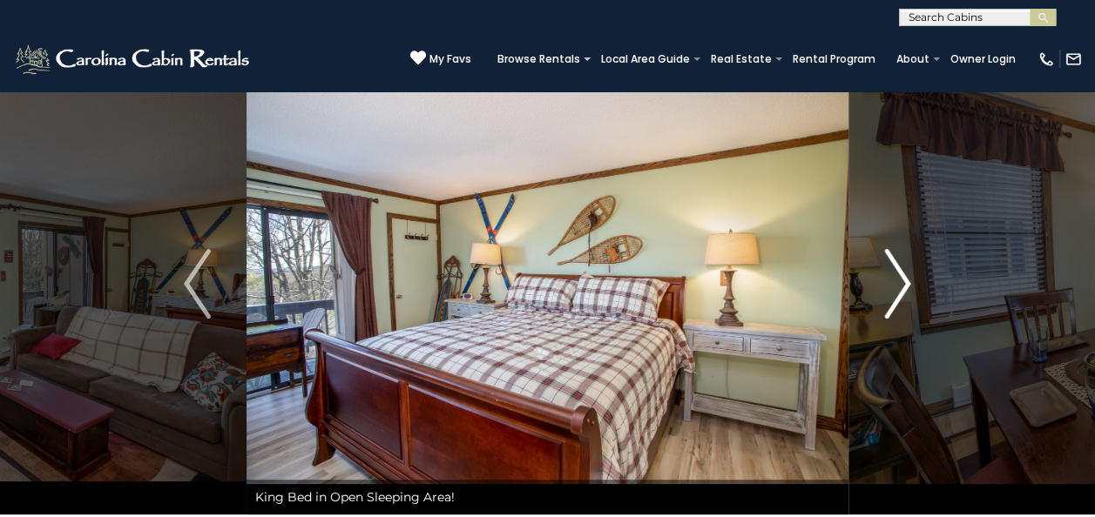
click at [891, 281] on img "Next" at bounding box center [897, 284] width 26 height 70
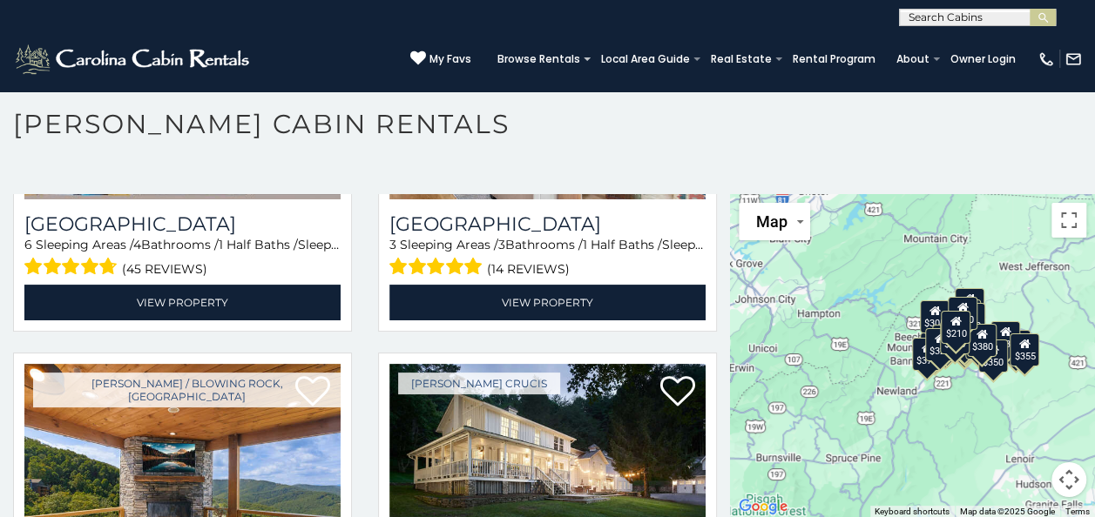
scroll to position [917, 0]
